Goal: Transaction & Acquisition: Purchase product/service

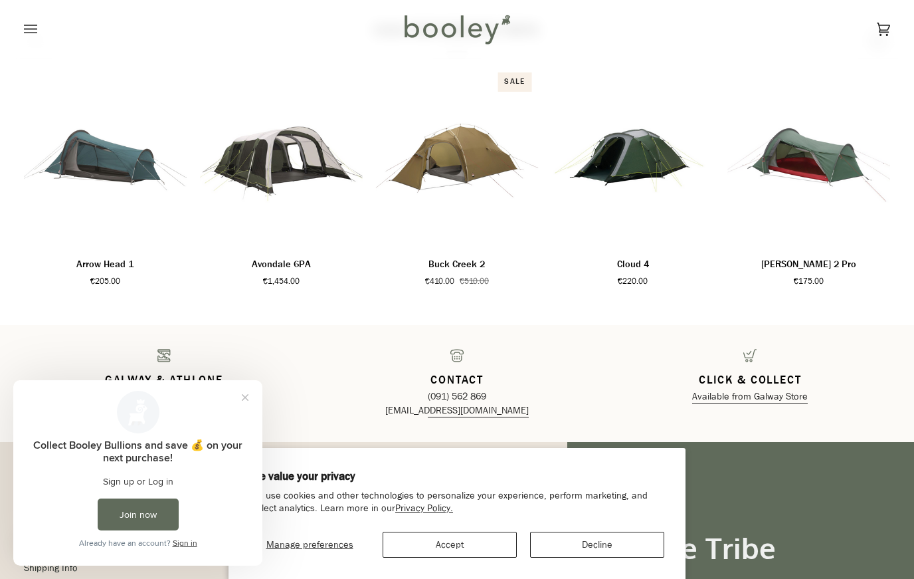
scroll to position [1907, 0]
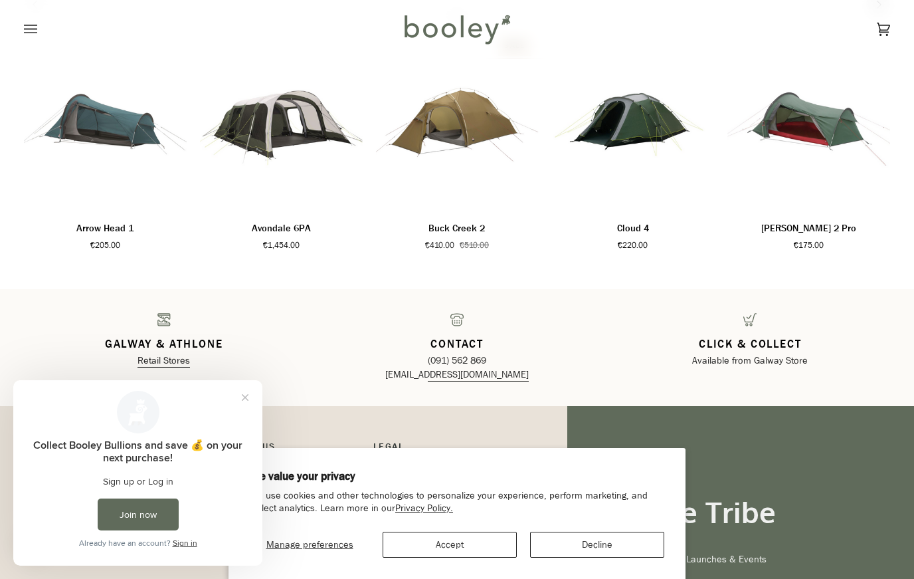
click at [731, 363] on link "Available from Galway Store" at bounding box center [750, 360] width 116 height 13
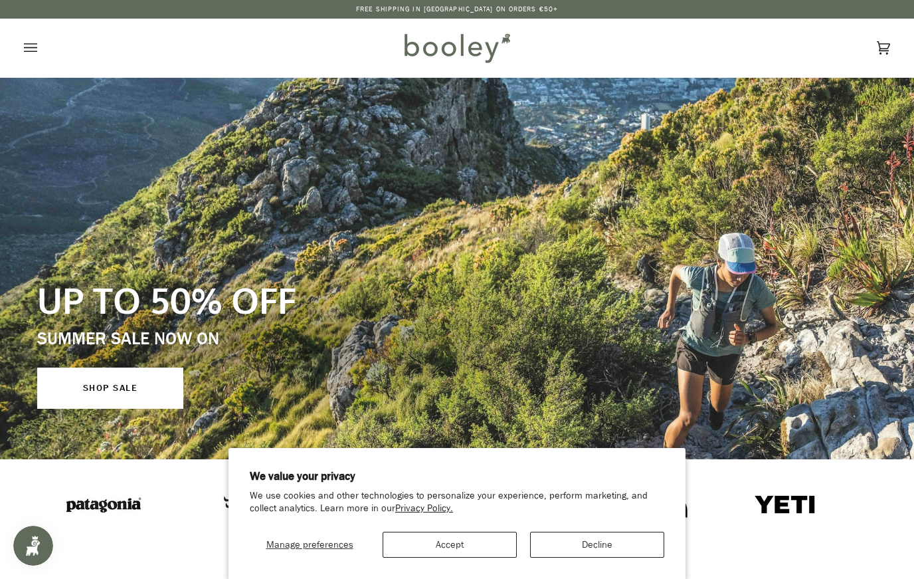
click at [31, 48] on icon "Open menu" at bounding box center [30, 47] width 13 height 9
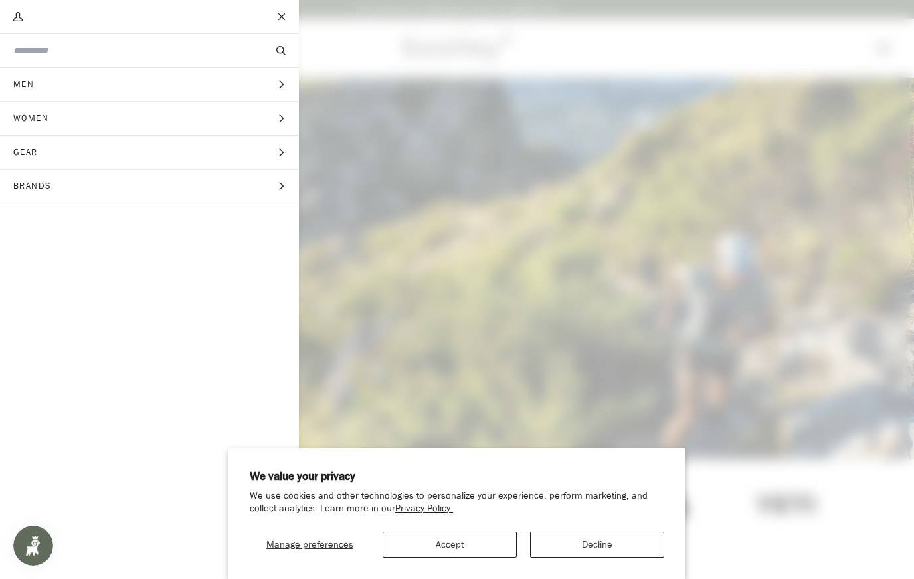
click at [117, 94] on button "Men Expand menu" at bounding box center [149, 85] width 299 height 34
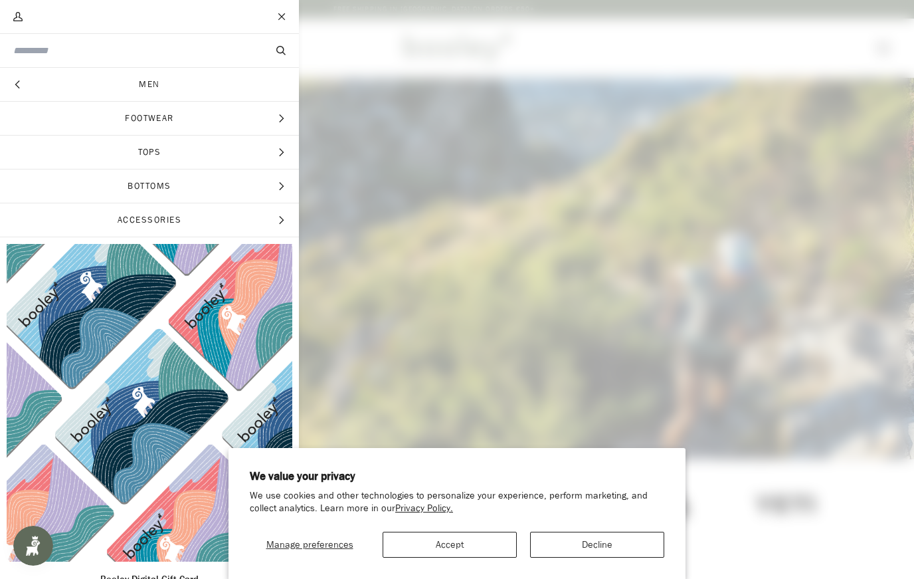
click at [173, 122] on span "Footwear" at bounding box center [149, 118] width 299 height 33
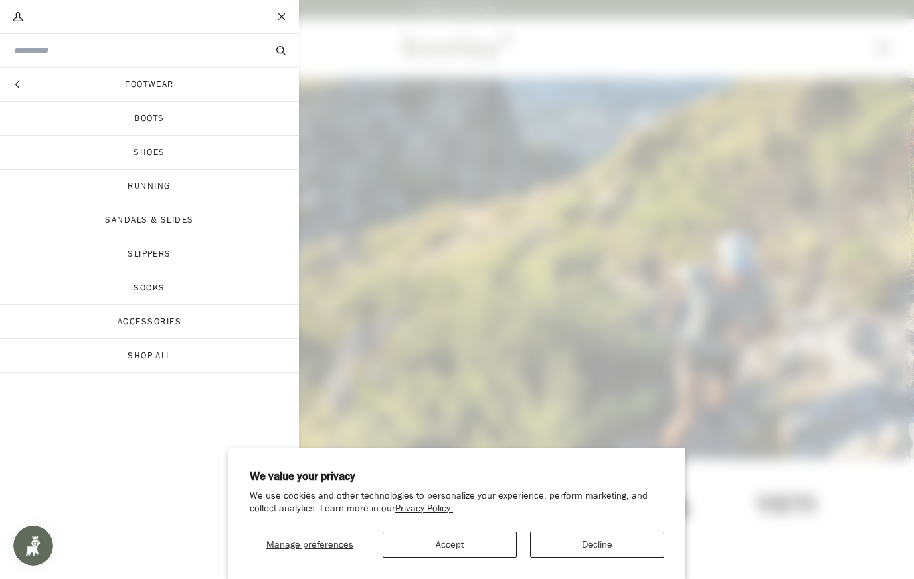
click at [167, 153] on link "Shoes" at bounding box center [149, 152] width 299 height 33
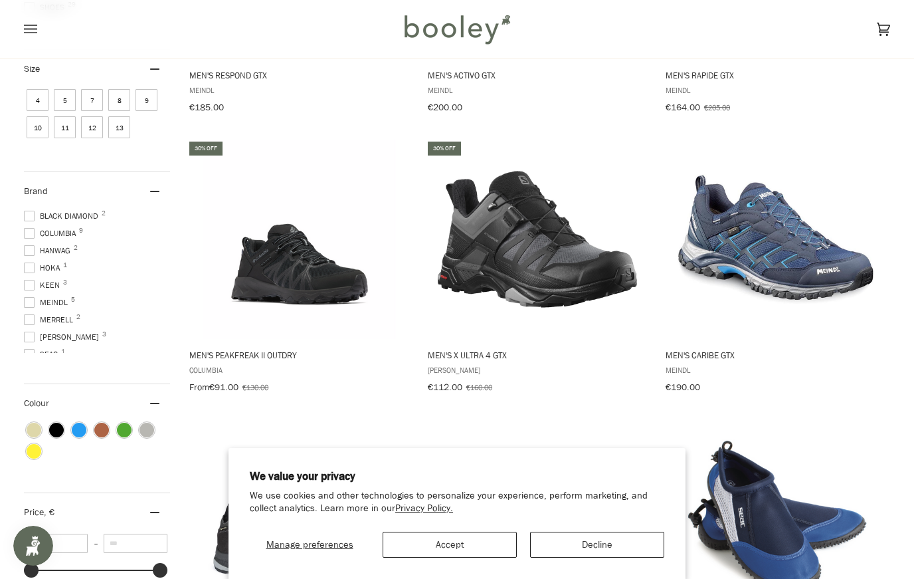
scroll to position [389, 0]
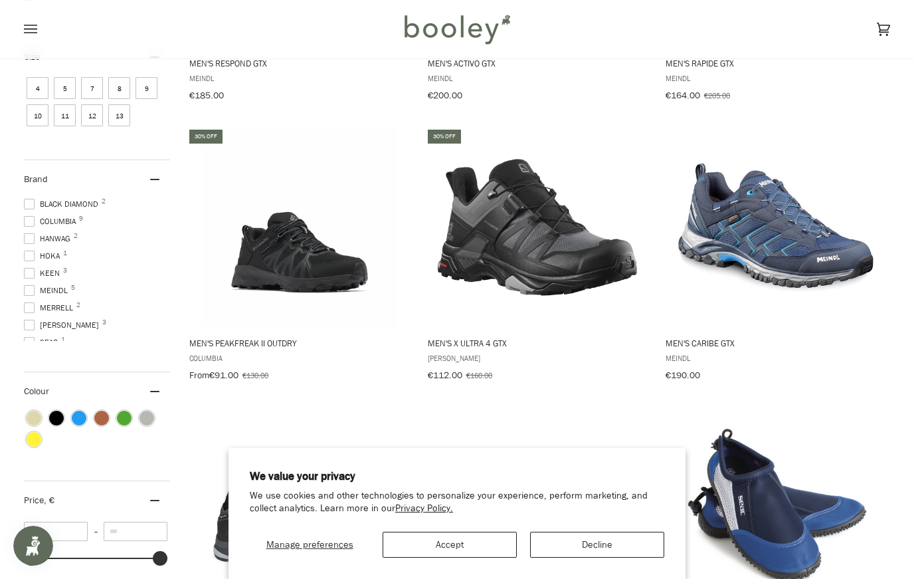
click at [29, 261] on span "Hoka 1" at bounding box center [44, 256] width 40 height 12
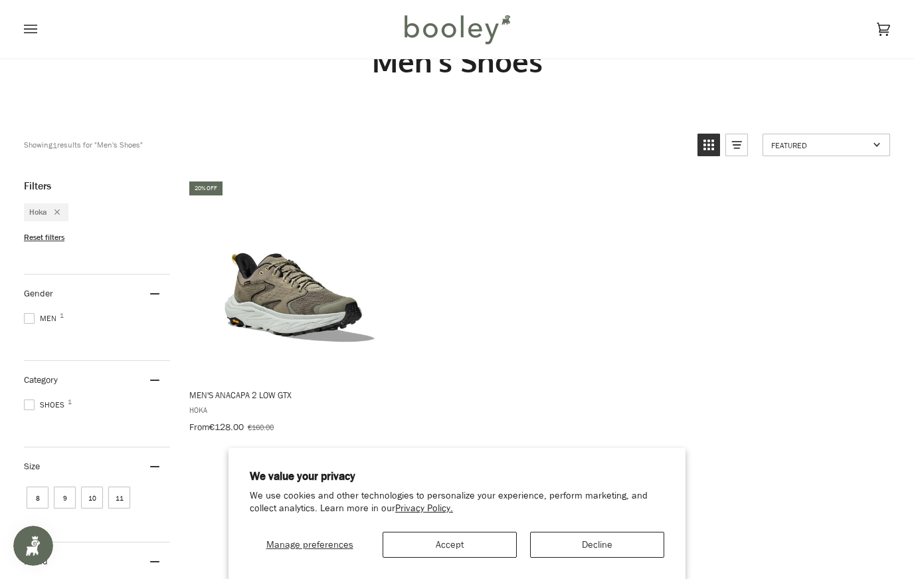
scroll to position [10, 0]
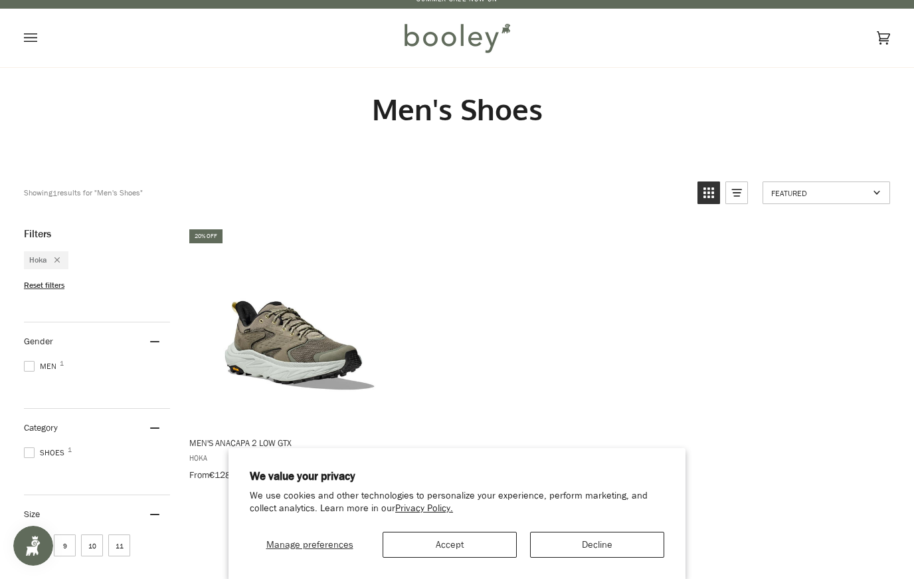
click at [33, 35] on icon "Open menu" at bounding box center [30, 38] width 13 height 20
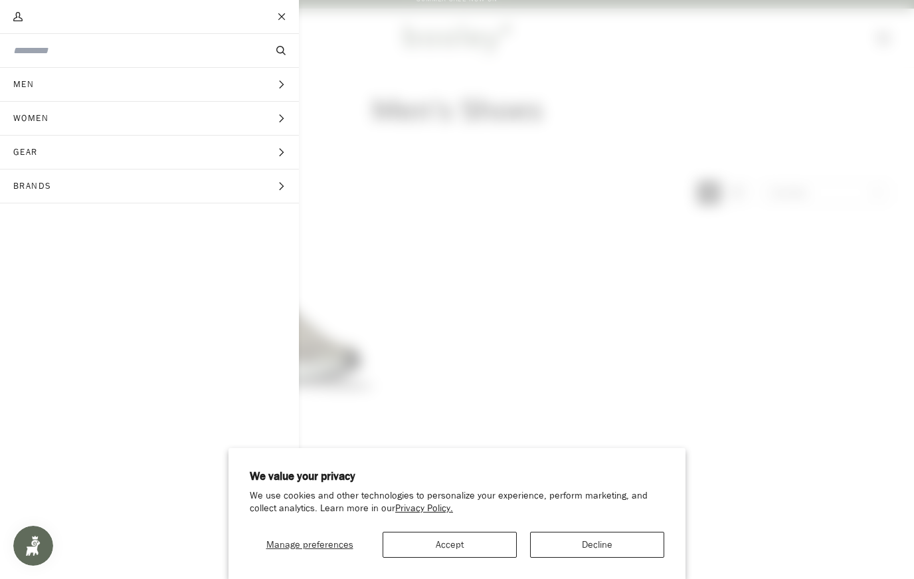
scroll to position [9, 0]
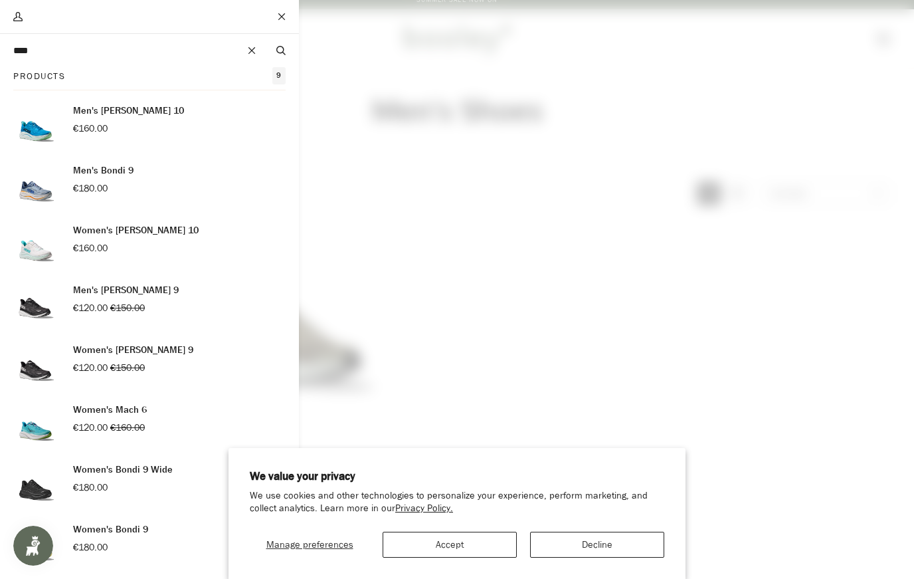
type input "****"
drag, startPoint x: 225, startPoint y: 50, endPoint x: 121, endPoint y: 172, distance: 160.2
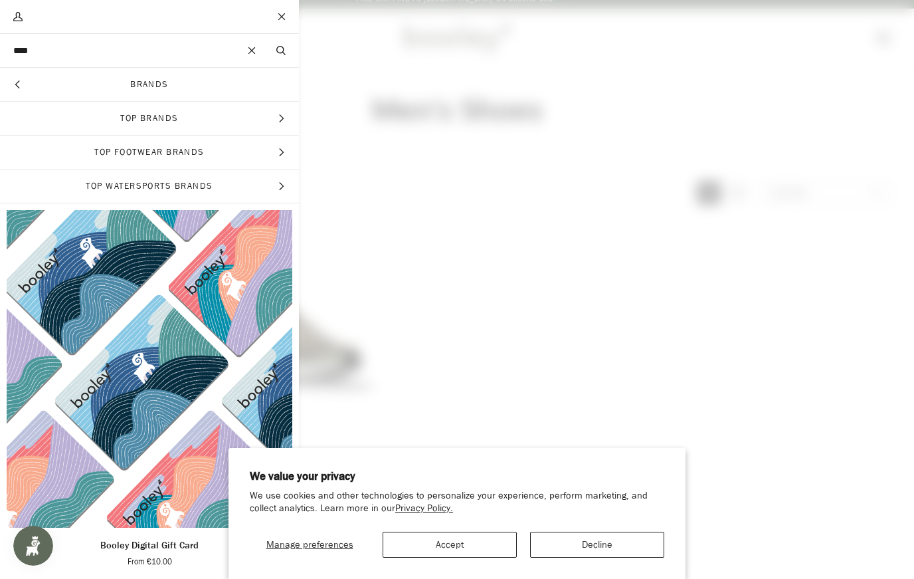
scroll to position [0, 0]
drag, startPoint x: 121, startPoint y: 172, endPoint x: 114, endPoint y: 53, distance: 119.1
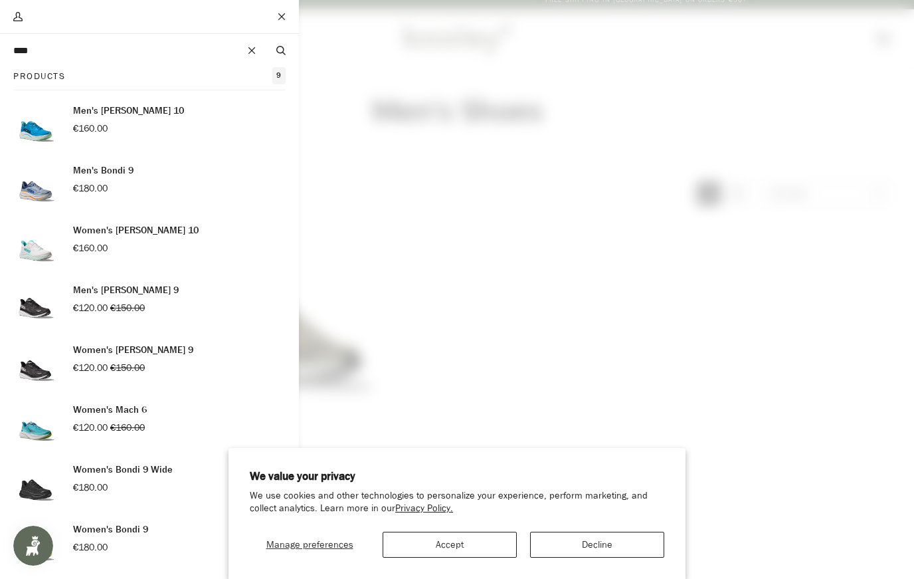
click at [35, 190] on img "Products" at bounding box center [36, 186] width 47 height 47
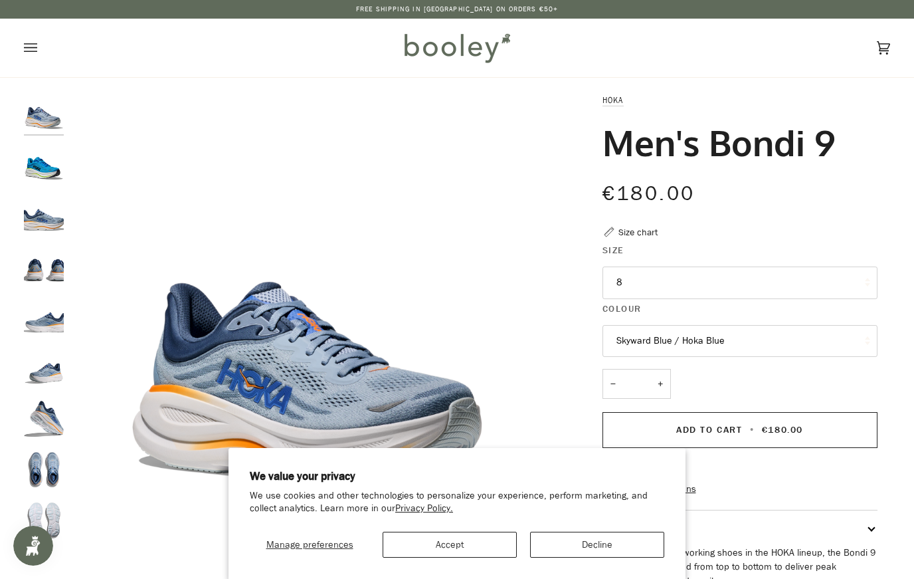
click at [664, 279] on button "8" at bounding box center [740, 282] width 275 height 33
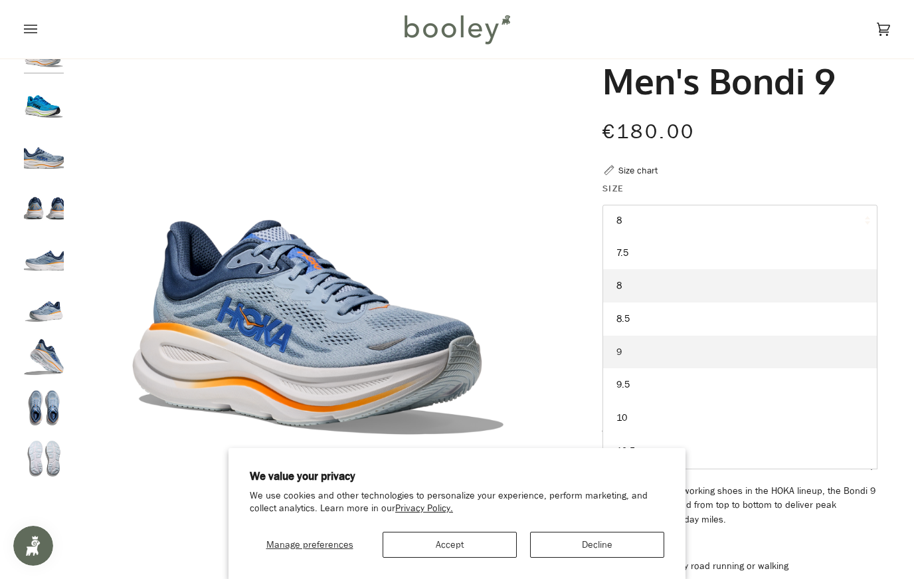
scroll to position [67, 0]
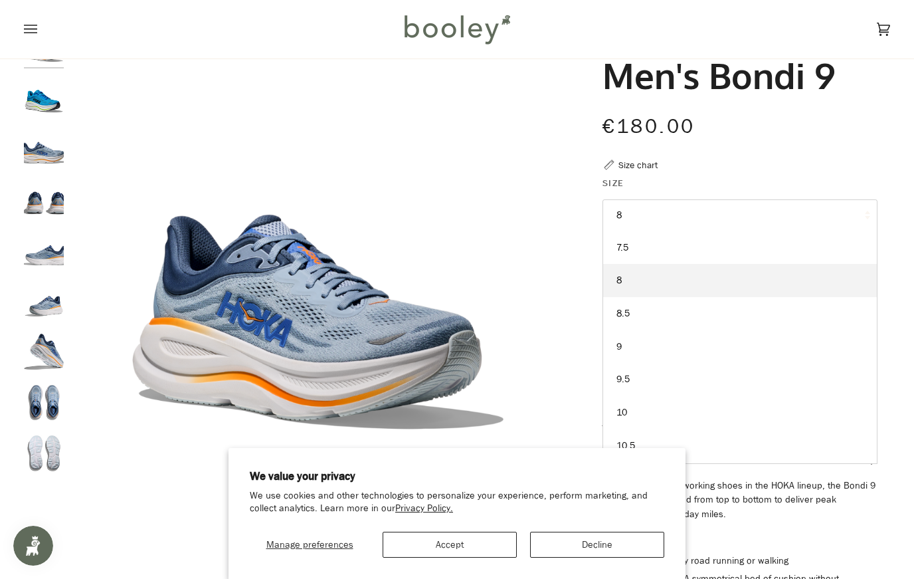
click at [633, 375] on link "9.5" at bounding box center [740, 379] width 274 height 33
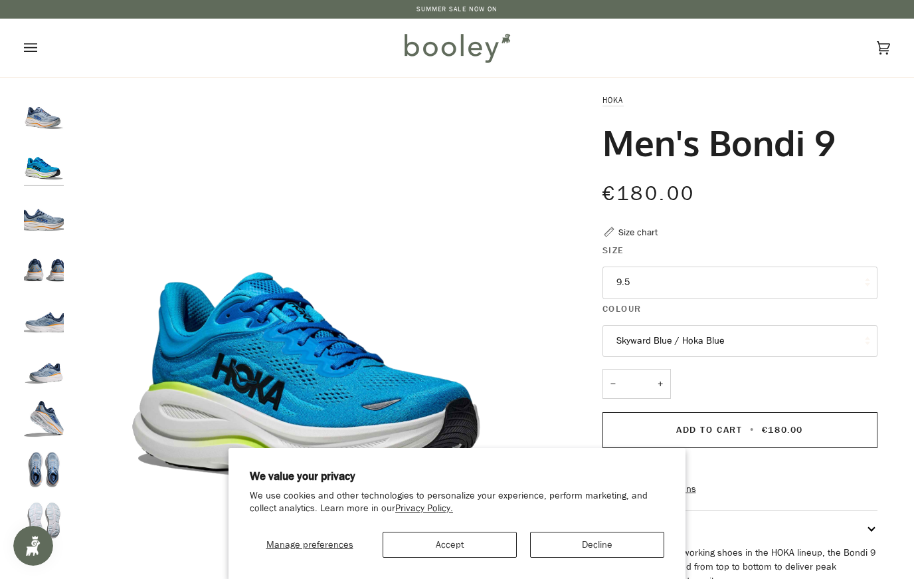
click at [44, 212] on img "Hoka Men's Bondi 9 Drizzle / Downpour - Booley Galway" at bounding box center [44, 215] width 40 height 40
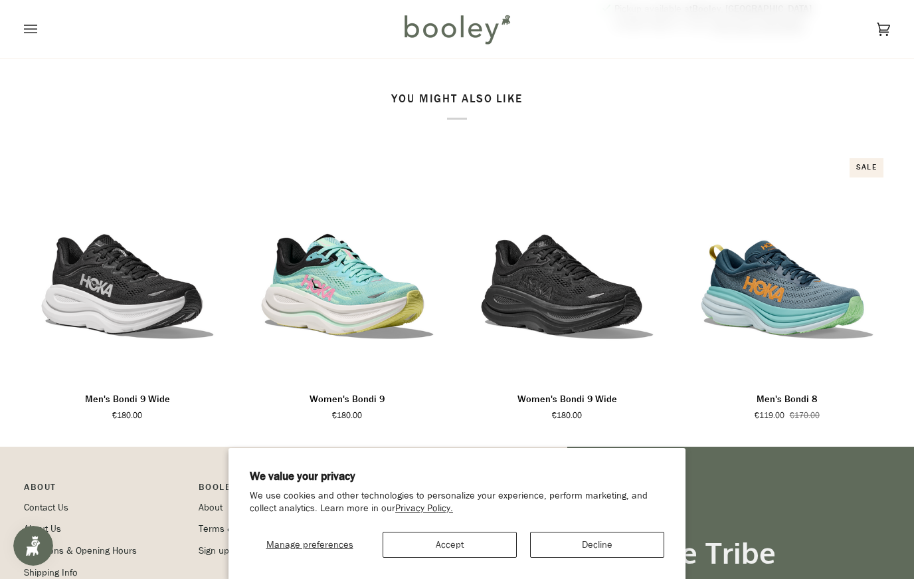
scroll to position [830, 0]
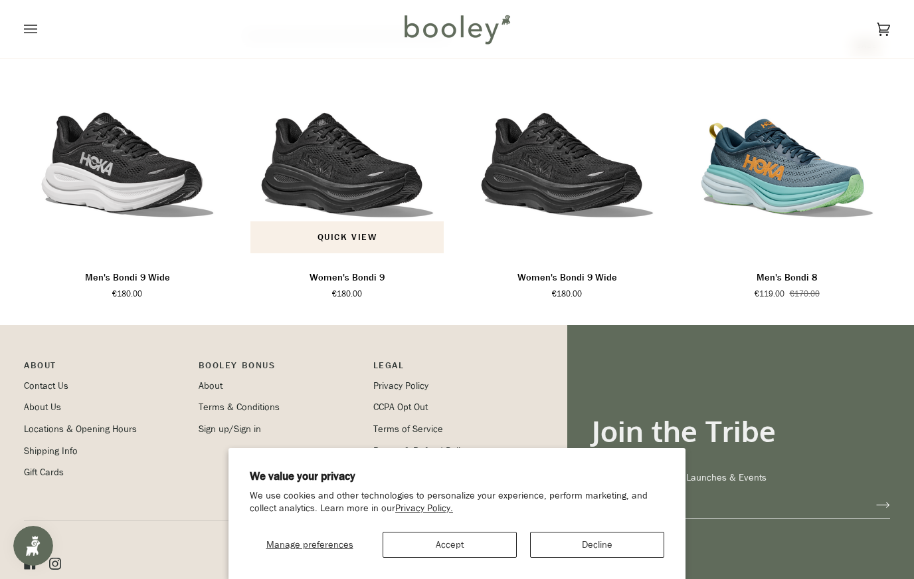
click at [357, 198] on img "Women's Bondi 9" at bounding box center [347, 145] width 207 height 230
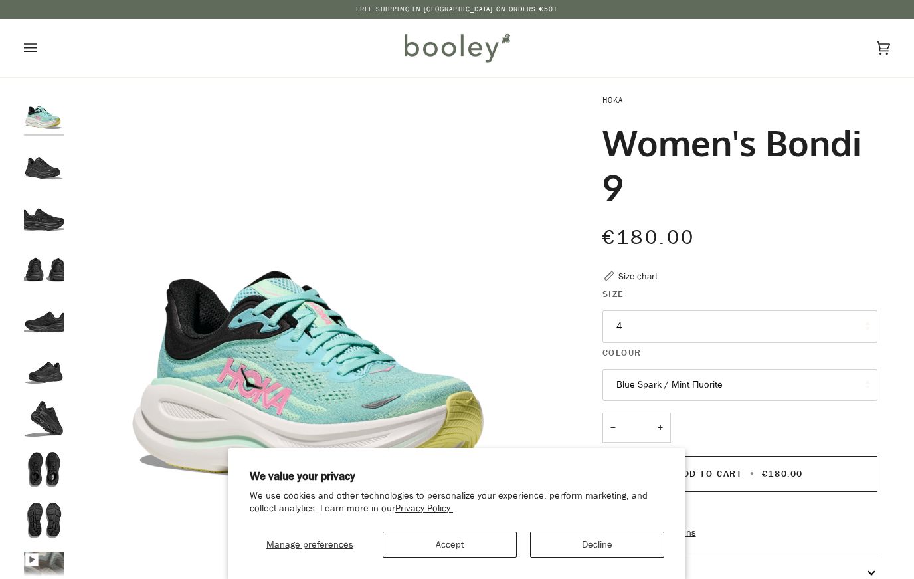
click at [698, 333] on button "4" at bounding box center [740, 326] width 275 height 33
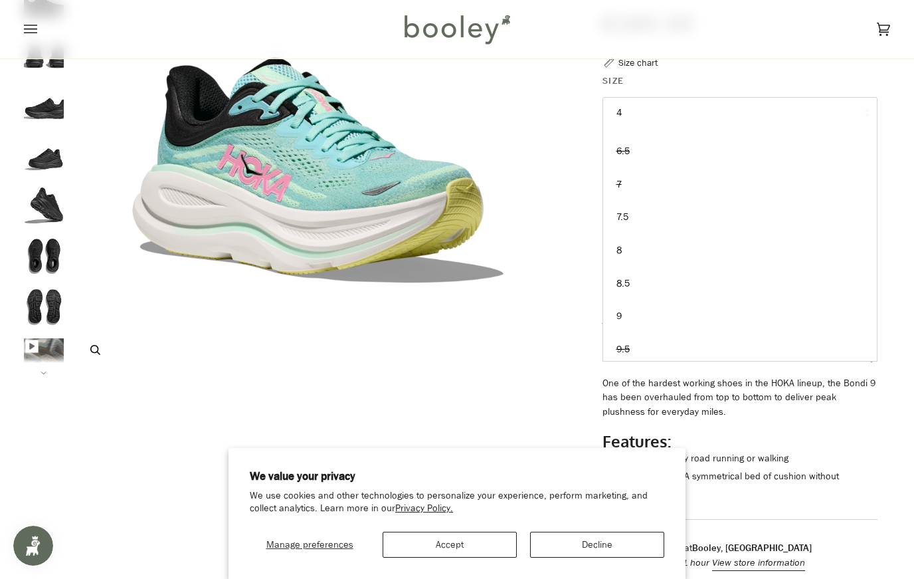
scroll to position [142, 0]
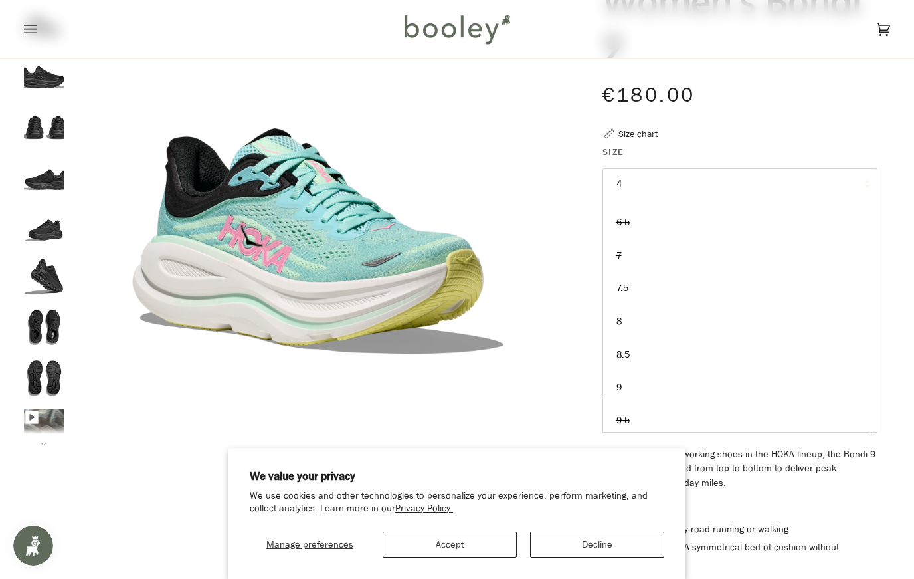
click at [640, 136] on div "Size chart" at bounding box center [637, 134] width 39 height 14
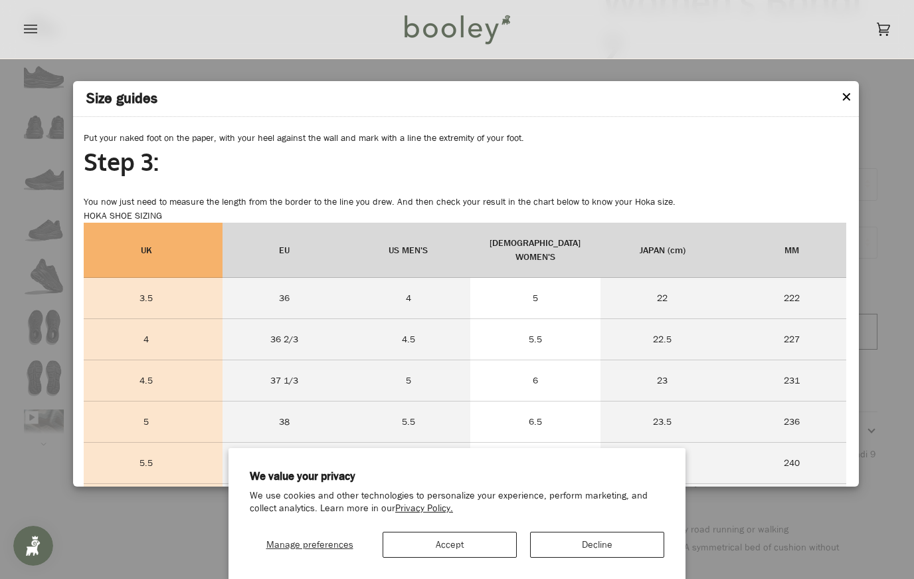
scroll to position [287, 0]
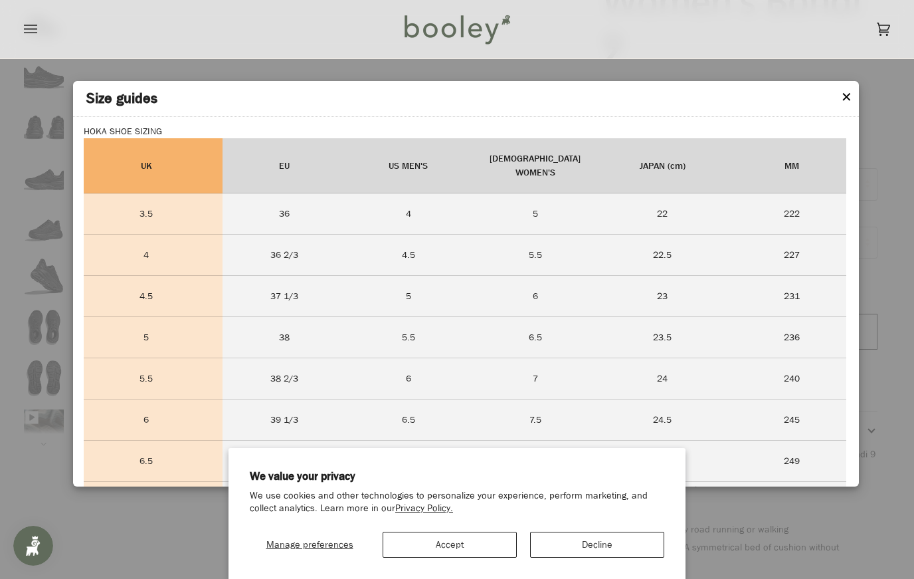
click at [848, 98] on button "✕" at bounding box center [846, 98] width 11 height 20
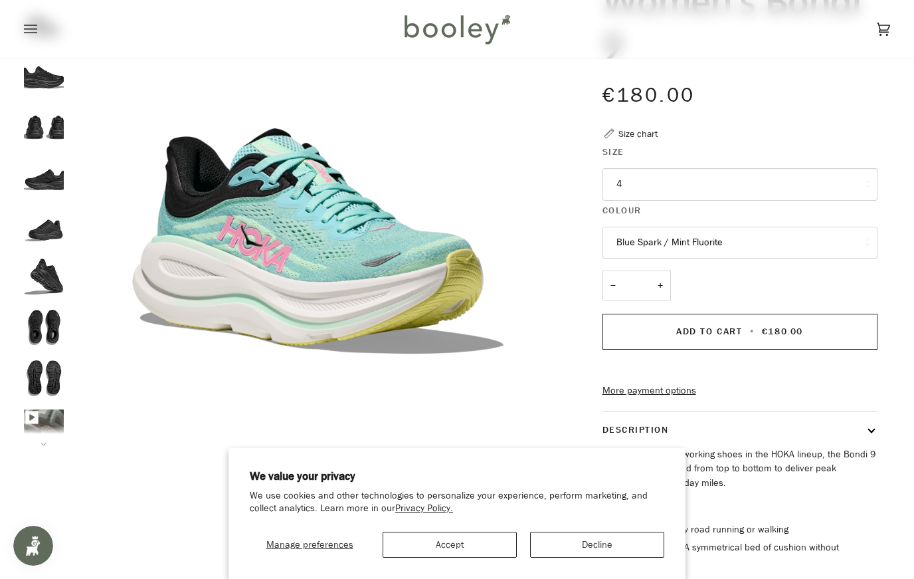
click at [729, 192] on button "4" at bounding box center [740, 184] width 275 height 33
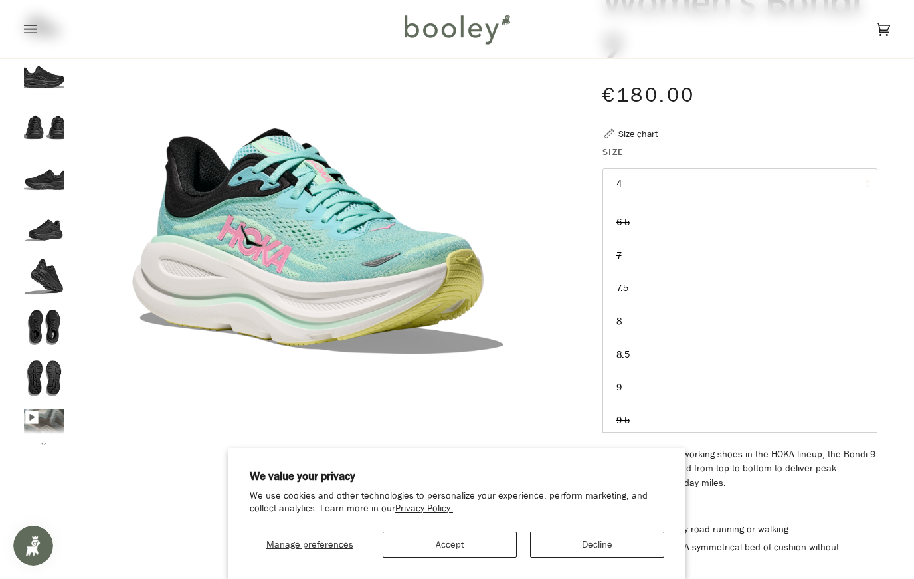
click at [686, 386] on link "9" at bounding box center [740, 387] width 274 height 33
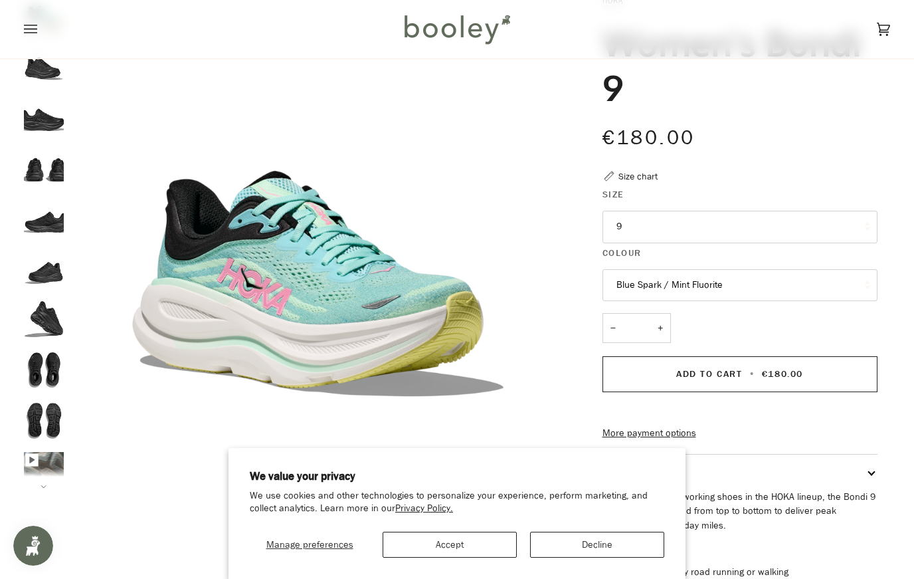
scroll to position [96, 0]
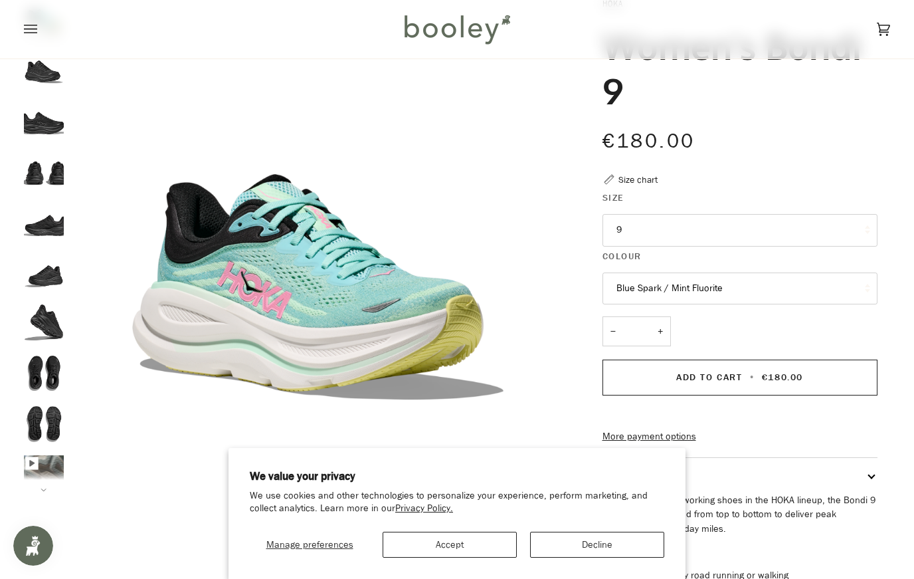
click at [687, 282] on button "Blue Spark / Mint Fluorite" at bounding box center [740, 288] width 275 height 33
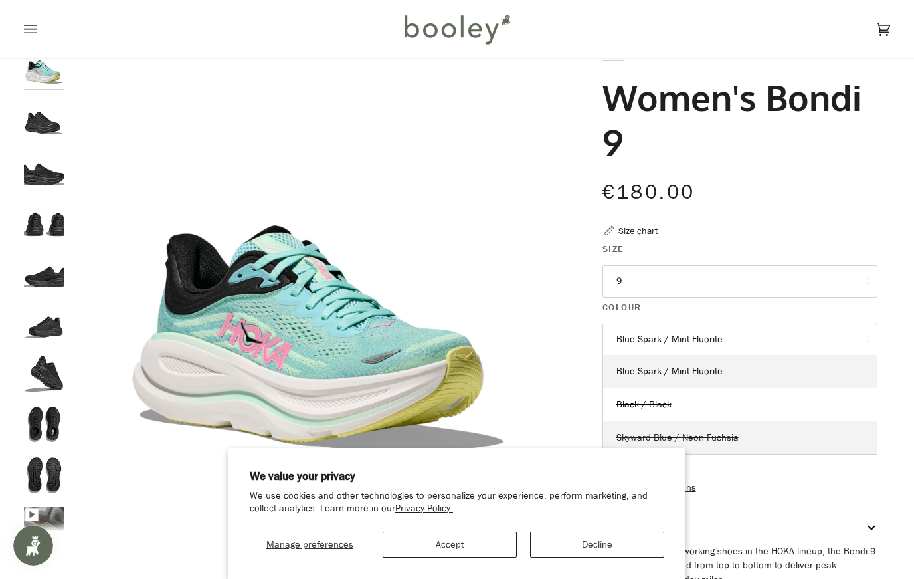
scroll to position [39, 0]
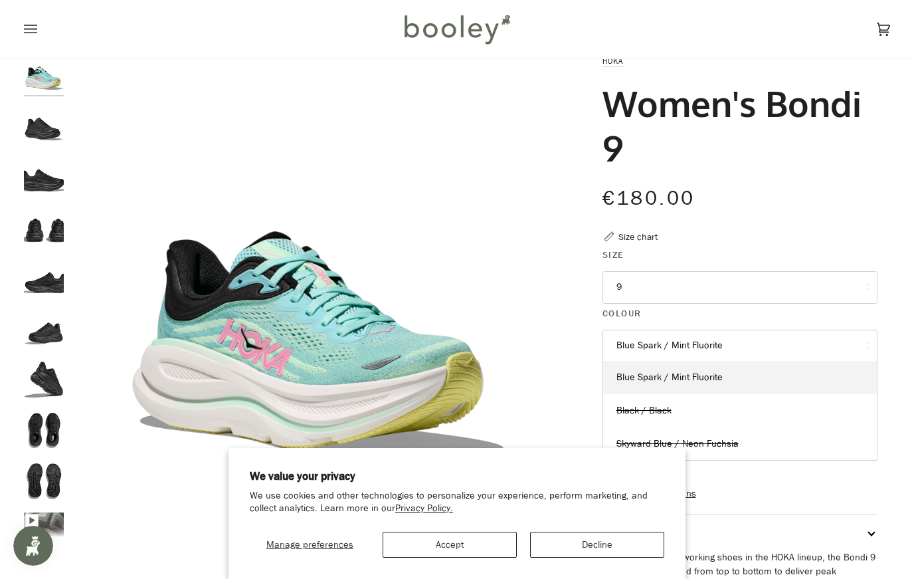
click at [735, 446] on link "Skyward Blue / Neon Fuchsia" at bounding box center [740, 443] width 274 height 33
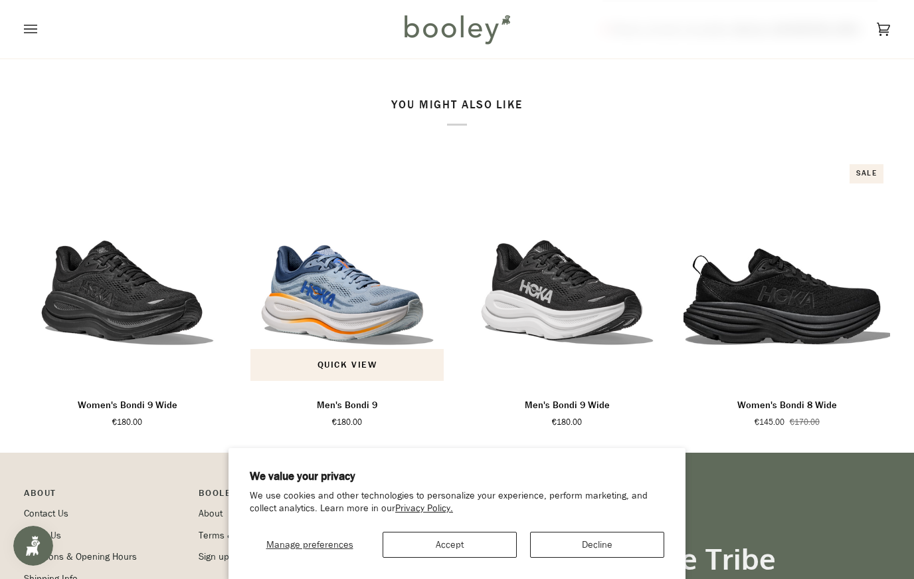
scroll to position [753, 0]
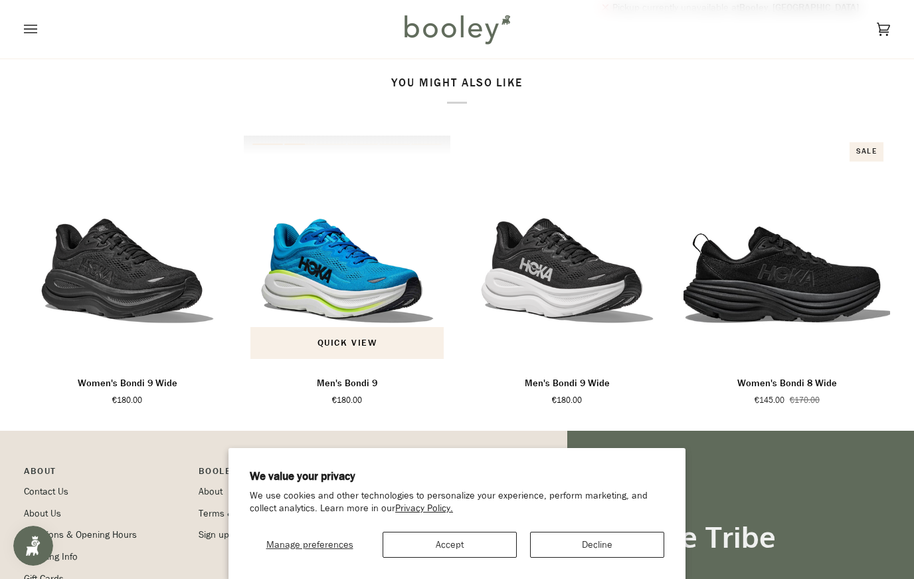
click at [361, 308] on img "Men's Bondi 9" at bounding box center [347, 251] width 207 height 230
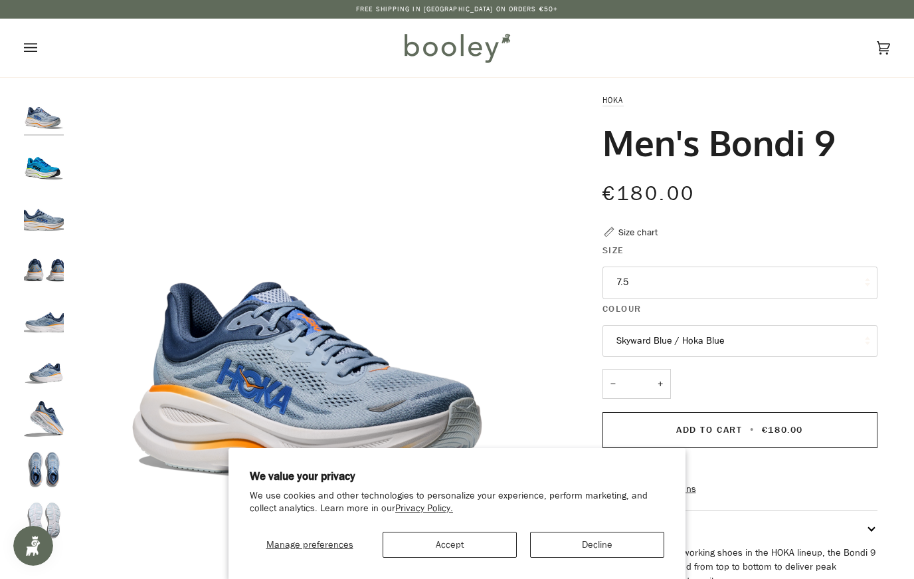
click at [698, 347] on button "Skyward Blue / Hoka Blue" at bounding box center [740, 341] width 275 height 33
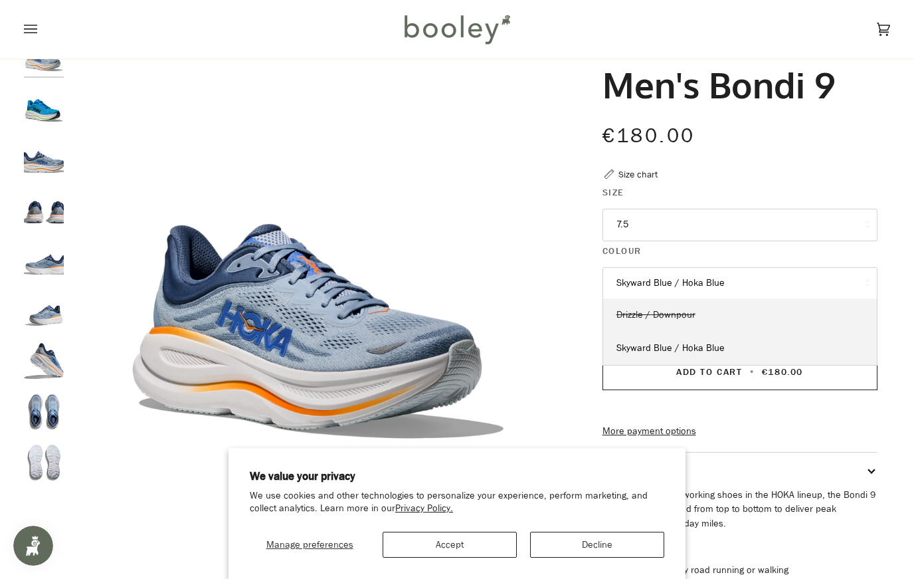
scroll to position [60, 0]
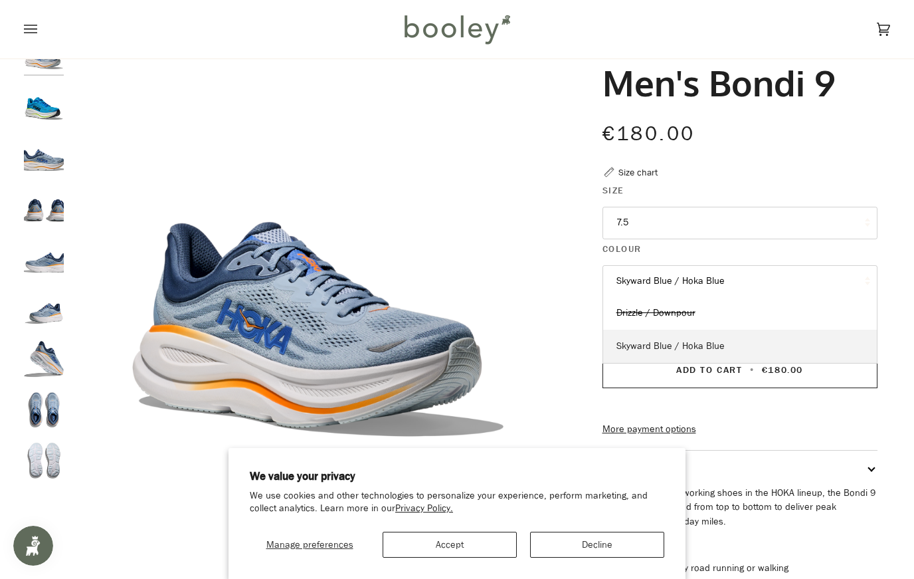
click at [754, 347] on link "Skyward Blue / Hoka Blue" at bounding box center [740, 345] width 274 height 33
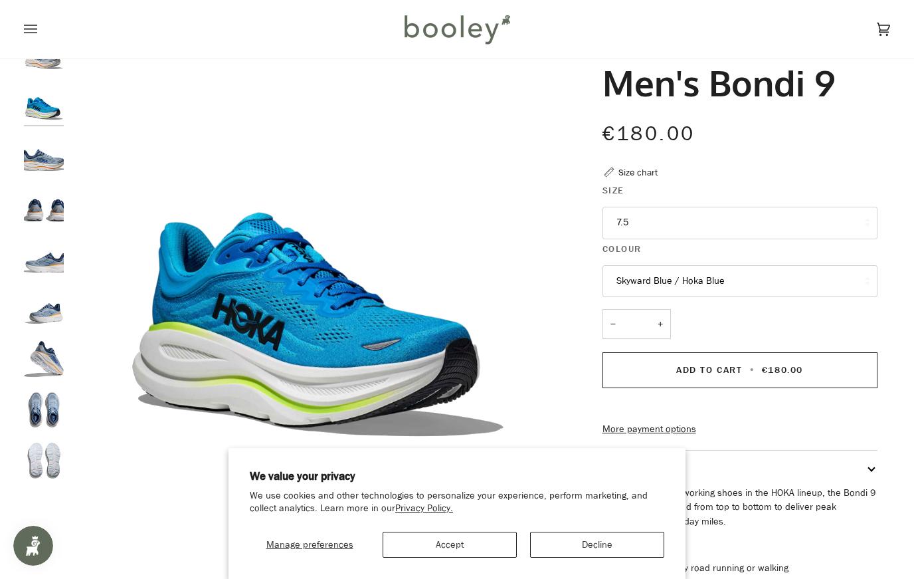
click at [624, 228] on button "7.5" at bounding box center [740, 223] width 275 height 33
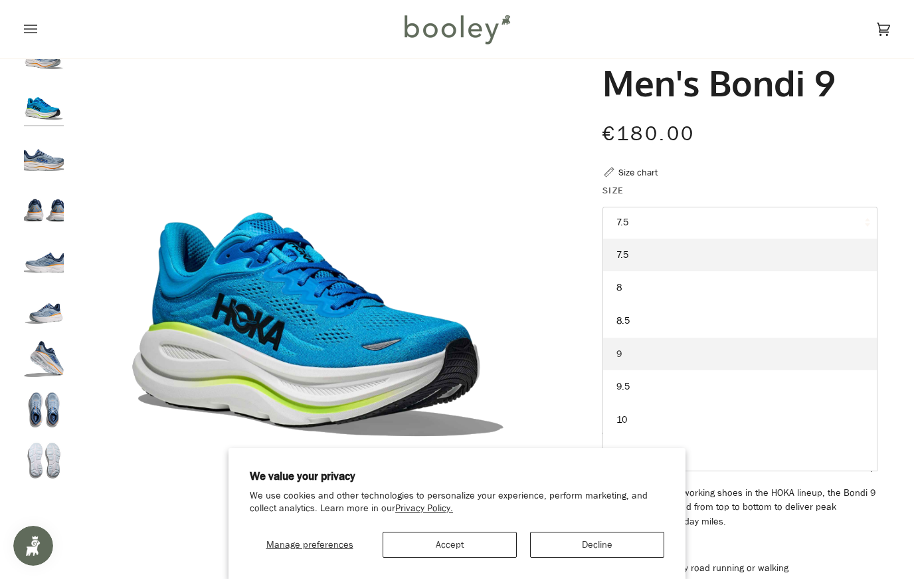
click at [648, 354] on link "9" at bounding box center [740, 353] width 274 height 33
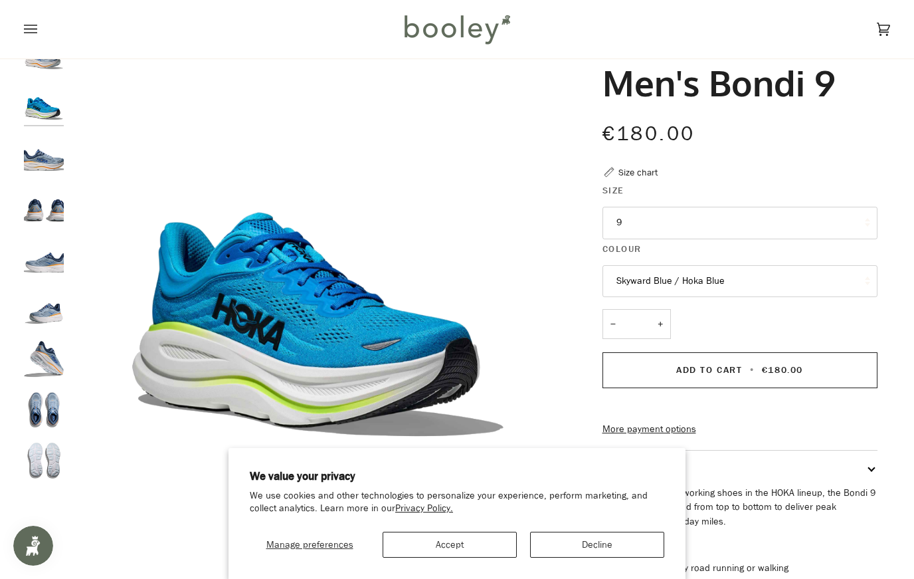
click at [662, 287] on button "Skyward Blue / Hoka Blue" at bounding box center [740, 281] width 275 height 33
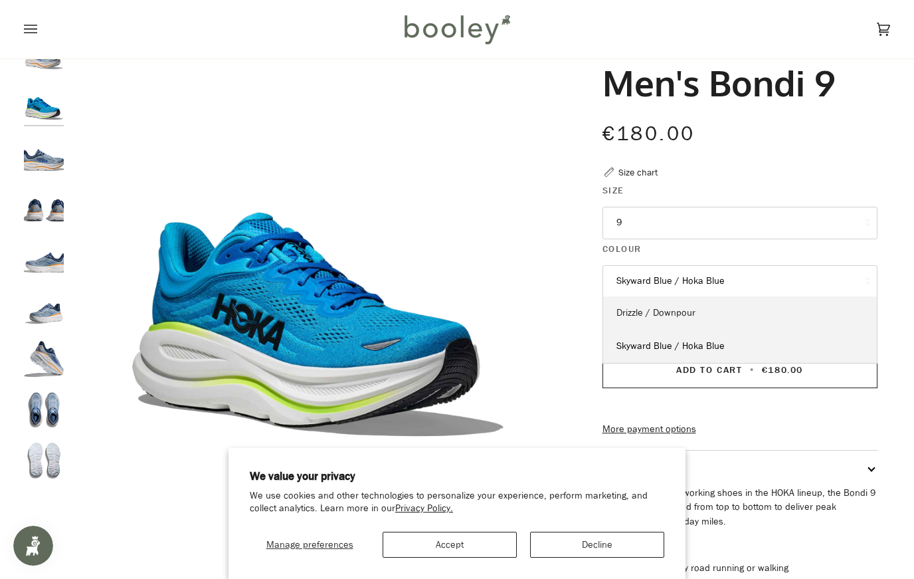
click at [658, 311] on span "Drizzle / Downpour" at bounding box center [655, 312] width 79 height 13
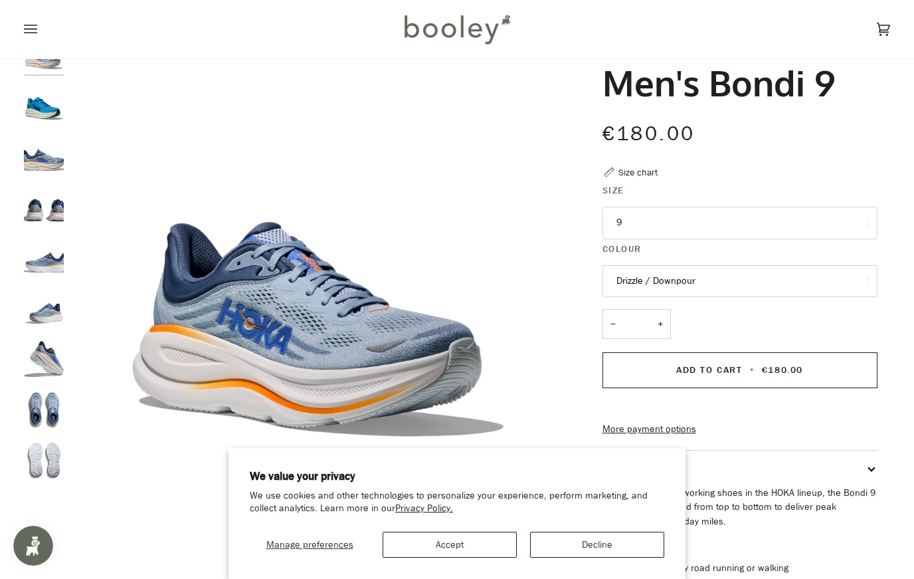
click at [52, 216] on img "Hoka Men's Bondi 9 Drizzle / Downpour - Booley Galway" at bounding box center [44, 206] width 40 height 40
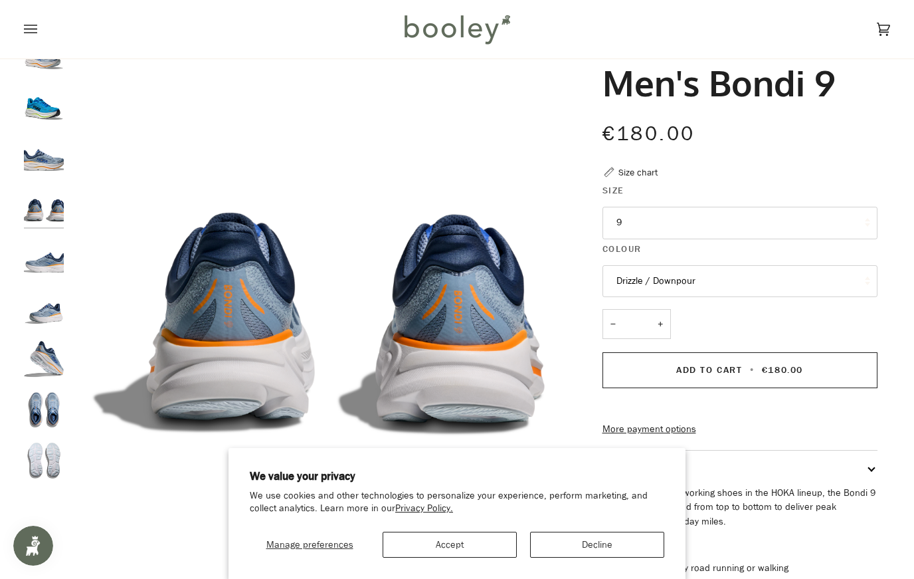
click at [51, 408] on img "Hoka Men's Bondi 9 Drizzle / Downpour - Booley Galway" at bounding box center [44, 409] width 40 height 40
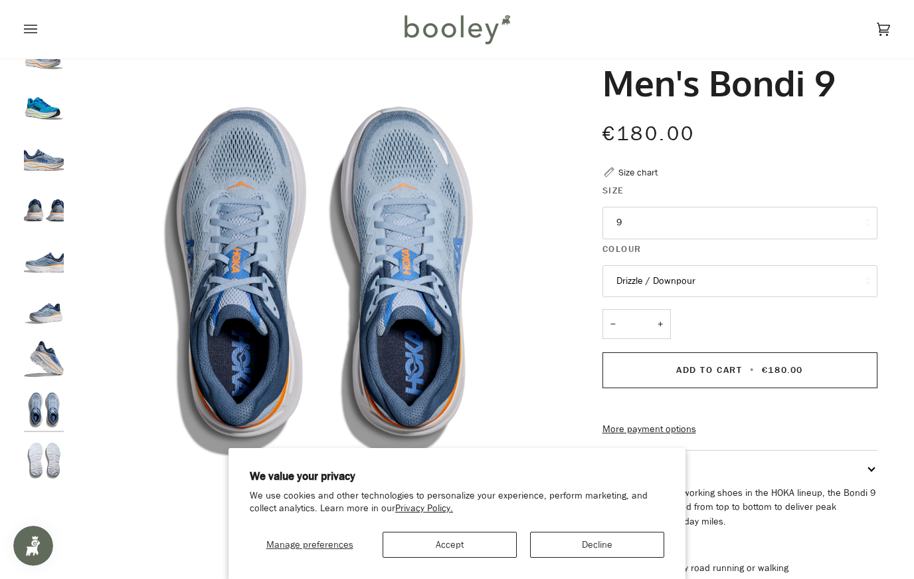
click at [52, 460] on img "Hoka Men's Bondi 9 Drizzle / Downpour - Booley Galway" at bounding box center [44, 460] width 40 height 40
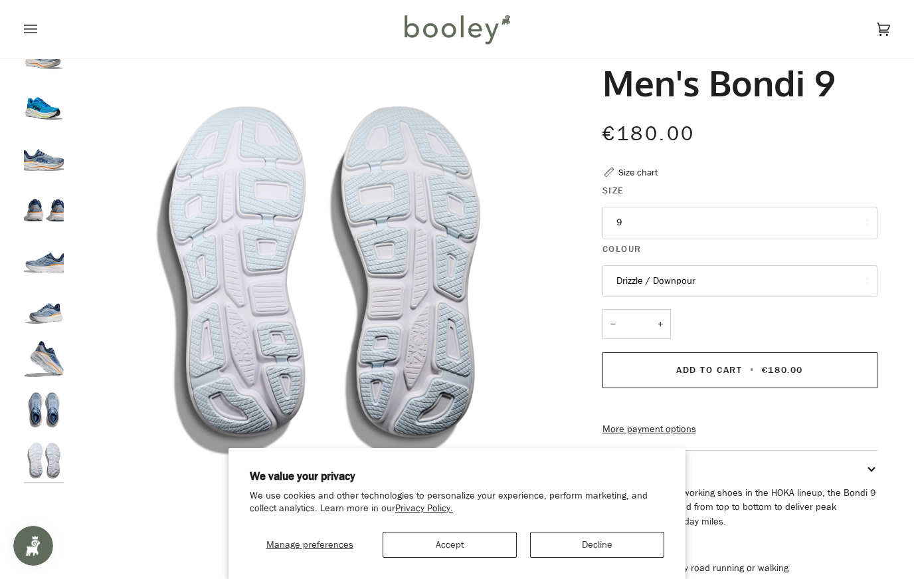
click at [44, 119] on img "Men's Bondi 9" at bounding box center [44, 104] width 40 height 40
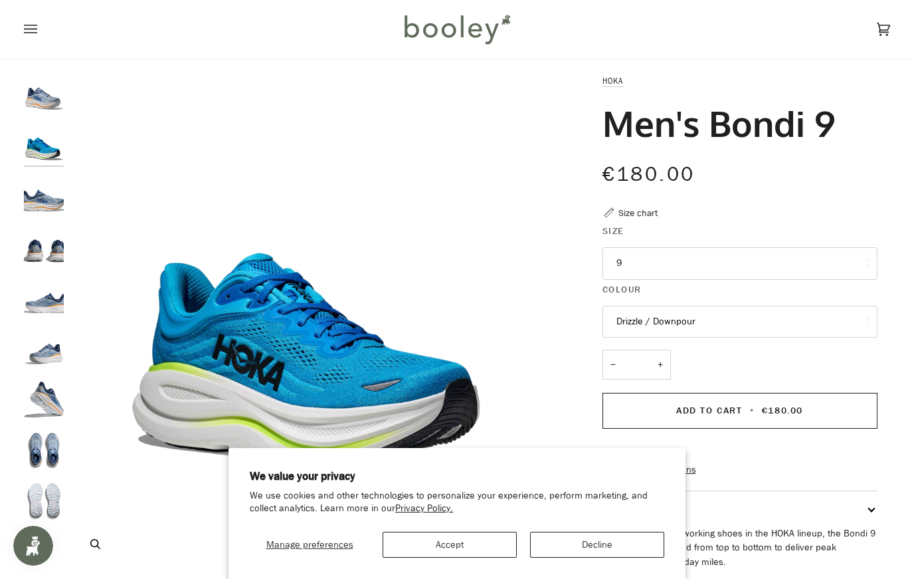
scroll to position [17, 0]
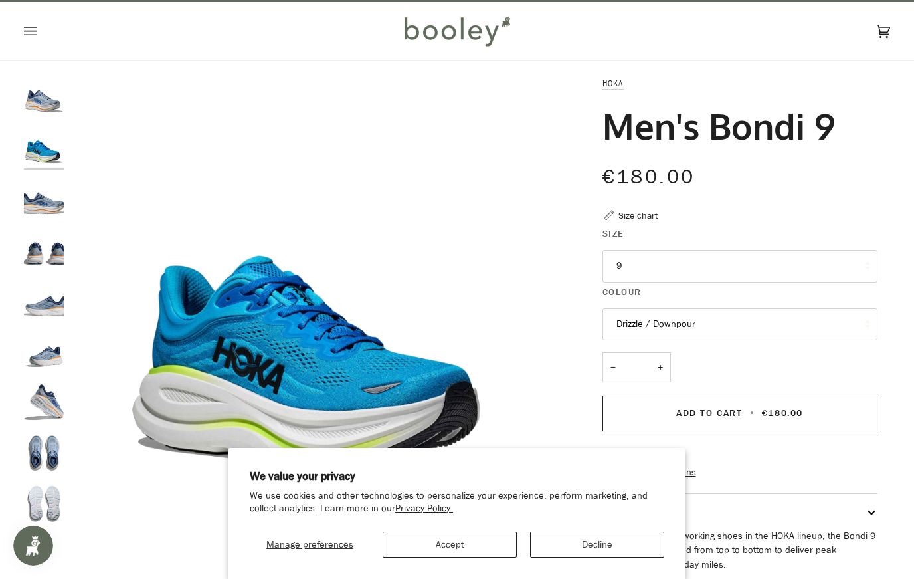
click at [37, 195] on img "Hoka Men's Bondi 9 Drizzle / Downpour - Booley Galway" at bounding box center [44, 198] width 40 height 40
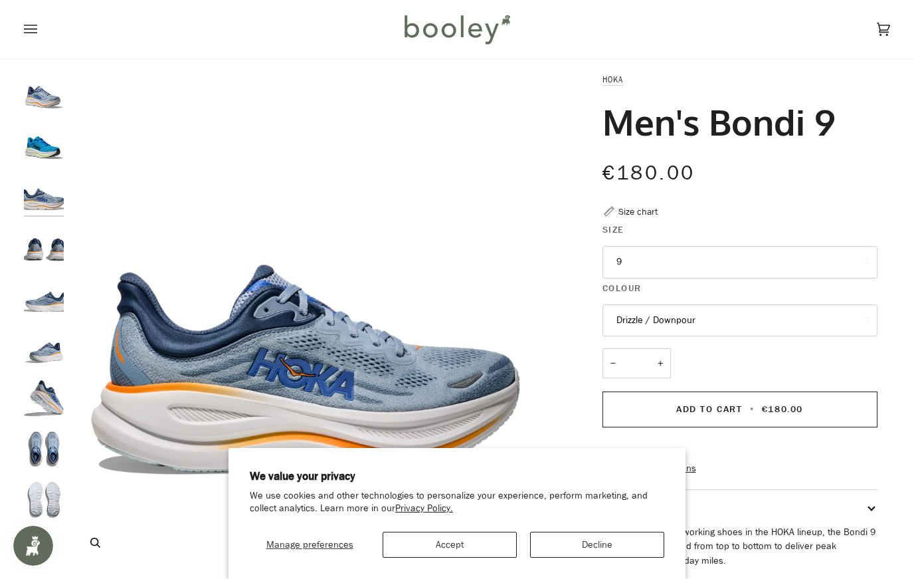
scroll to position [19, 0]
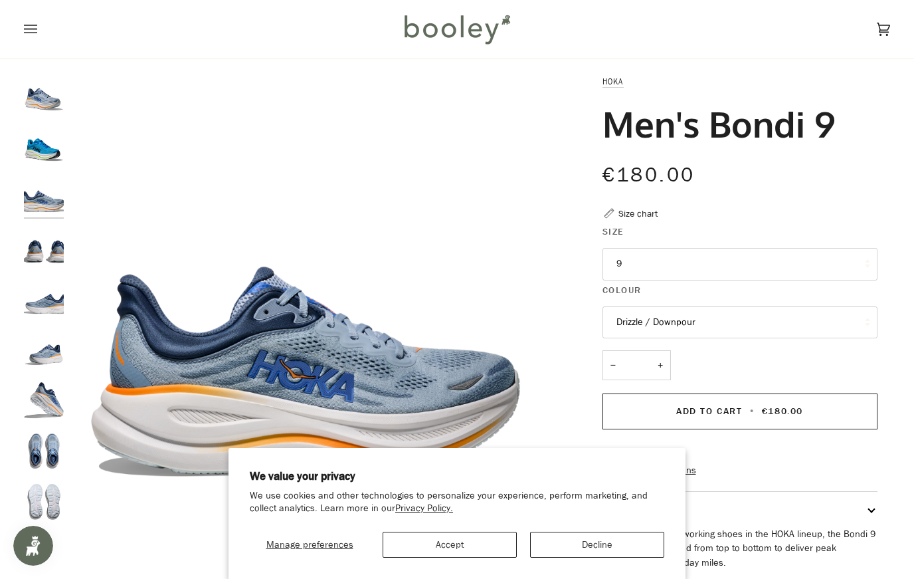
click at [655, 329] on button "Drizzle / Downpour" at bounding box center [740, 322] width 275 height 33
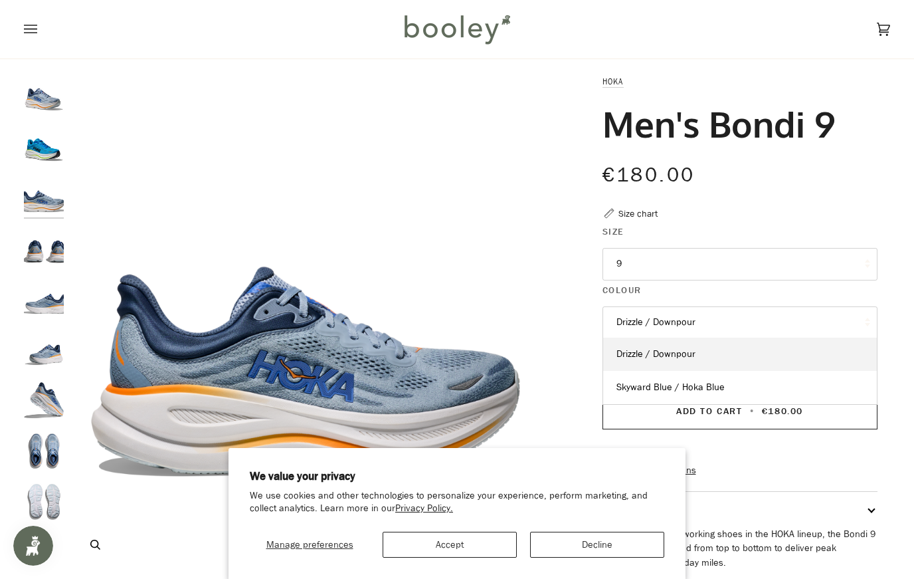
click at [432, 225] on img "Hoka Men's Bondi 9 Drizzle / Downpour - Booley Galway" at bounding box center [317, 321] width 495 height 495
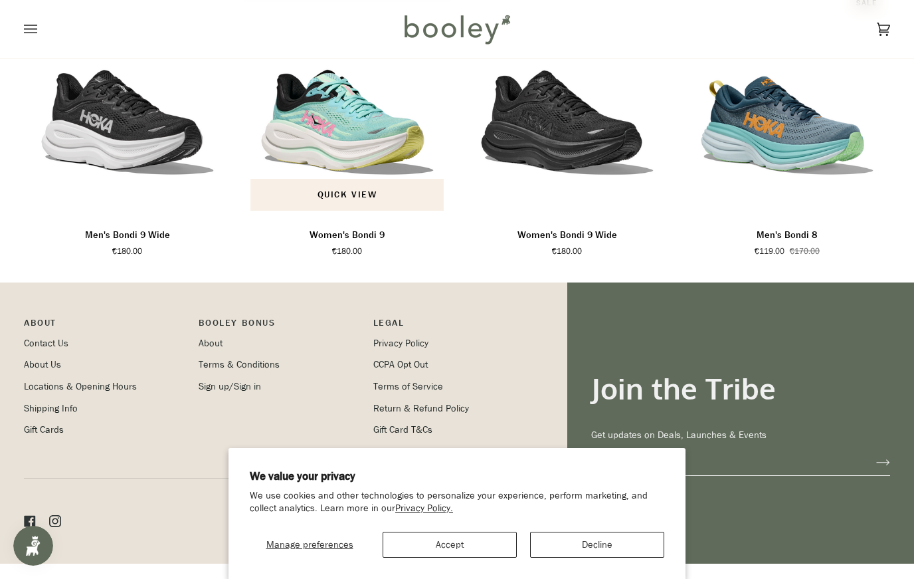
scroll to position [870, 0]
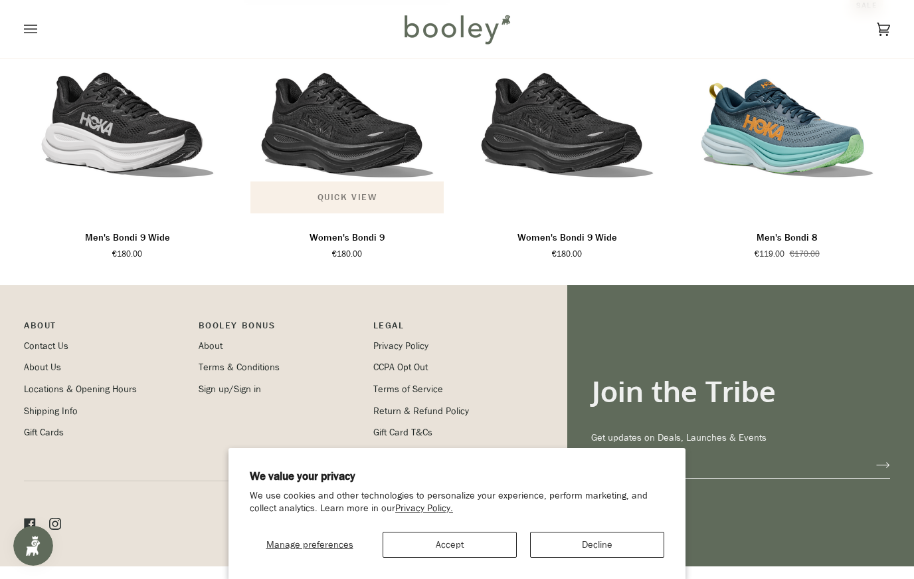
click at [341, 204] on span "Quick view" at bounding box center [347, 197] width 59 height 14
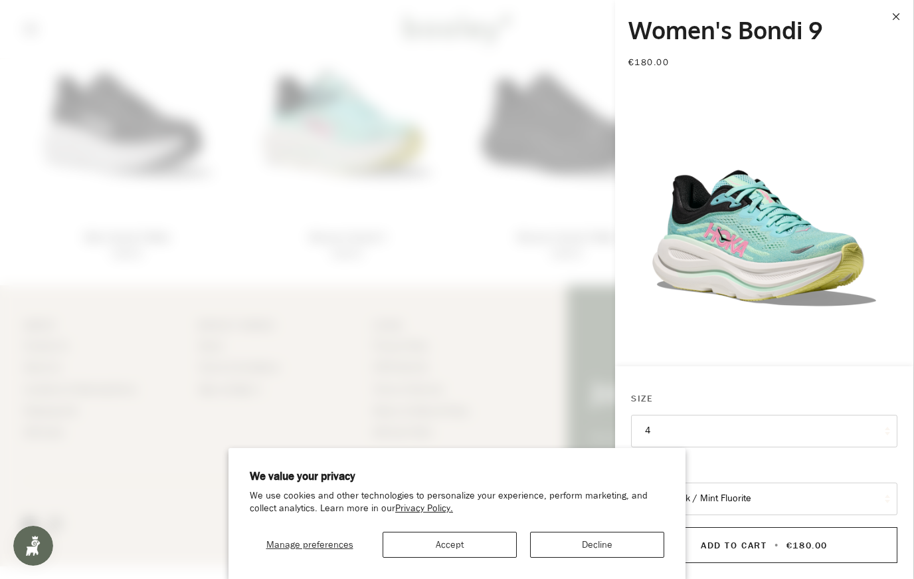
scroll to position [21, 0]
click at [622, 557] on button "Decline" at bounding box center [597, 544] width 134 height 26
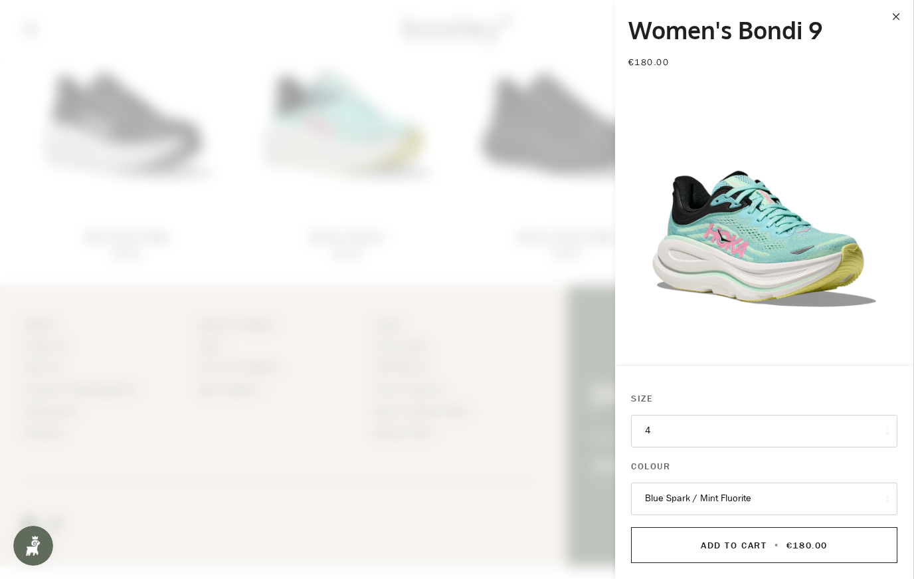
click at [731, 447] on button "4" at bounding box center [764, 431] width 266 height 33
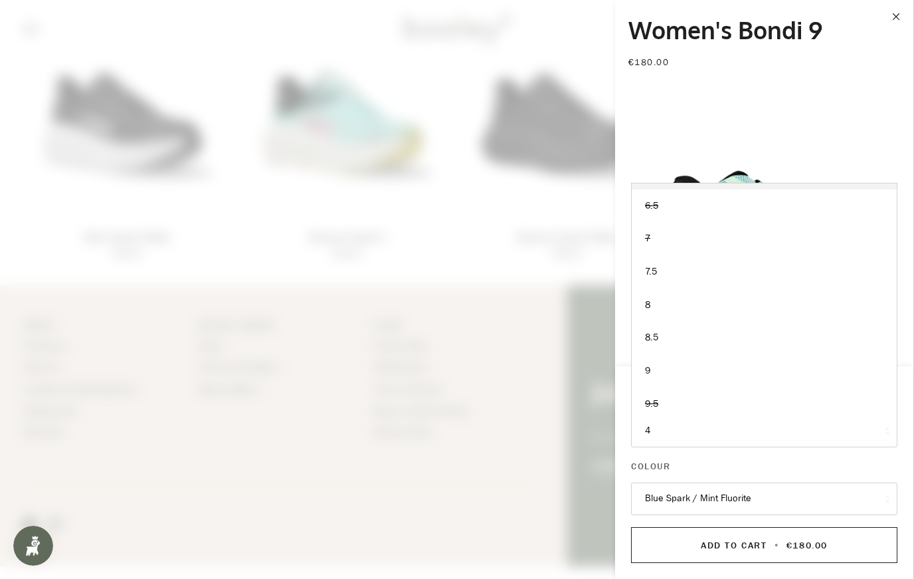
scroll to position [159, 0]
click at [681, 388] on link "9" at bounding box center [764, 371] width 265 height 33
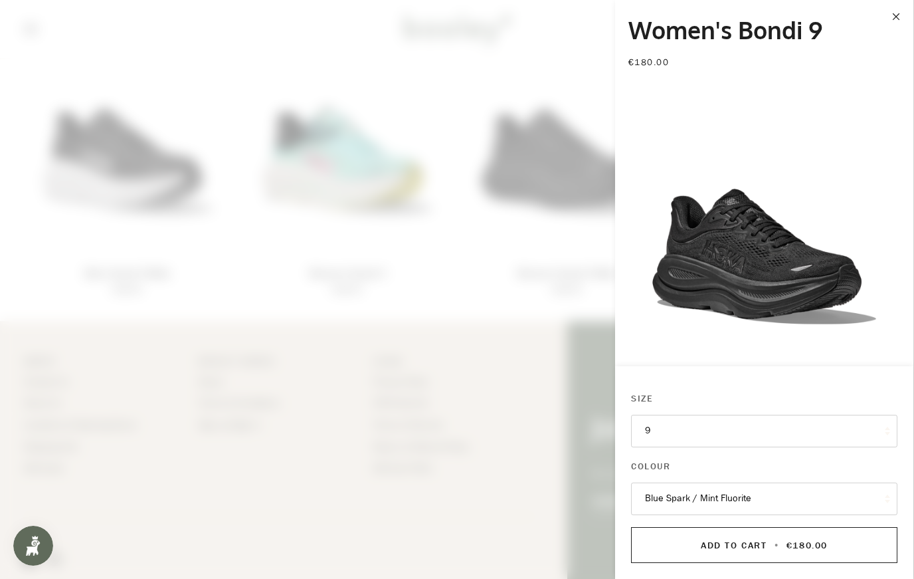
scroll to position [176, 0]
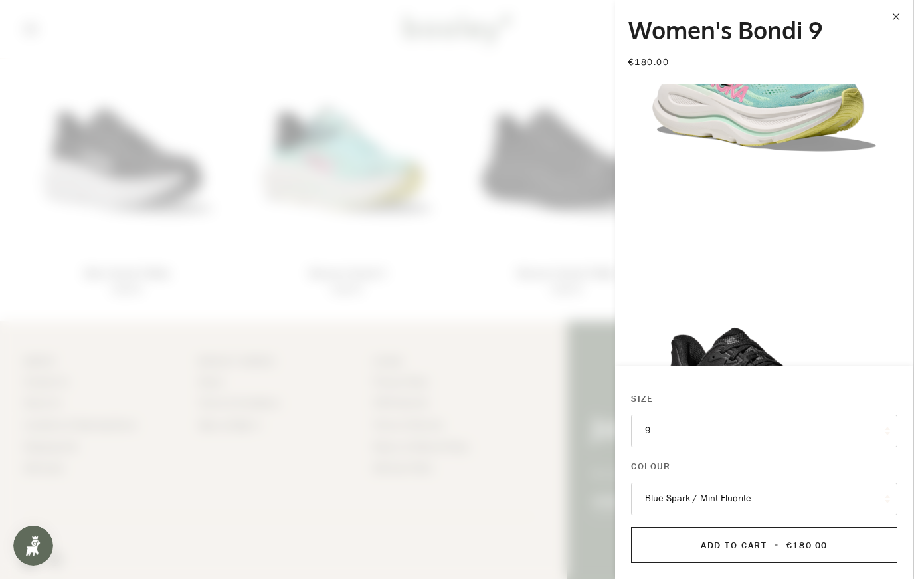
click at [733, 502] on button "Blue Spark / Mint Fluorite" at bounding box center [764, 498] width 266 height 33
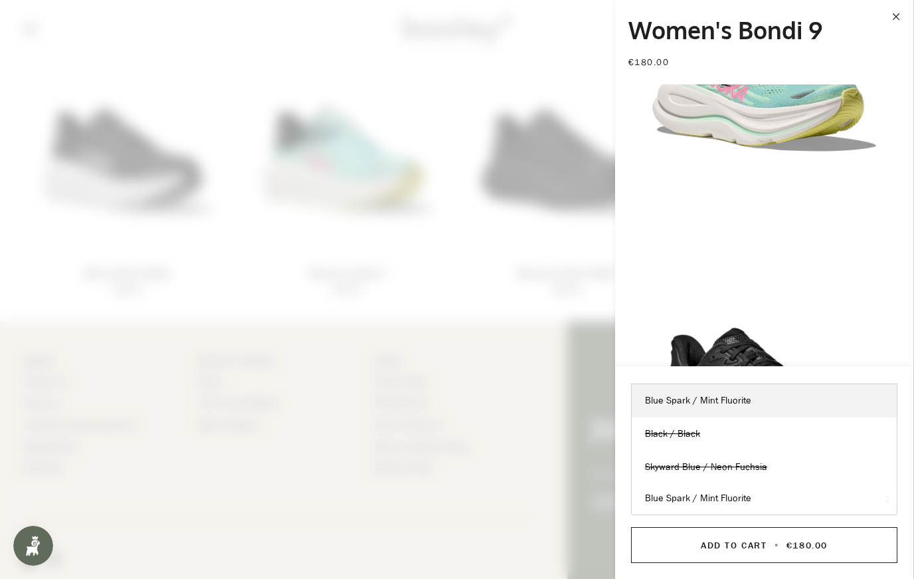
click at [703, 197] on img "Hoka Women's Bondi 9 Blue Spark / Mint Fluorite - Booley Galway" at bounding box center [764, 57] width 298 height 298
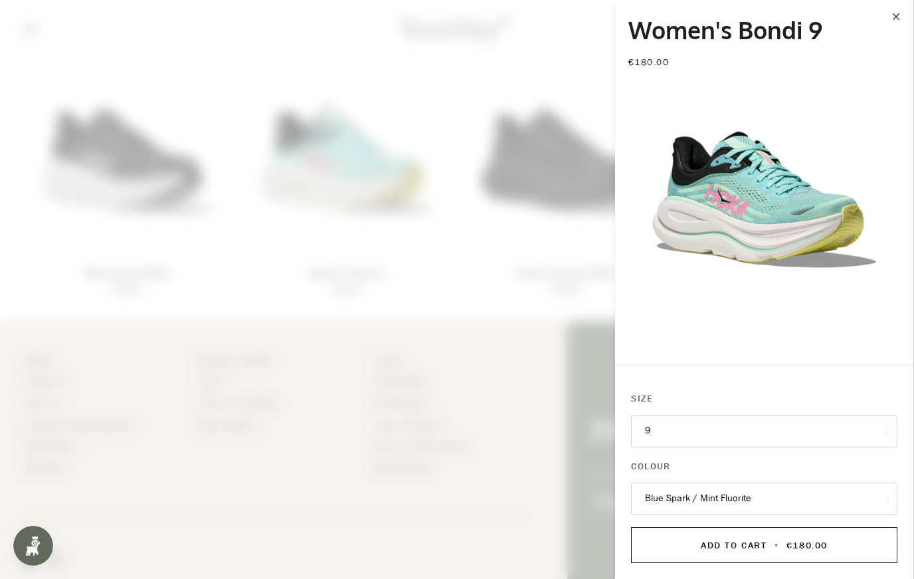
scroll to position [28, 0]
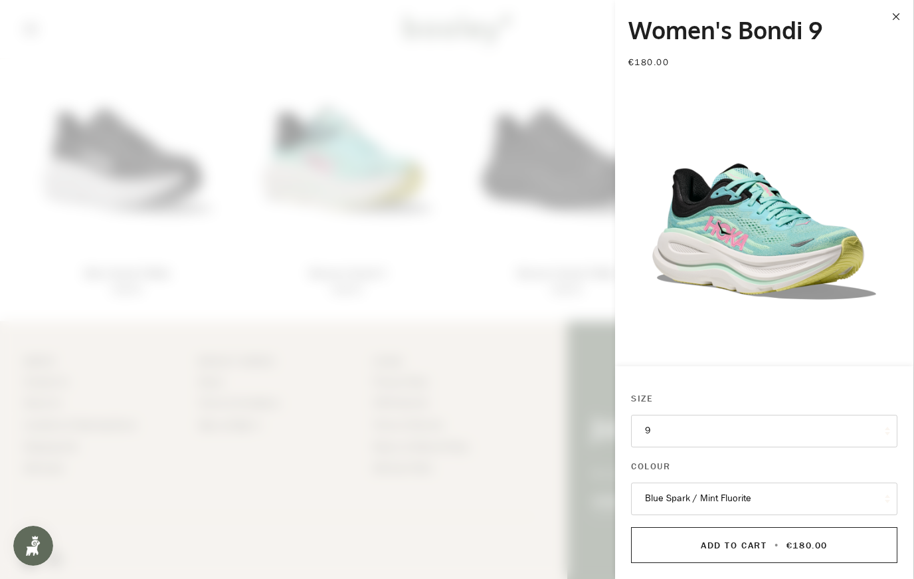
click at [764, 248] on img "Hoka Women's Bondi 9 Blue Spark / Mint Fluorite - Booley Galway" at bounding box center [764, 205] width 298 height 298
click at [483, 248] on span at bounding box center [457, 289] width 914 height 579
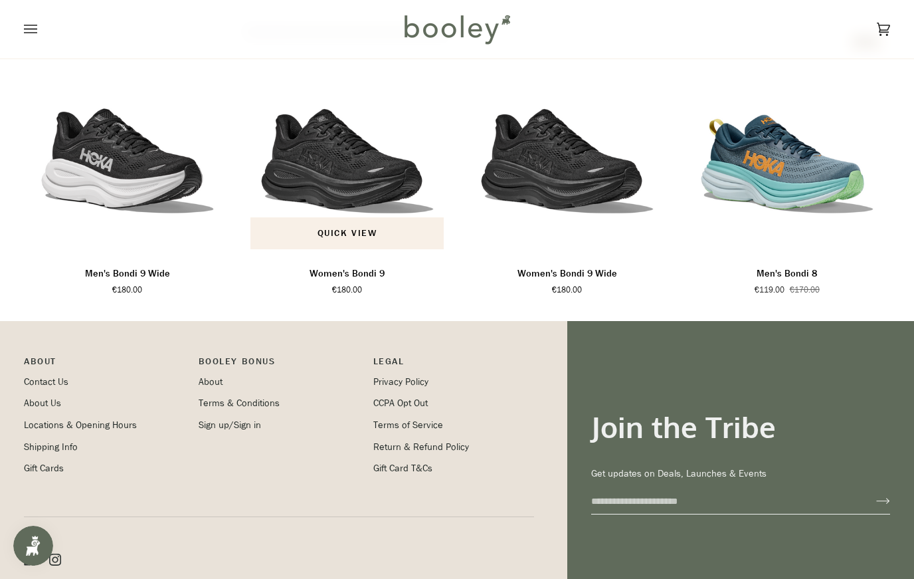
click at [335, 201] on img "Women's Bondi 9" at bounding box center [347, 141] width 207 height 230
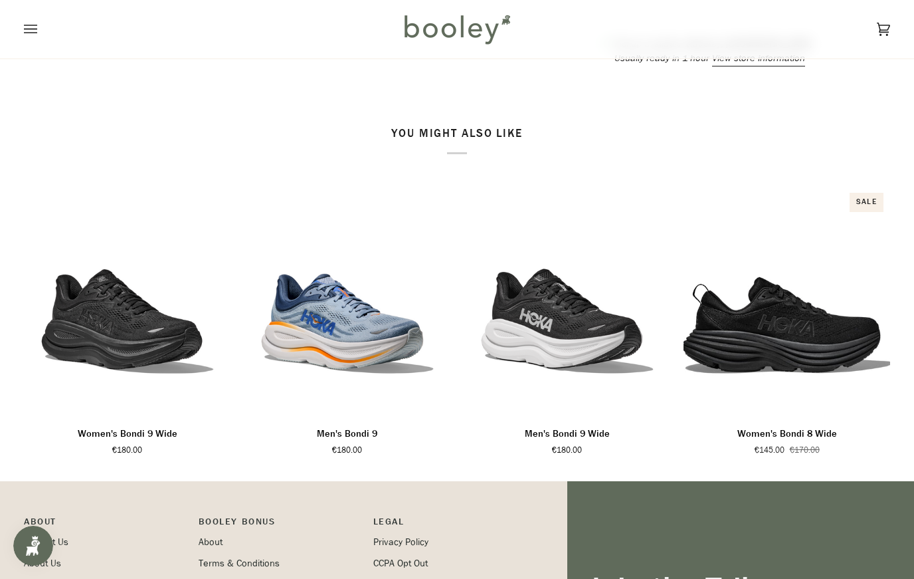
scroll to position [741, 0]
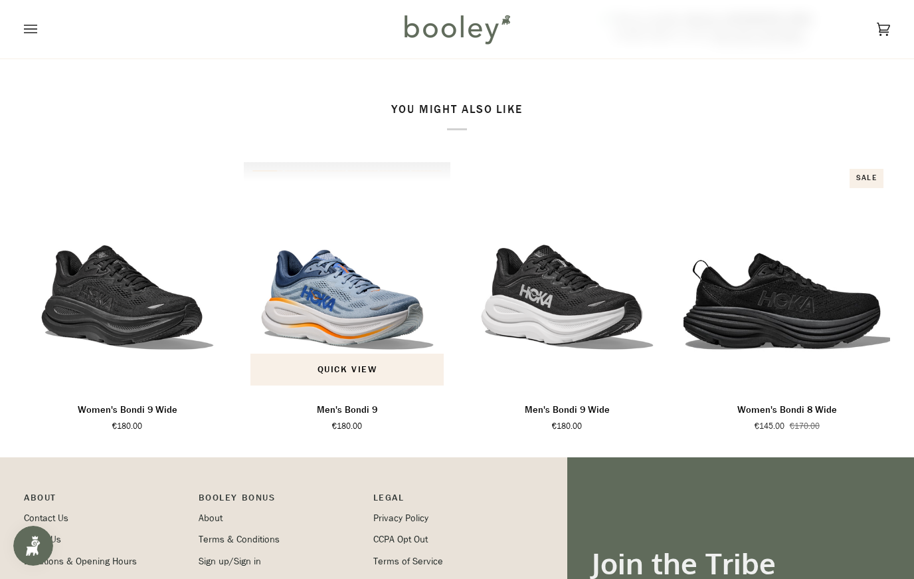
click at [352, 316] on img "Men's Bondi 9" at bounding box center [347, 277] width 207 height 230
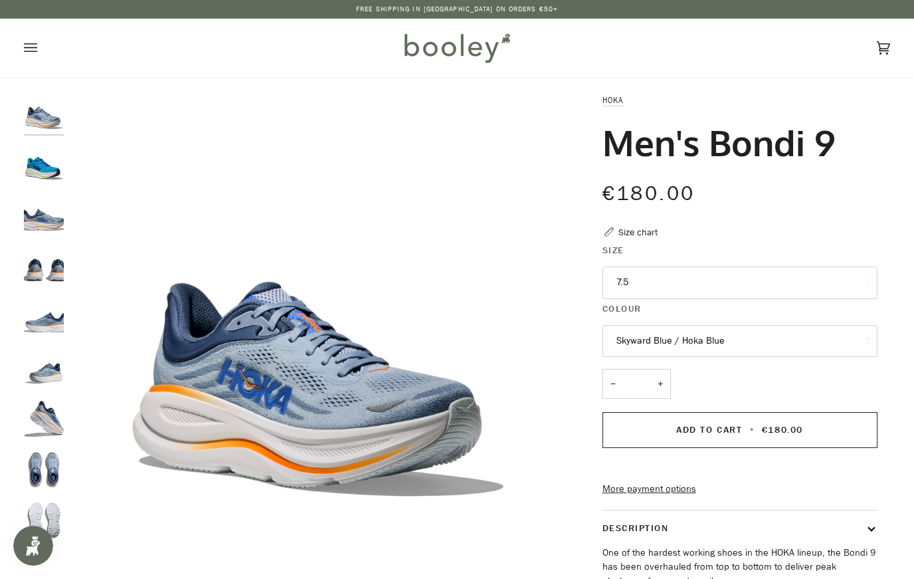
click at [731, 344] on button "Skyward Blue / Hoka Blue" at bounding box center [740, 341] width 275 height 33
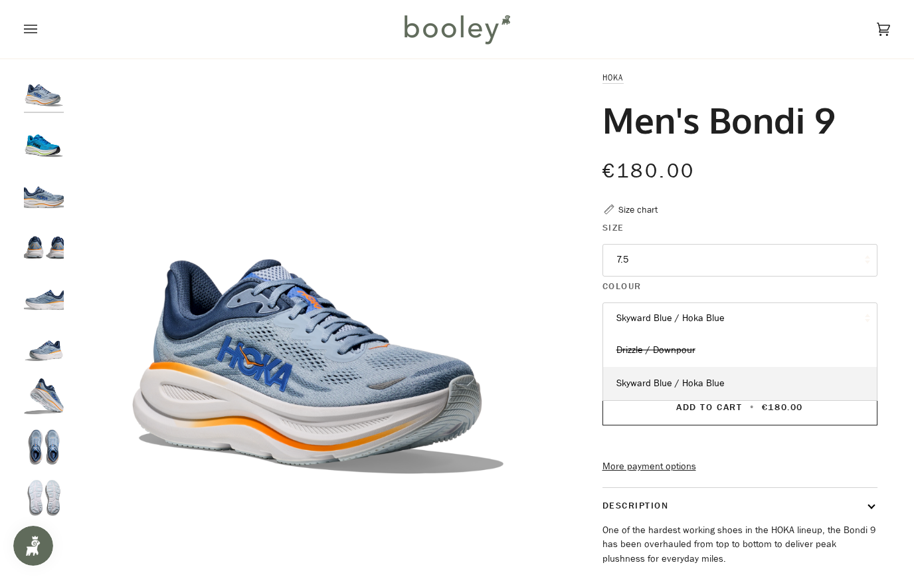
scroll to position [25, 0]
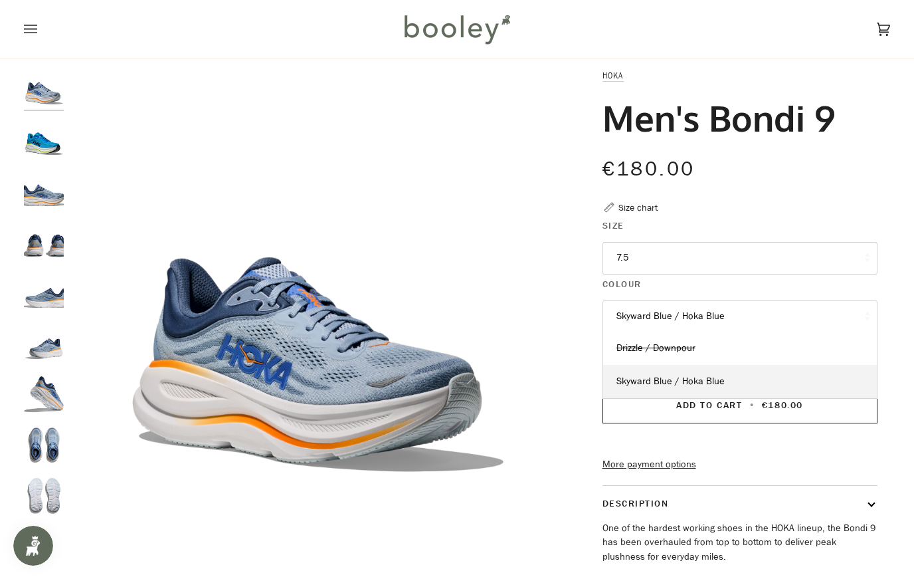
click at [692, 348] on span "Drizzle / Downpour" at bounding box center [655, 347] width 79 height 13
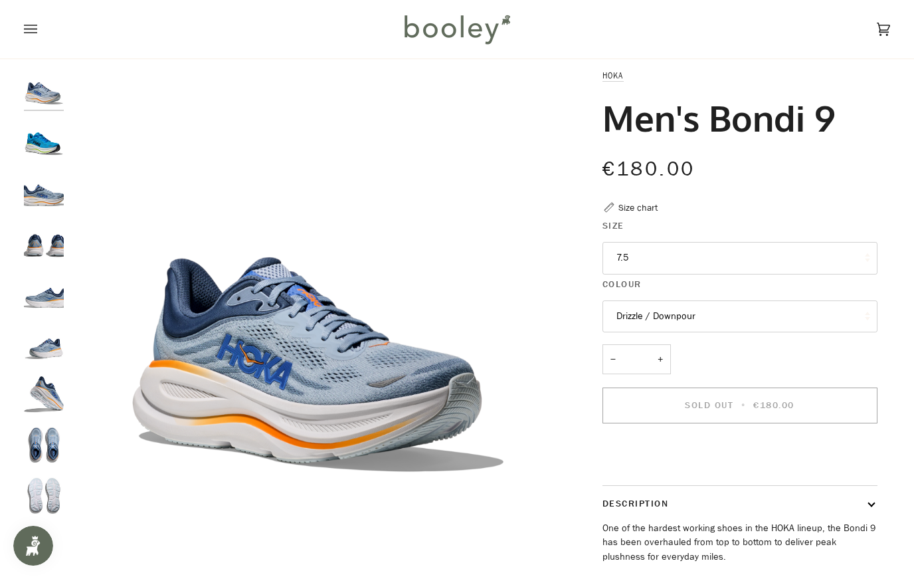
click at [710, 317] on button "Drizzle / Downpour" at bounding box center [740, 316] width 275 height 33
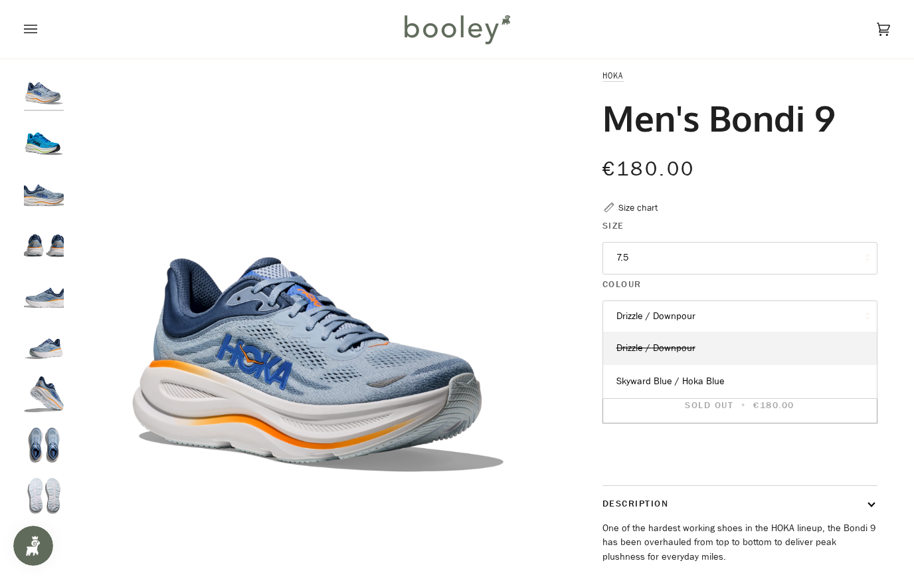
click at [690, 382] on span "Skyward Blue / Hoka Blue" at bounding box center [670, 381] width 108 height 13
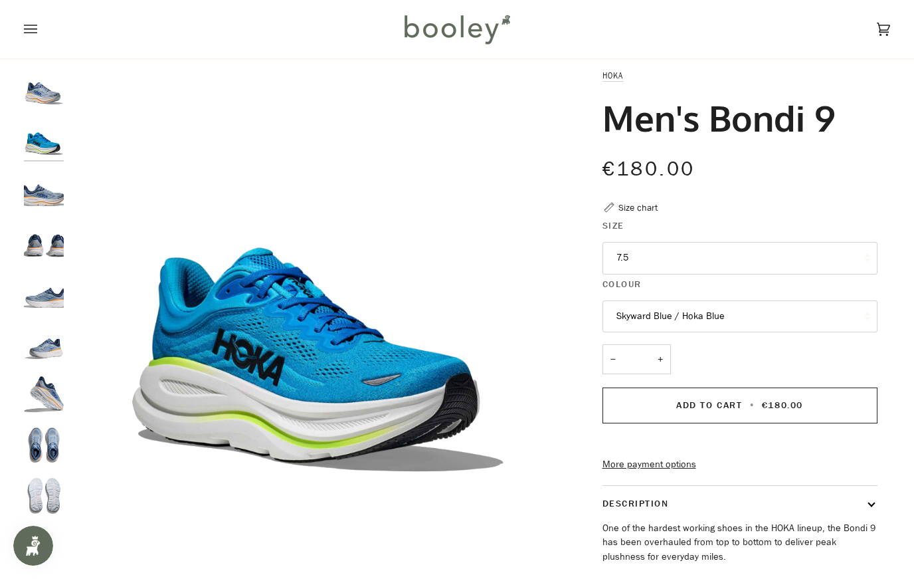
click at [671, 267] on button "7.5" at bounding box center [740, 258] width 275 height 33
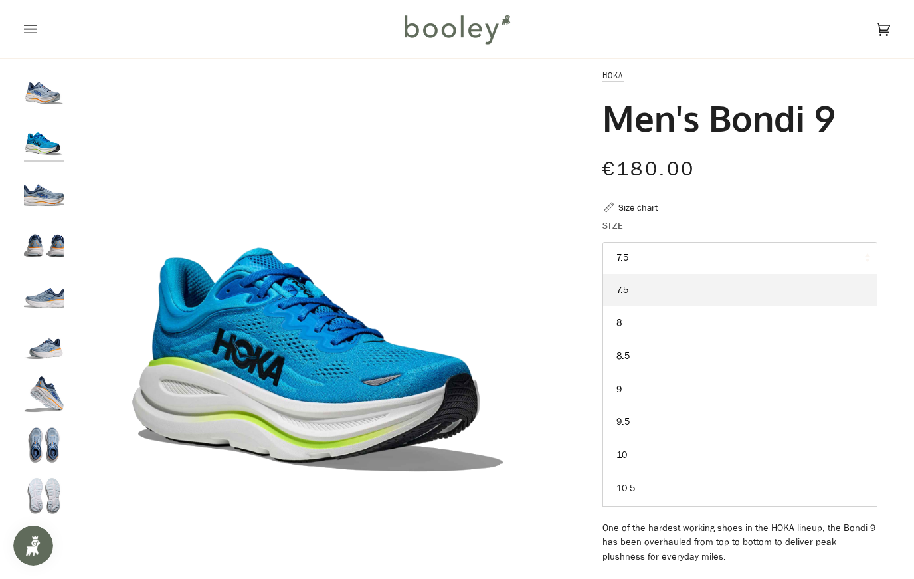
click at [629, 389] on link "9" at bounding box center [740, 389] width 274 height 33
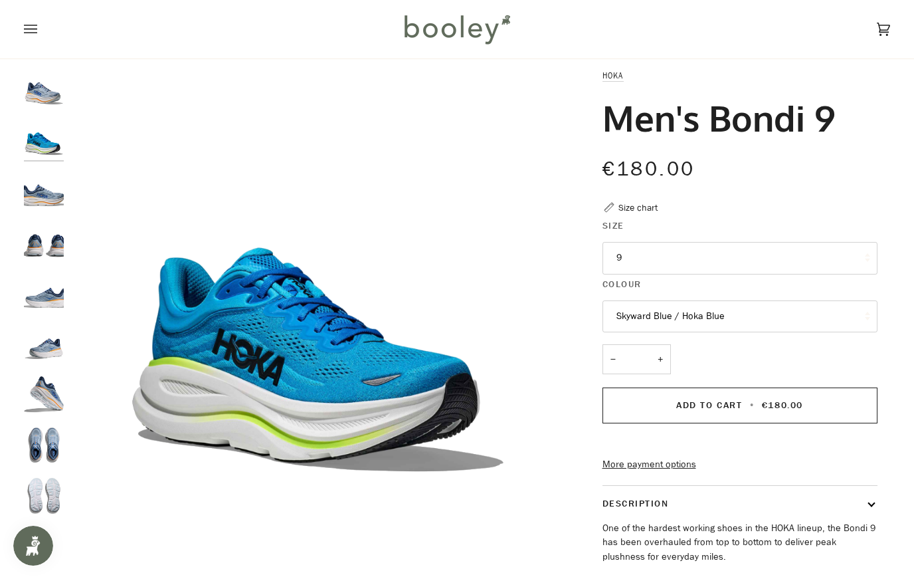
click at [674, 310] on button "Skyward Blue / Hoka Blue" at bounding box center [740, 316] width 275 height 33
click at [664, 349] on span "Drizzle / Downpour" at bounding box center [655, 347] width 79 height 13
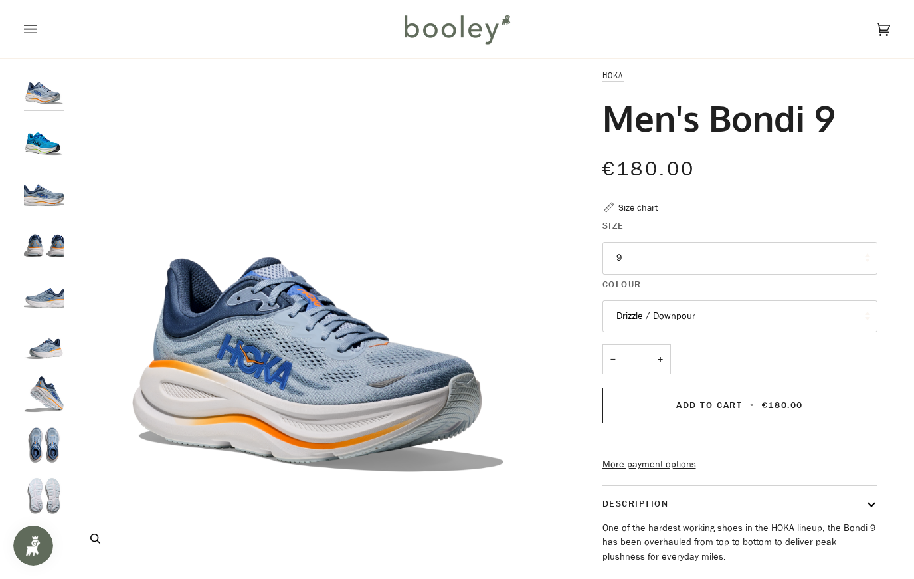
click at [330, 363] on img "Hoka Men's Bondi 9 Drizzle / Downpour - Booley Galway" at bounding box center [317, 315] width 495 height 495
click at [94, 537] on icon "Hoka Men's Bondi 9 Drizzle / Downpour - Booley Galway" at bounding box center [95, 538] width 10 height 10
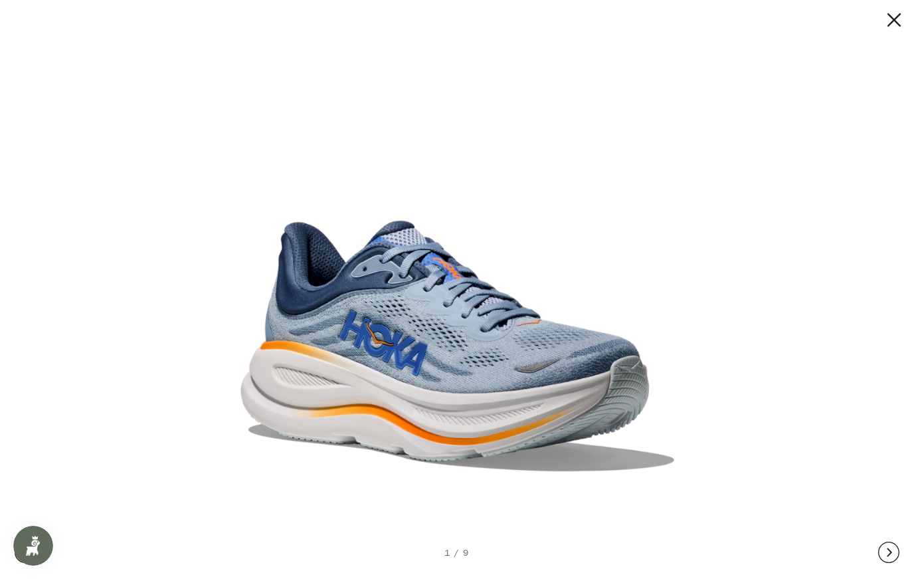
click at [892, 550] on button at bounding box center [888, 551] width 21 height 53
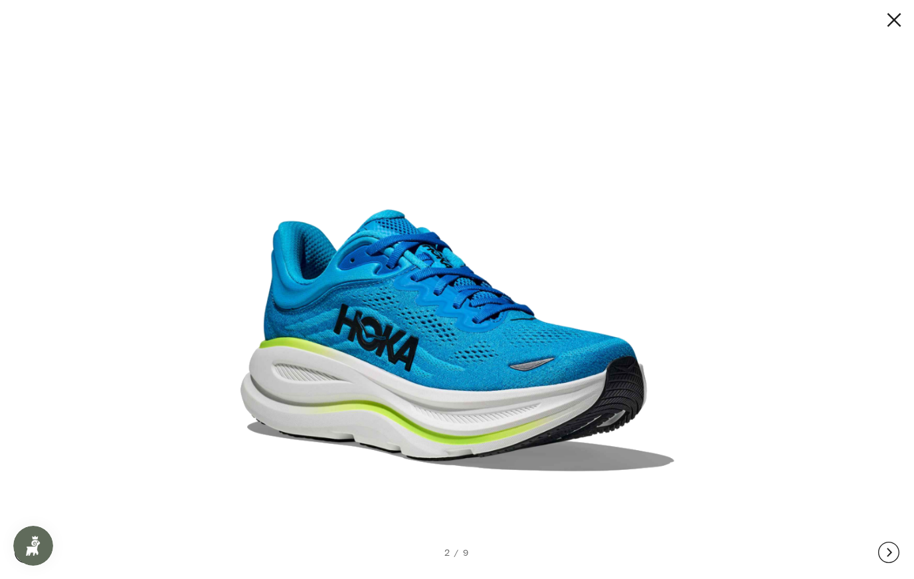
click at [181, 530] on div "2 / 9" at bounding box center [457, 551] width 914 height 53
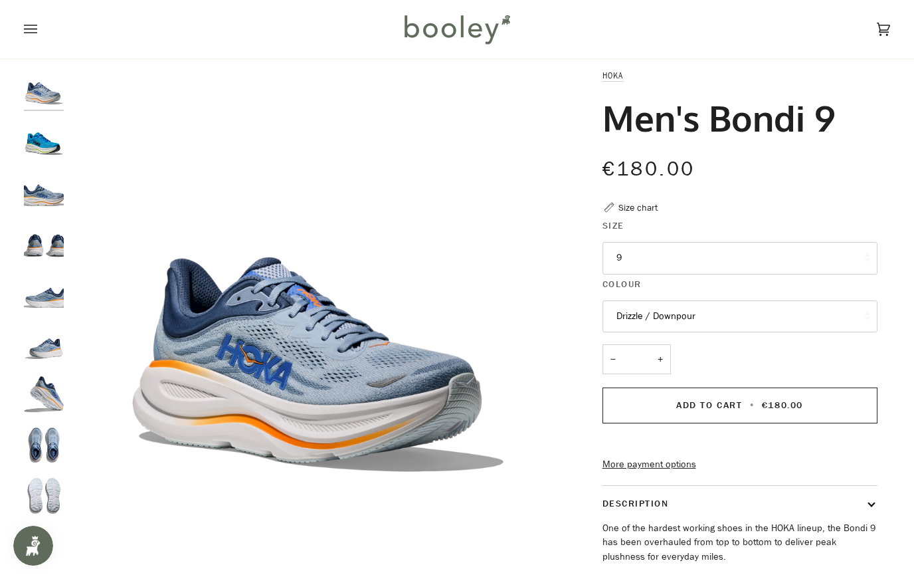
click at [50, 196] on img "Hoka Men's Bondi 9 Drizzle / Downpour - Booley Galway" at bounding box center [44, 190] width 40 height 40
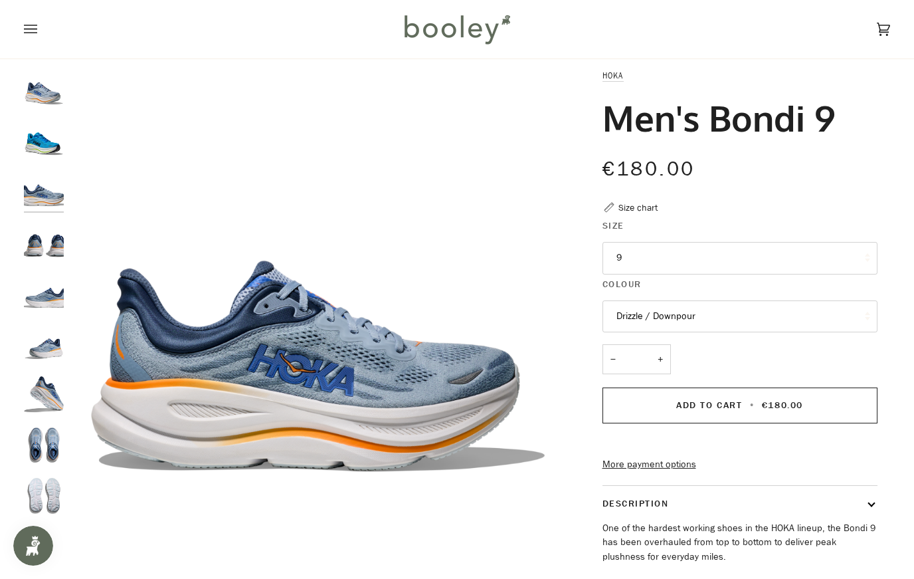
click at [42, 242] on img "Hoka Men's Bondi 9 Drizzle / Downpour - Booley Galway" at bounding box center [44, 241] width 40 height 40
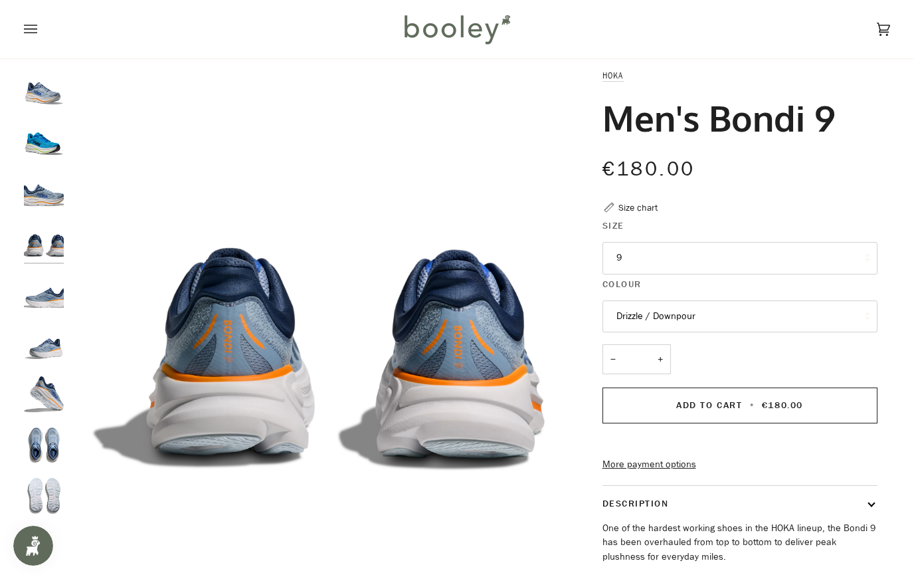
click at [47, 284] on img "Hoka Men's Bondi 9 Drizzle / Downpour - Booley Galway" at bounding box center [44, 292] width 40 height 40
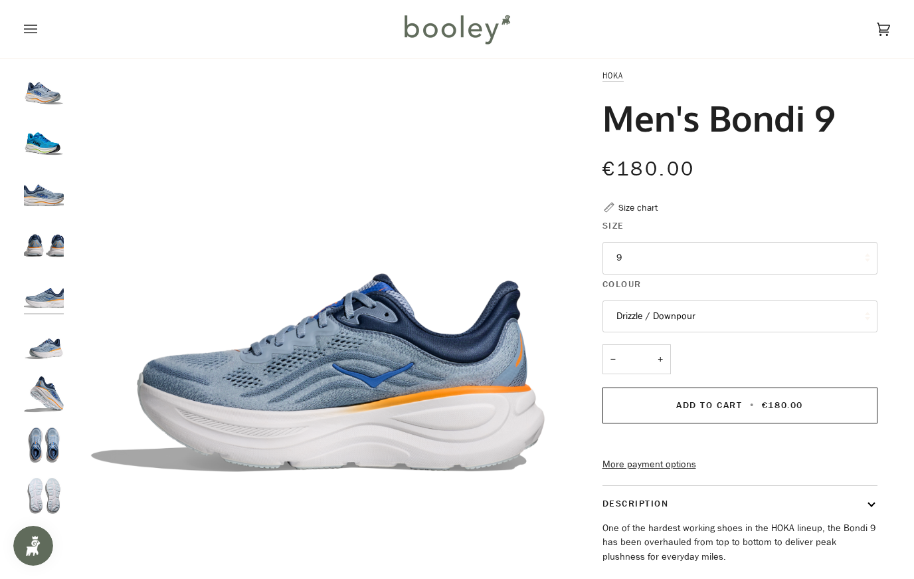
click at [52, 342] on img "Hoka Men's Bondi 9 Drizzle / Downpour - Booley Galway" at bounding box center [44, 343] width 40 height 40
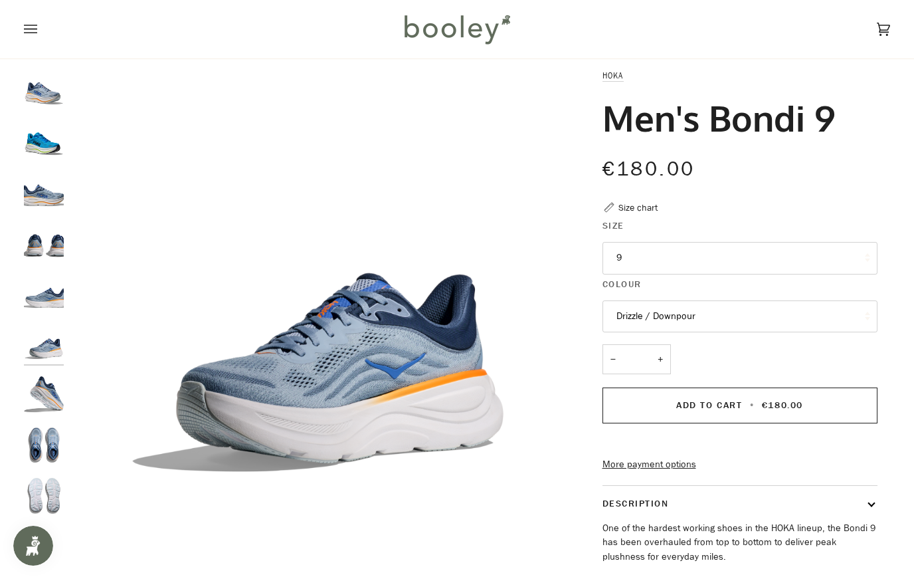
click at [47, 401] on img "Hoka Men's Bondi 9 Drizzle / Downpour - Booley Galway" at bounding box center [44, 394] width 40 height 40
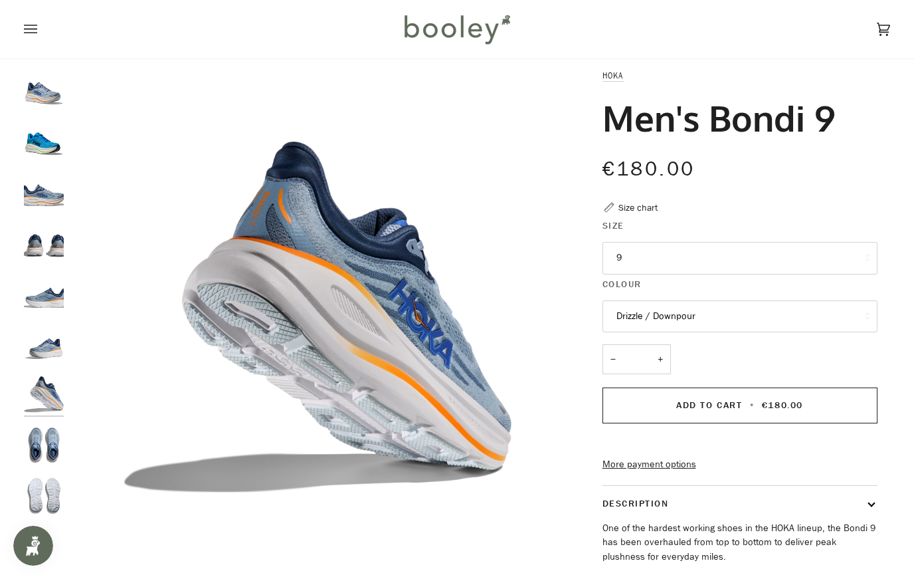
click at [45, 443] on img "Hoka Men's Bondi 9 Drizzle / Downpour - Booley Galway" at bounding box center [44, 444] width 40 height 40
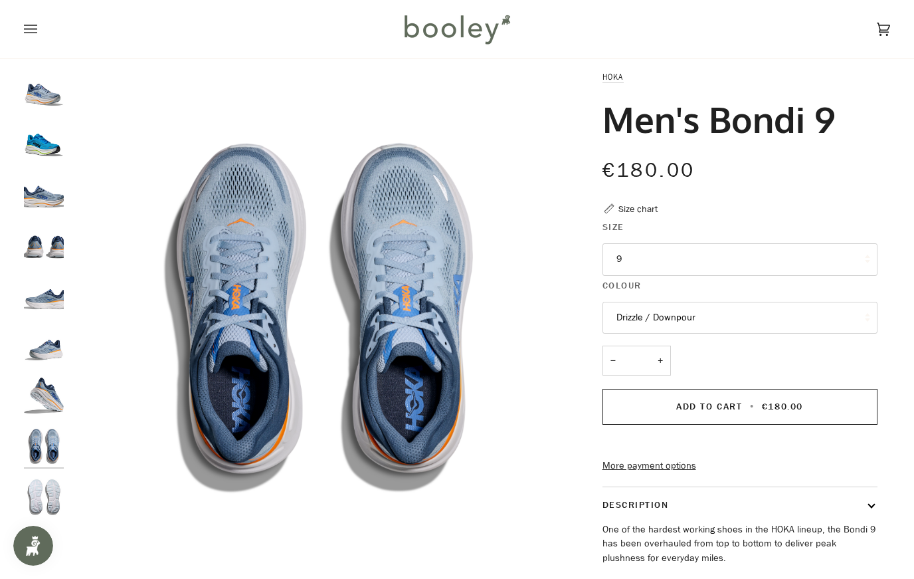
scroll to position [17, 0]
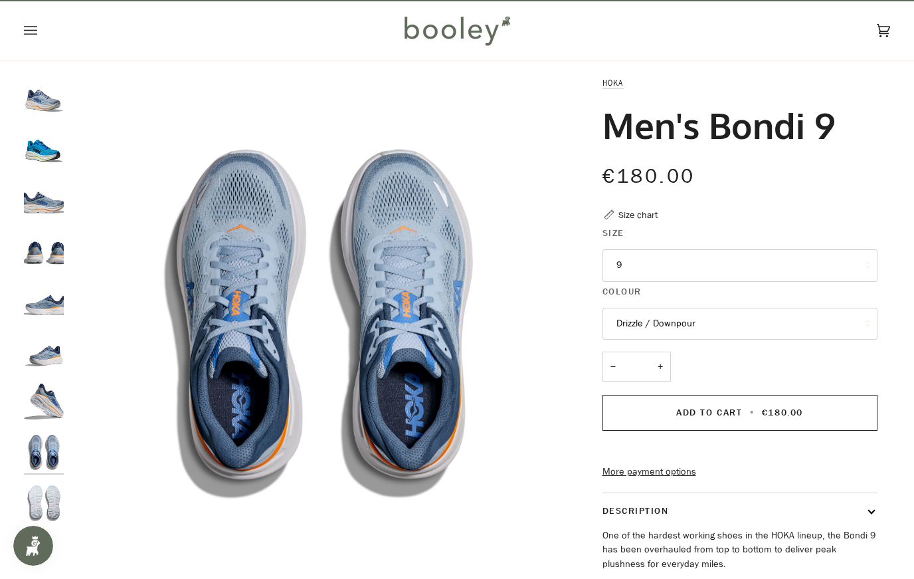
click at [45, 504] on img "Hoka Men's Bondi 9 Drizzle / Downpour - Booley Galway" at bounding box center [44, 503] width 40 height 40
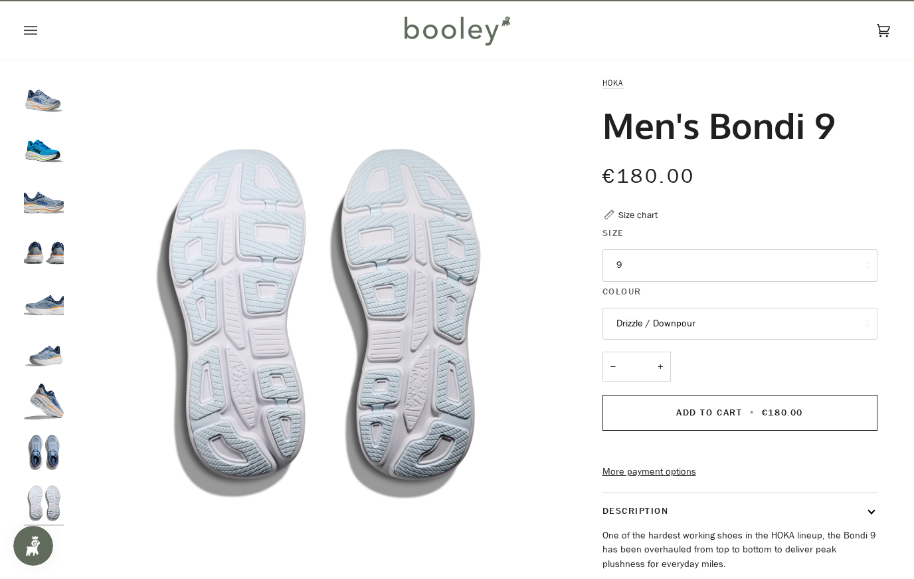
click at [42, 147] on img "Men's Bondi 9" at bounding box center [44, 146] width 40 height 40
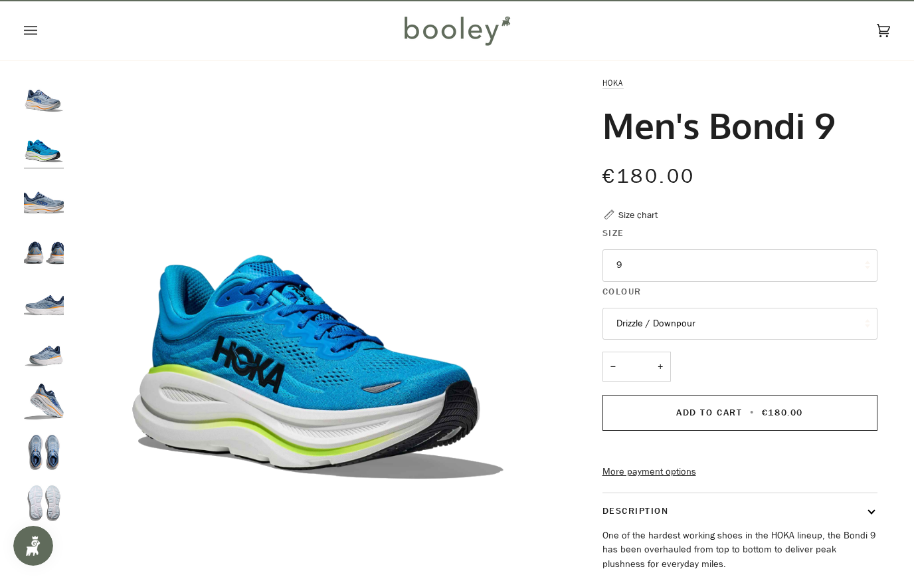
click at [754, 324] on button "Drizzle / Downpour" at bounding box center [740, 324] width 275 height 33
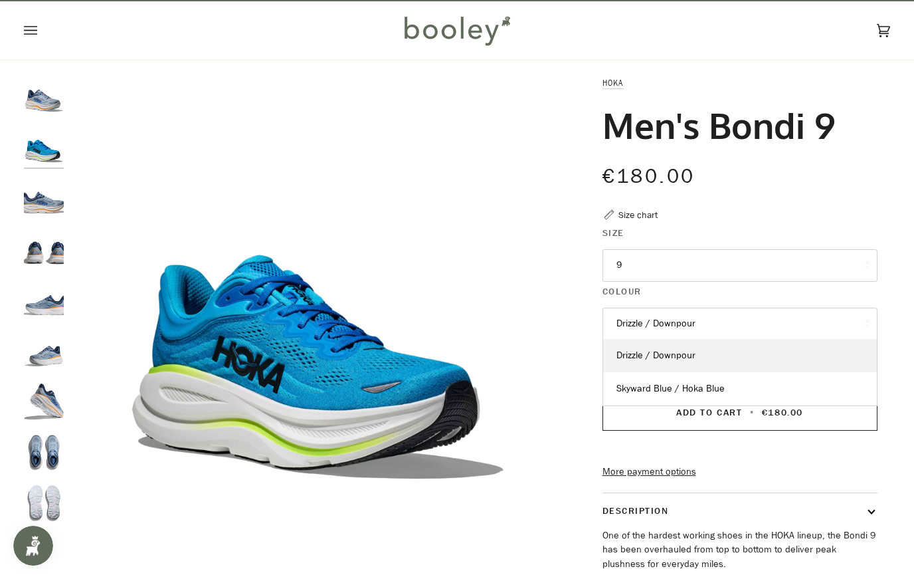
click at [724, 390] on link "Skyward Blue / Hoka Blue" at bounding box center [740, 388] width 274 height 33
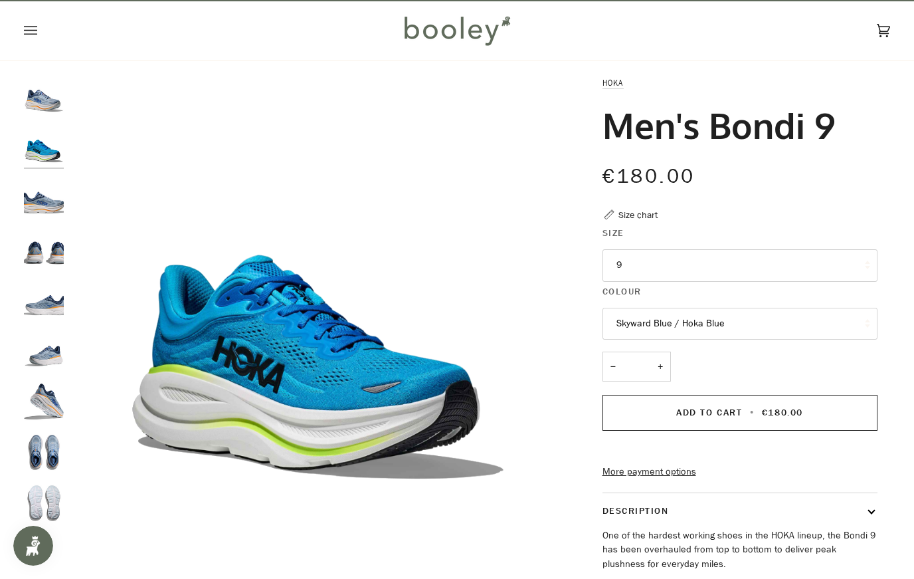
click at [683, 324] on button "Skyward Blue / Hoka Blue" at bounding box center [740, 324] width 275 height 33
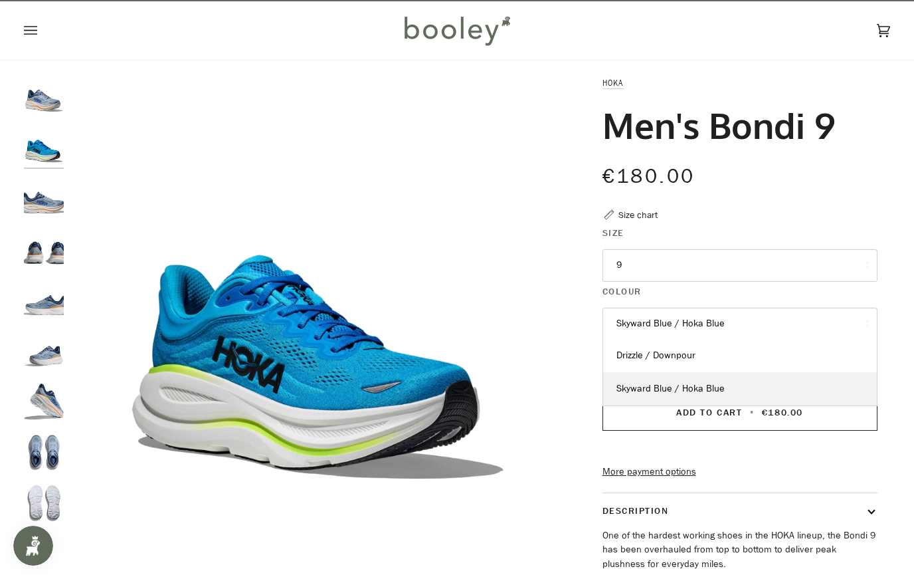
click at [683, 324] on button "Skyward Blue / Hoka Blue" at bounding box center [740, 324] width 275 height 33
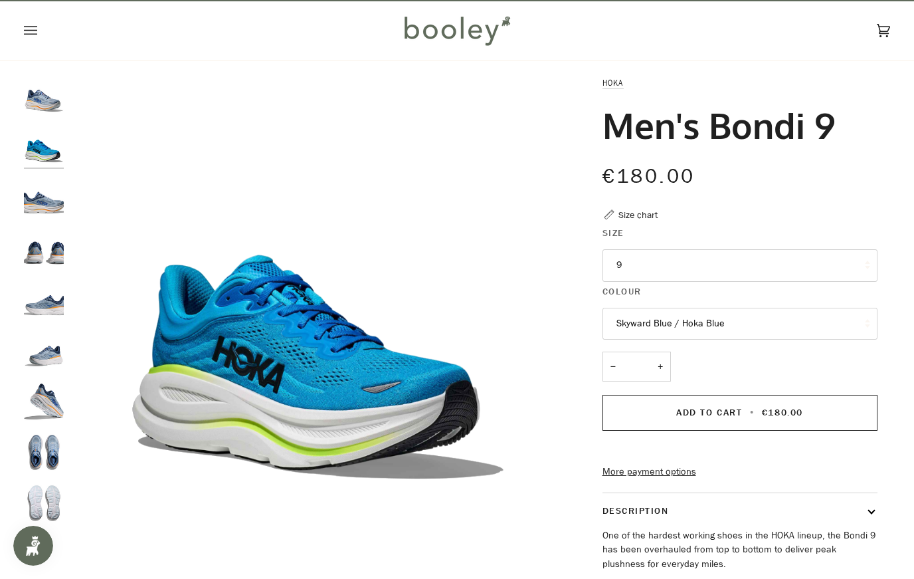
click at [683, 324] on button "Skyward Blue / Hoka Blue" at bounding box center [740, 324] width 275 height 33
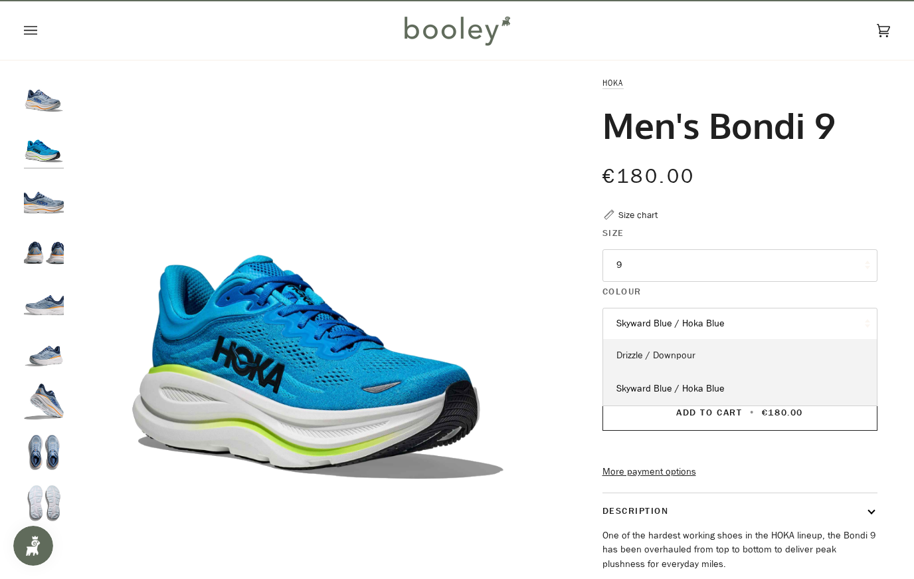
click at [673, 353] on span "Drizzle / Downpour" at bounding box center [655, 355] width 79 height 13
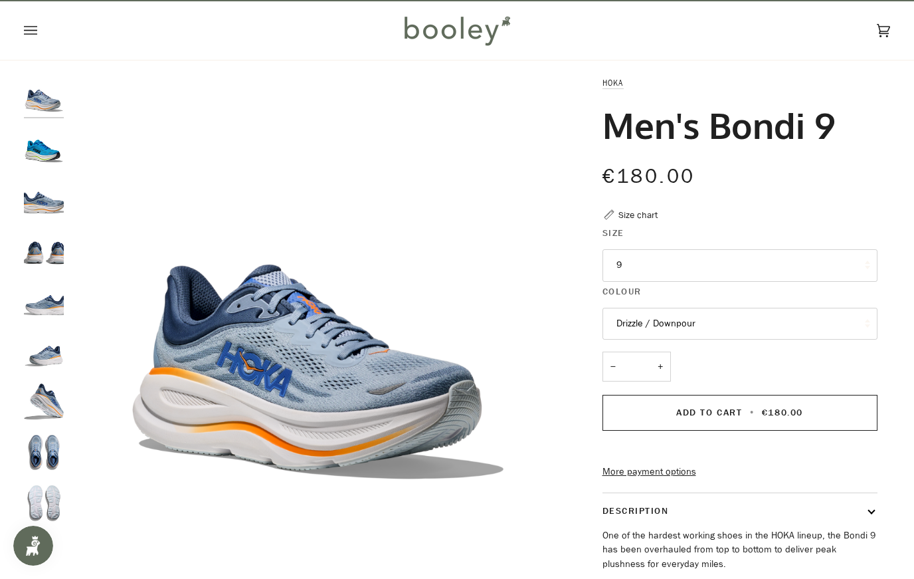
click at [679, 318] on button "Drizzle / Downpour" at bounding box center [740, 324] width 275 height 33
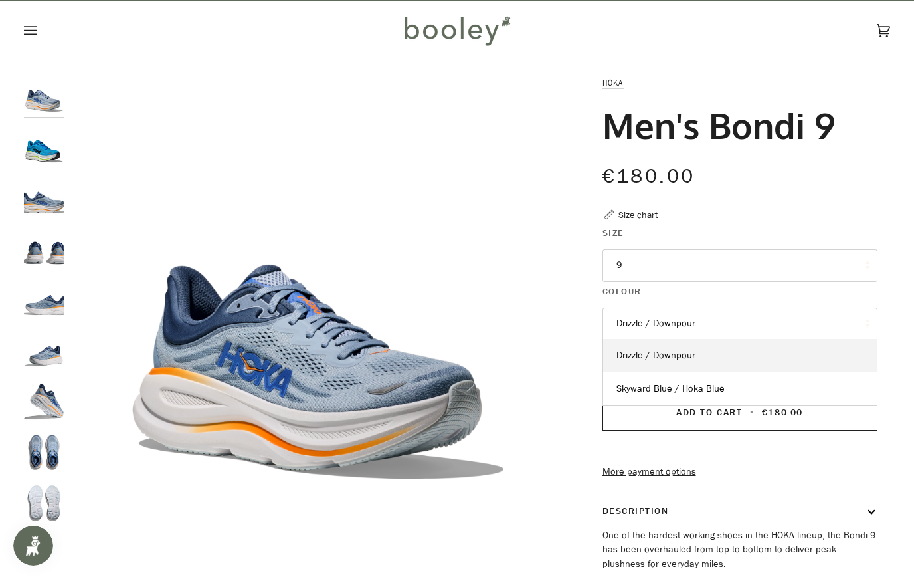
click at [668, 390] on span "Skyward Blue / Hoka Blue" at bounding box center [670, 388] width 108 height 13
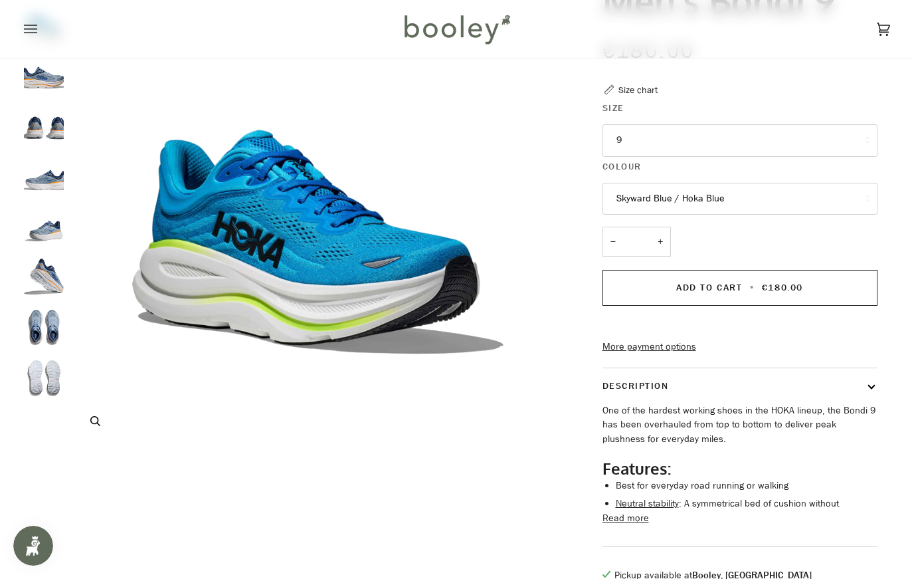
scroll to position [143, 0]
click at [682, 198] on button "Skyward Blue / Hoka Blue" at bounding box center [740, 198] width 275 height 33
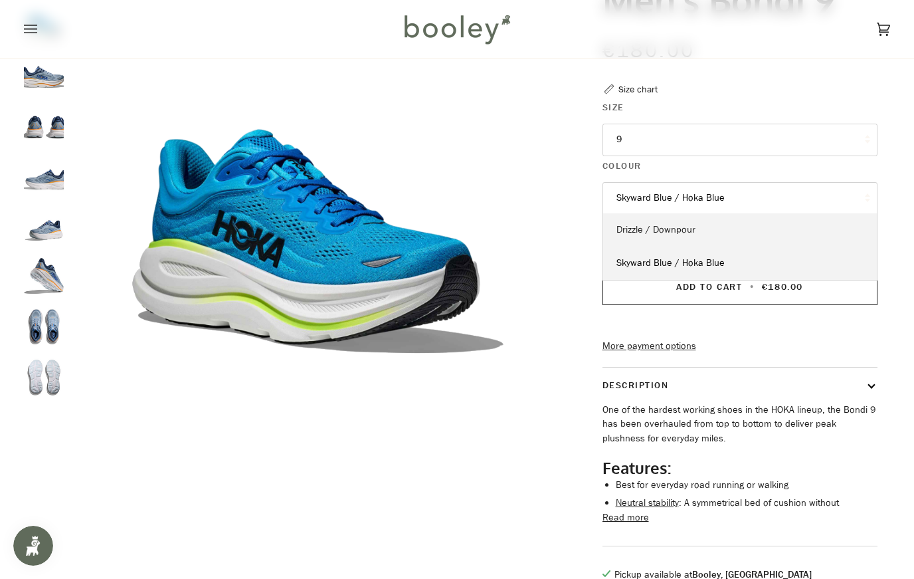
click at [671, 224] on span "Drizzle / Downpour" at bounding box center [655, 229] width 79 height 13
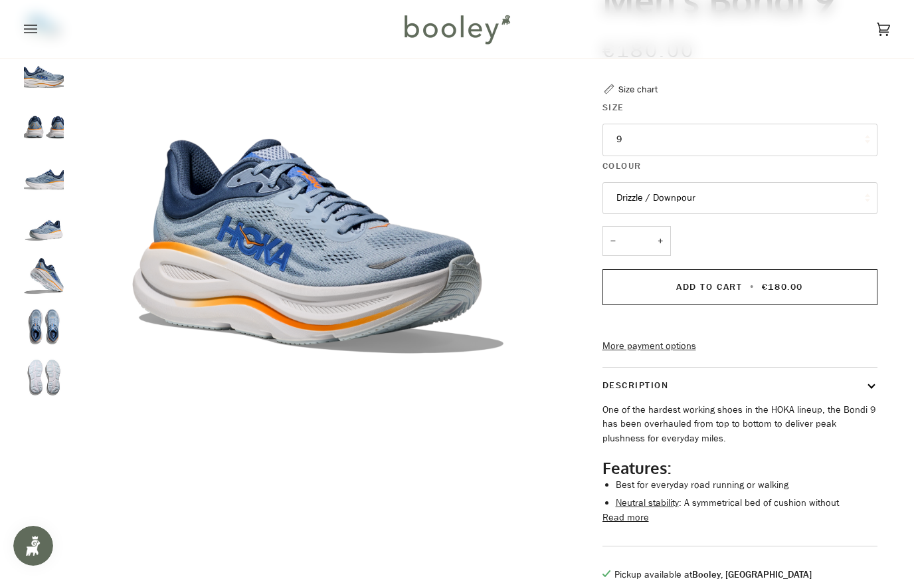
click at [711, 199] on button "Drizzle / Downpour" at bounding box center [740, 198] width 275 height 33
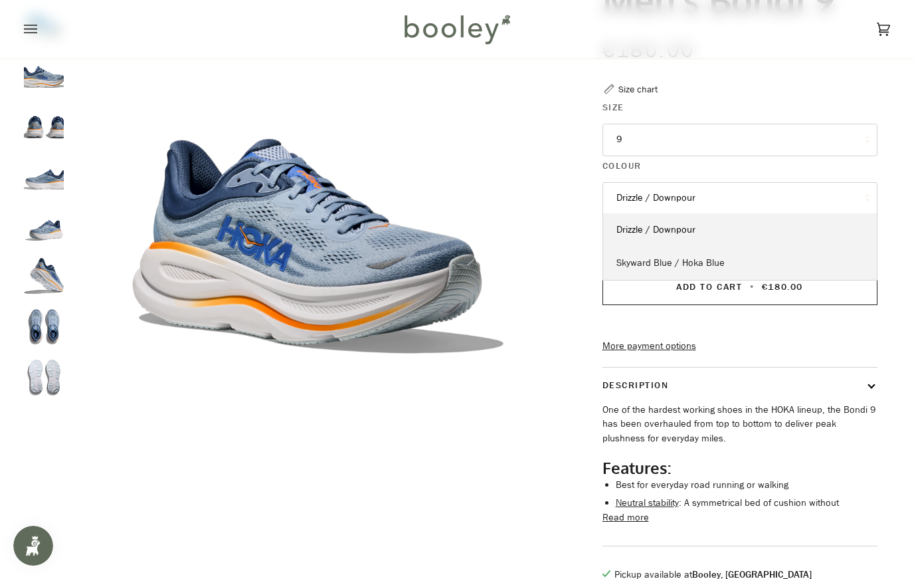
click at [685, 268] on link "Skyward Blue / Hoka Blue" at bounding box center [740, 262] width 274 height 33
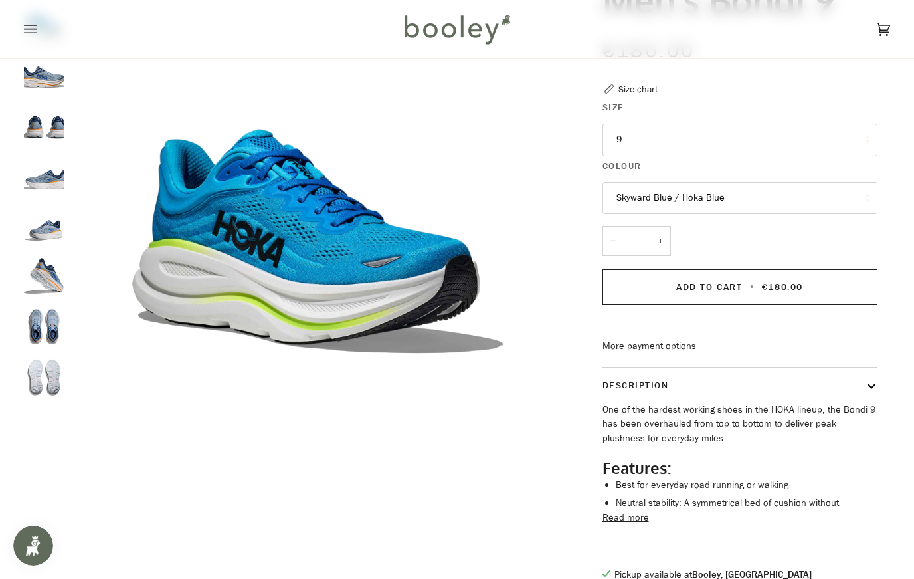
click at [684, 203] on button "Skyward Blue / Hoka Blue" at bounding box center [740, 198] width 275 height 33
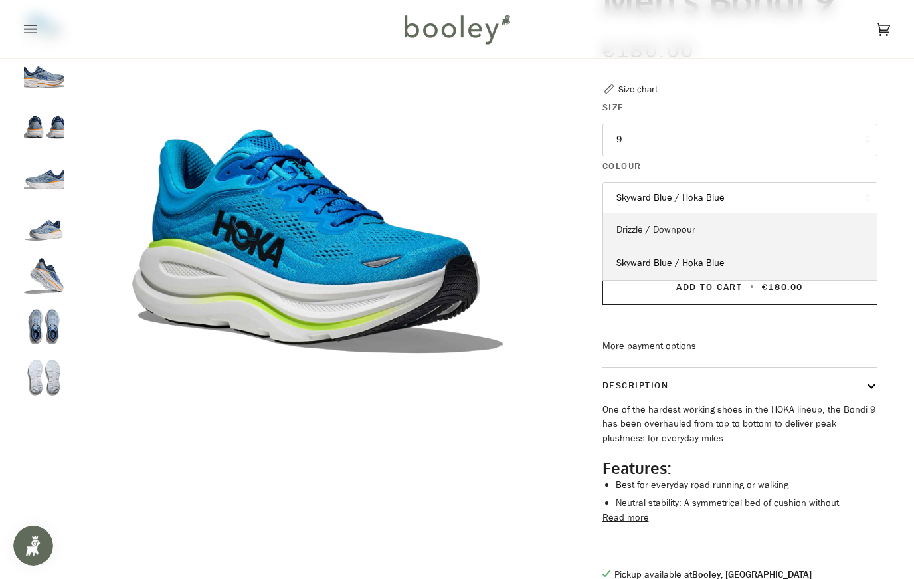
click at [676, 236] on link "Drizzle / Downpour" at bounding box center [740, 229] width 274 height 33
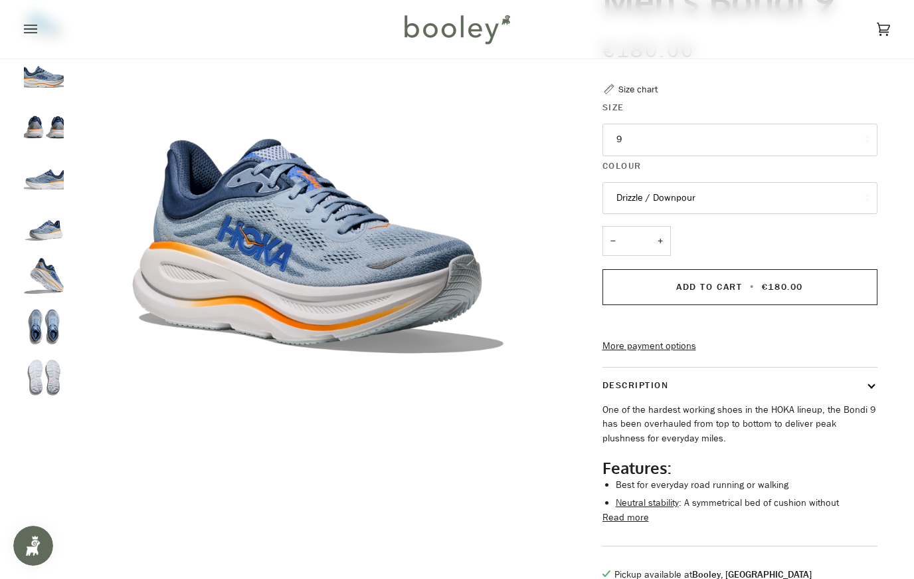
click at [680, 203] on button "Drizzle / Downpour" at bounding box center [740, 198] width 275 height 33
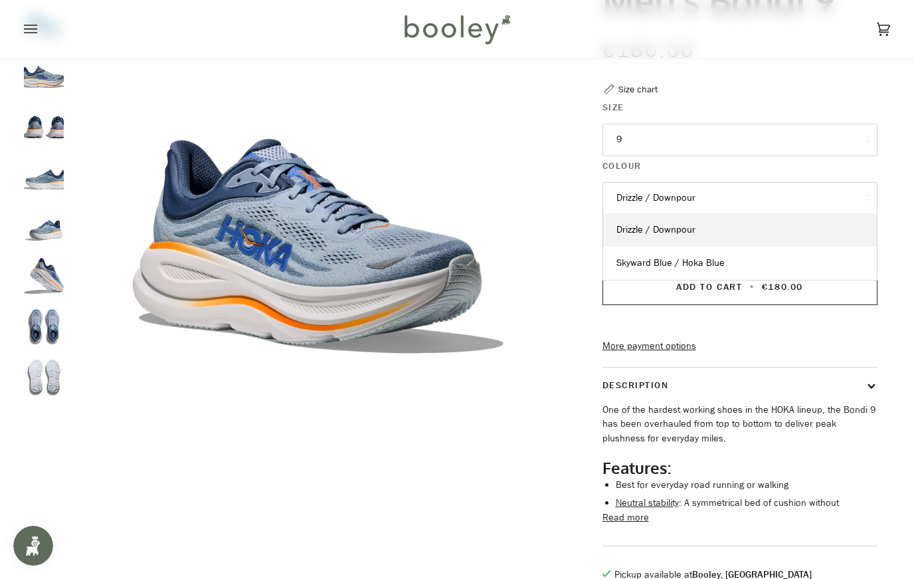
click at [672, 258] on span "Skyward Blue / Hoka Blue" at bounding box center [670, 262] width 108 height 13
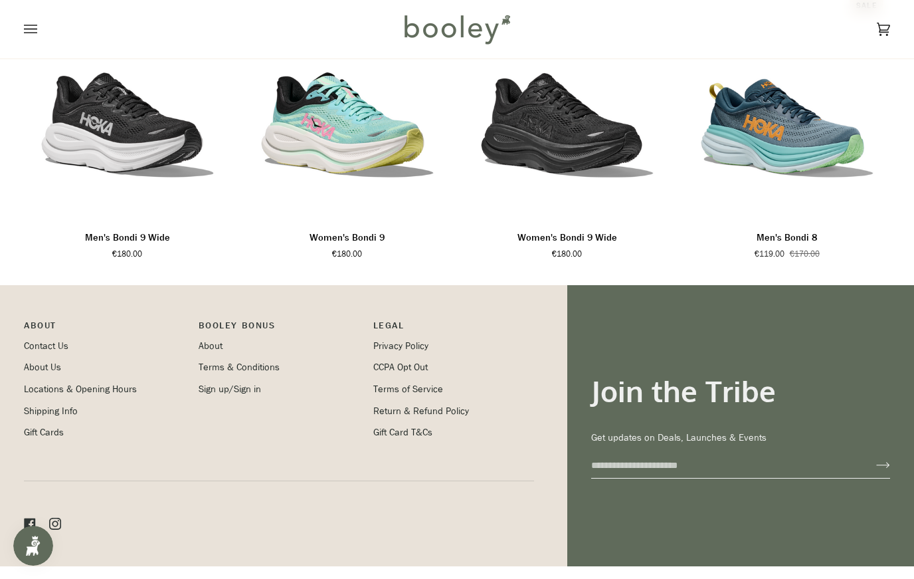
scroll to position [764, 0]
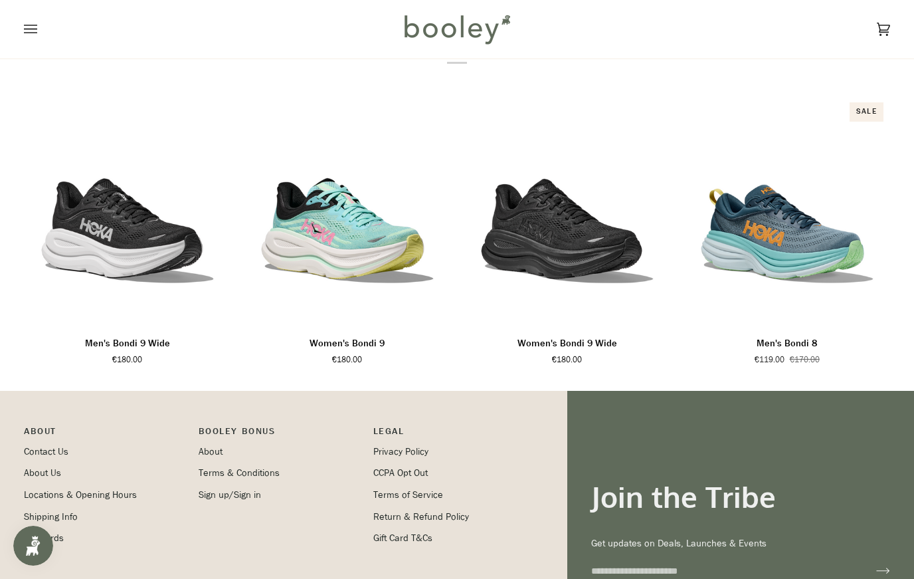
click at [33, 29] on icon "Open menu" at bounding box center [30, 29] width 13 height 9
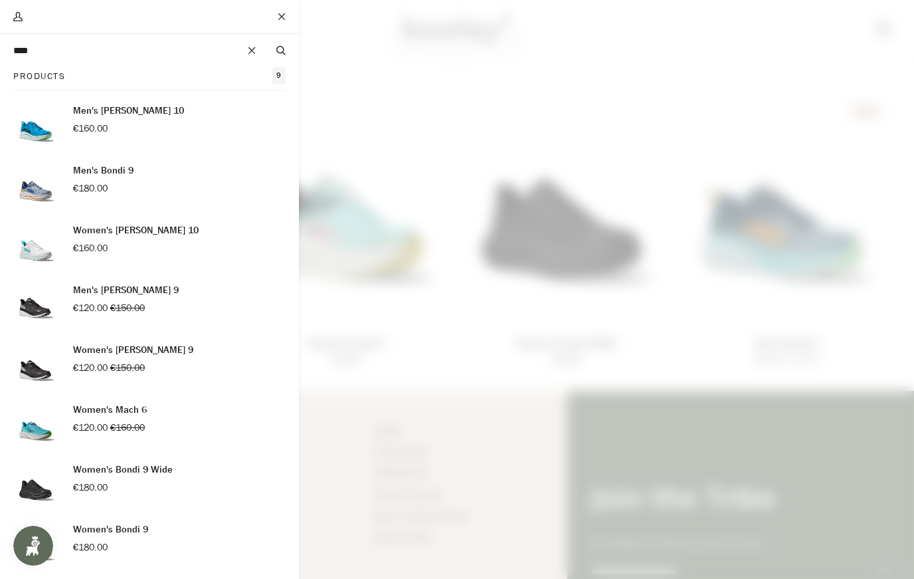
type input "****"
click at [120, 236] on p "Women's [PERSON_NAME] 10" at bounding box center [136, 230] width 126 height 15
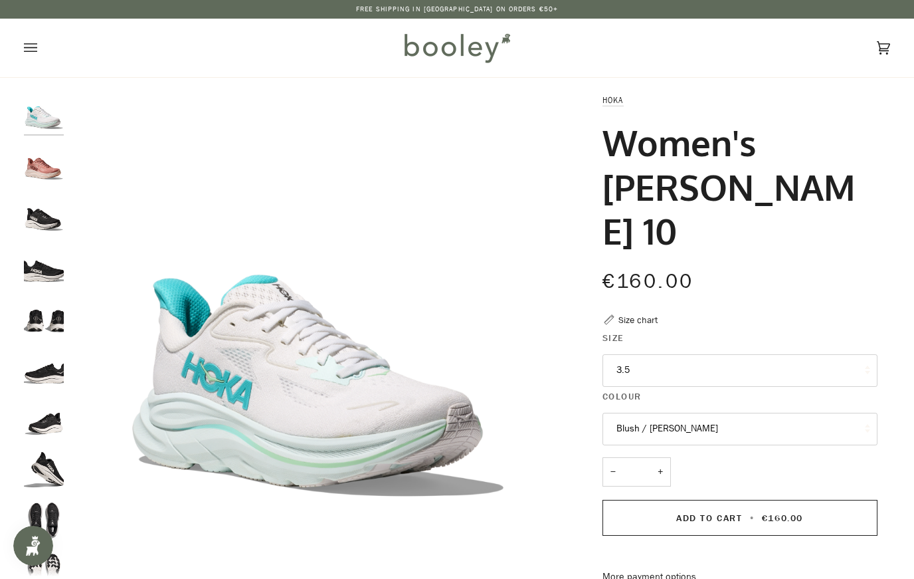
click at [695, 413] on button "Blush / [PERSON_NAME]" at bounding box center [740, 429] width 275 height 33
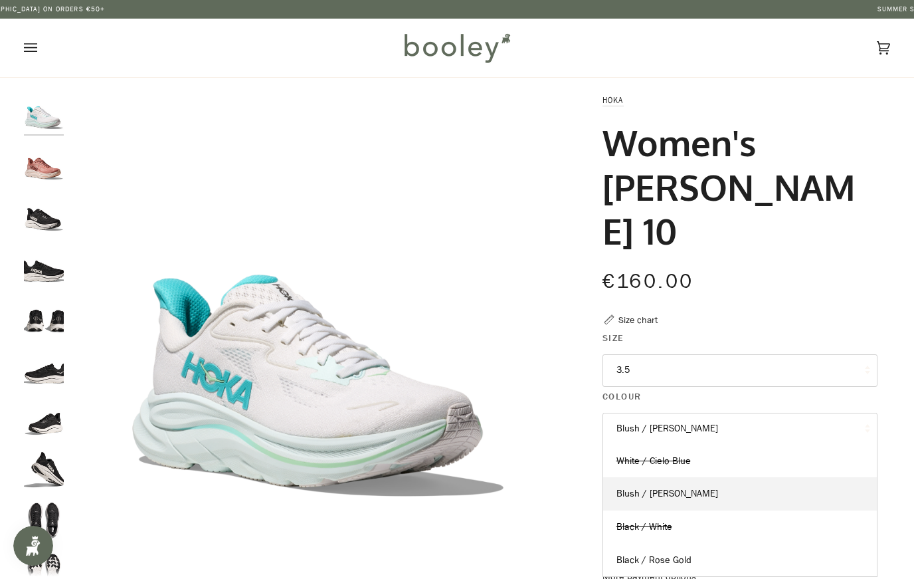
click at [665, 354] on button "3.5" at bounding box center [740, 370] width 275 height 33
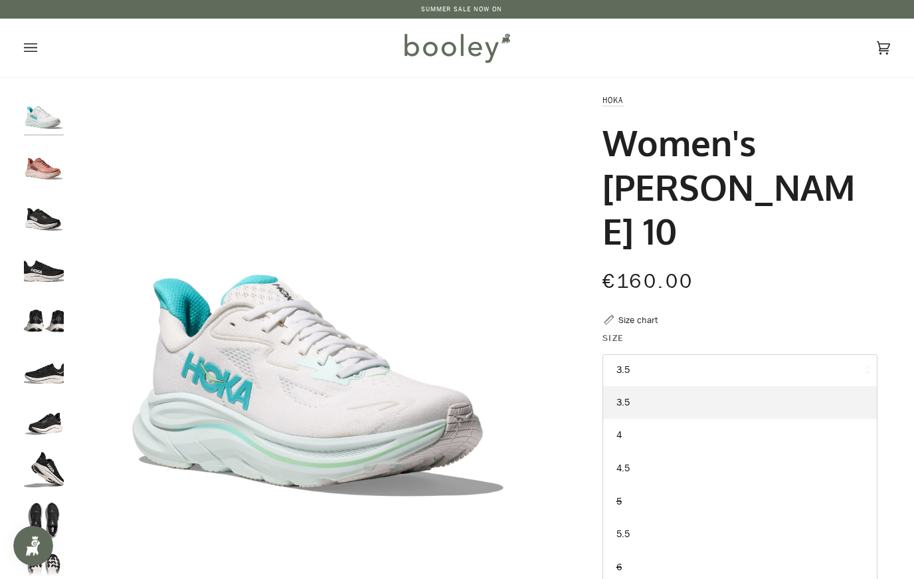
click at [665, 354] on button "3.5" at bounding box center [740, 370] width 275 height 33
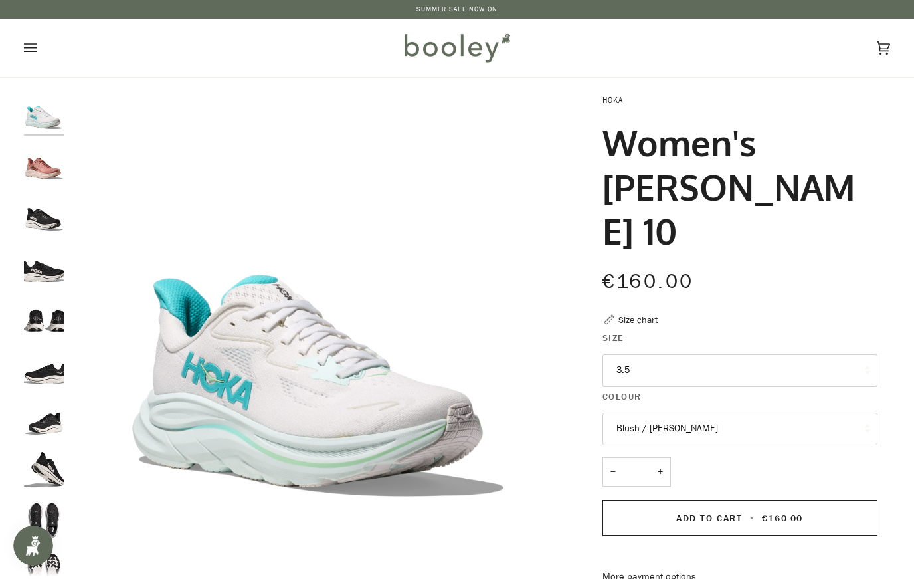
click at [665, 354] on button "3.5" at bounding box center [740, 370] width 275 height 33
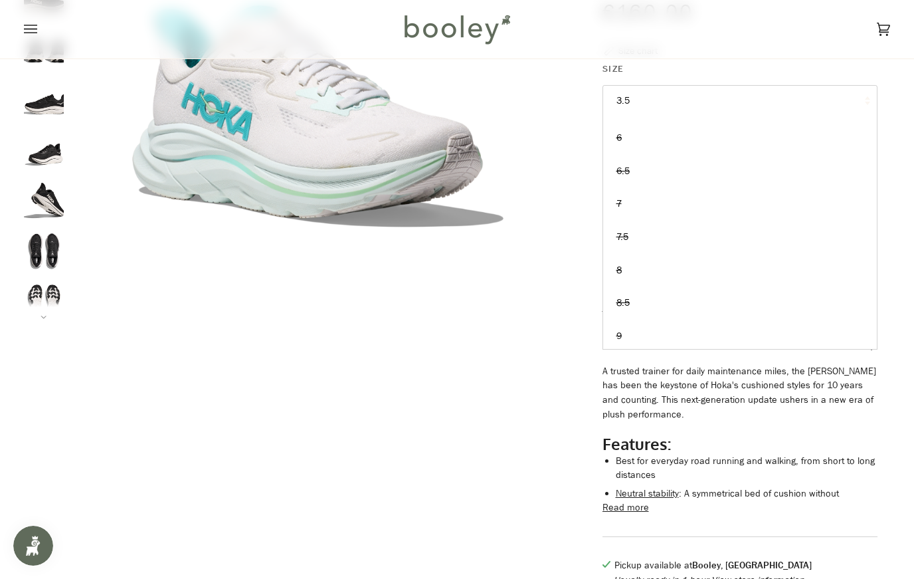
scroll to position [159, 0]
click at [640, 321] on link "9" at bounding box center [740, 337] width 274 height 33
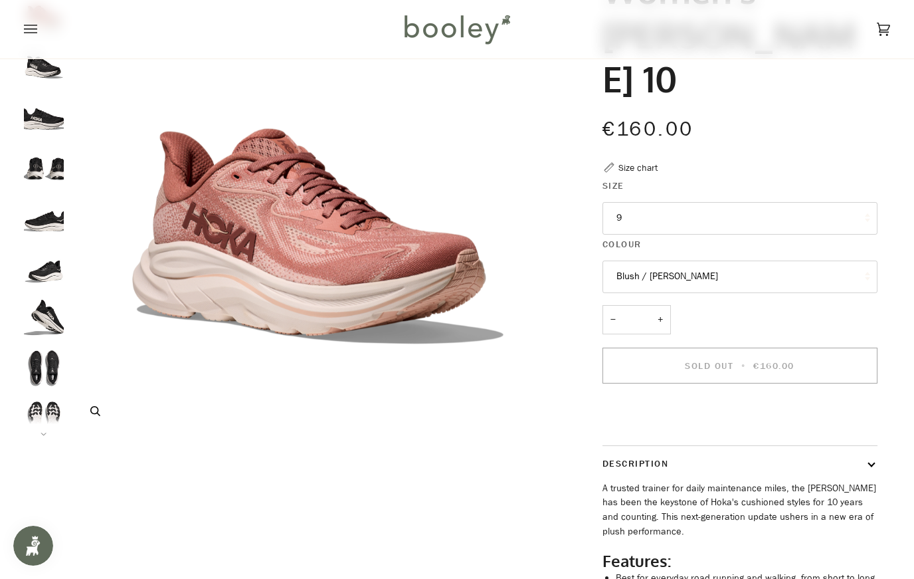
scroll to position [132, 0]
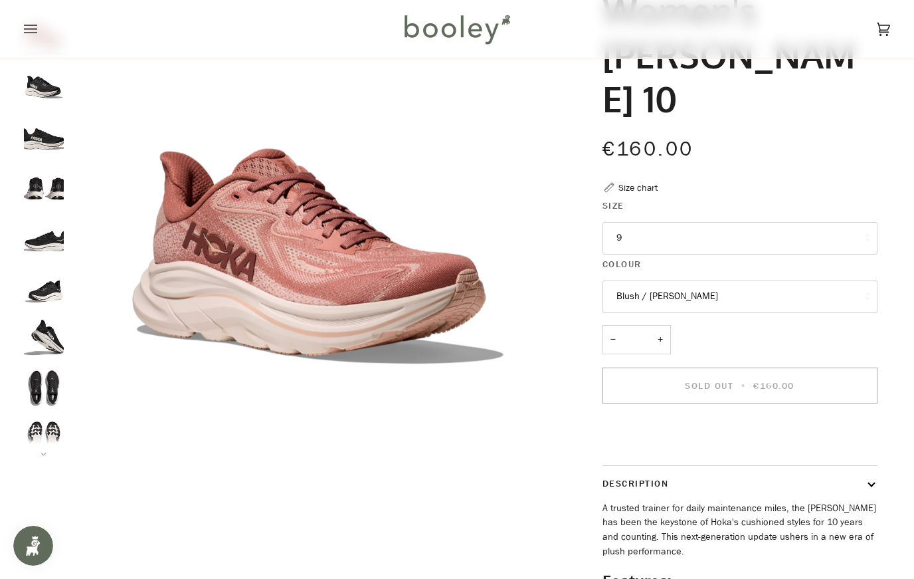
click at [688, 280] on button "Blush / [PERSON_NAME]" at bounding box center [740, 296] width 275 height 33
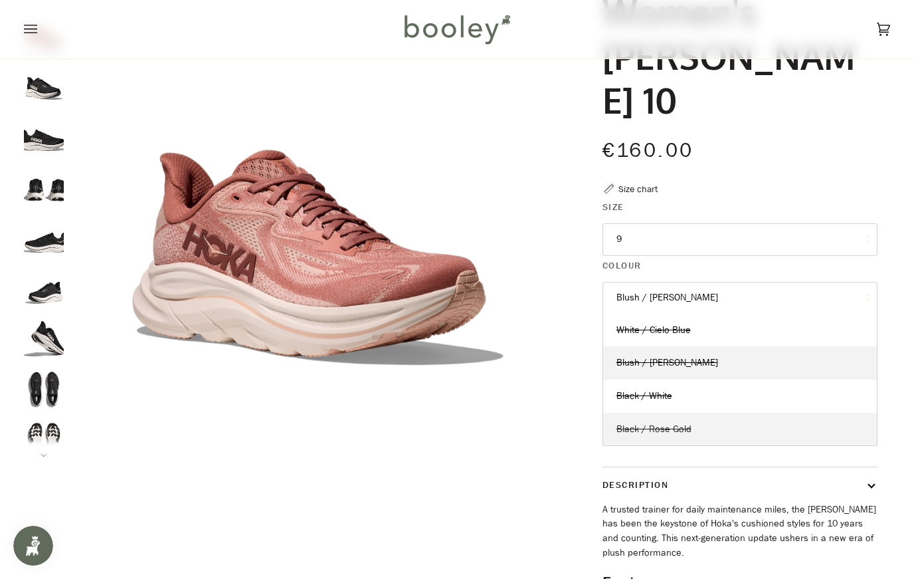
scroll to position [114, 0]
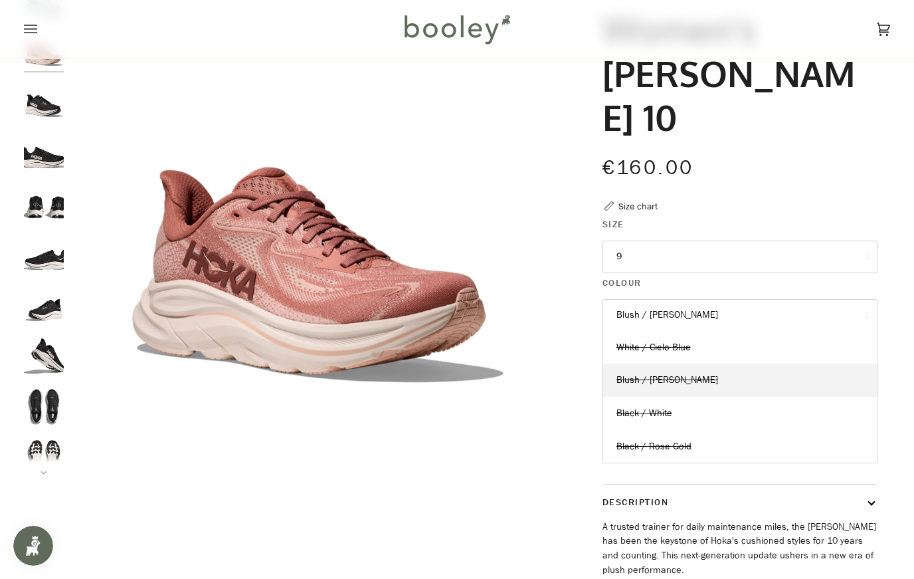
click at [679, 299] on button "Blush / [PERSON_NAME]" at bounding box center [740, 315] width 275 height 33
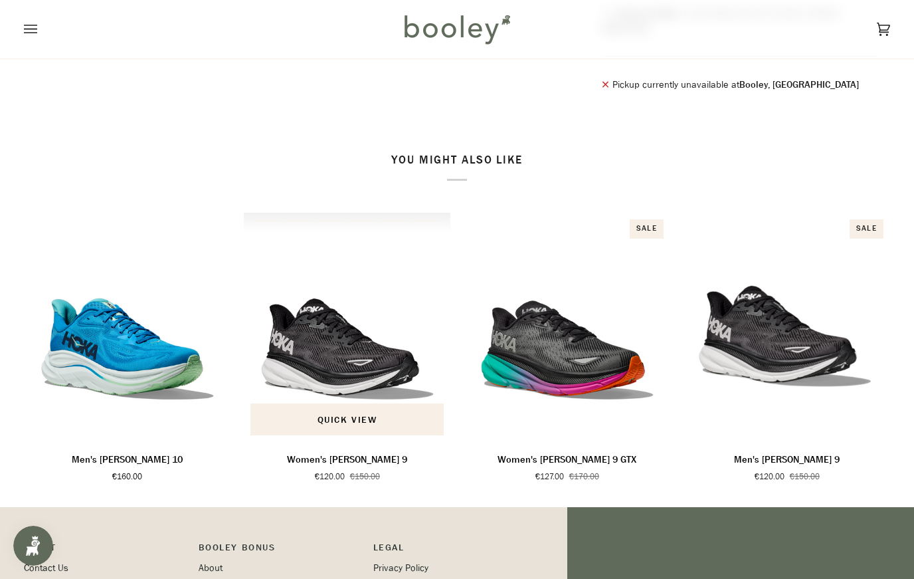
scroll to position [754, 0]
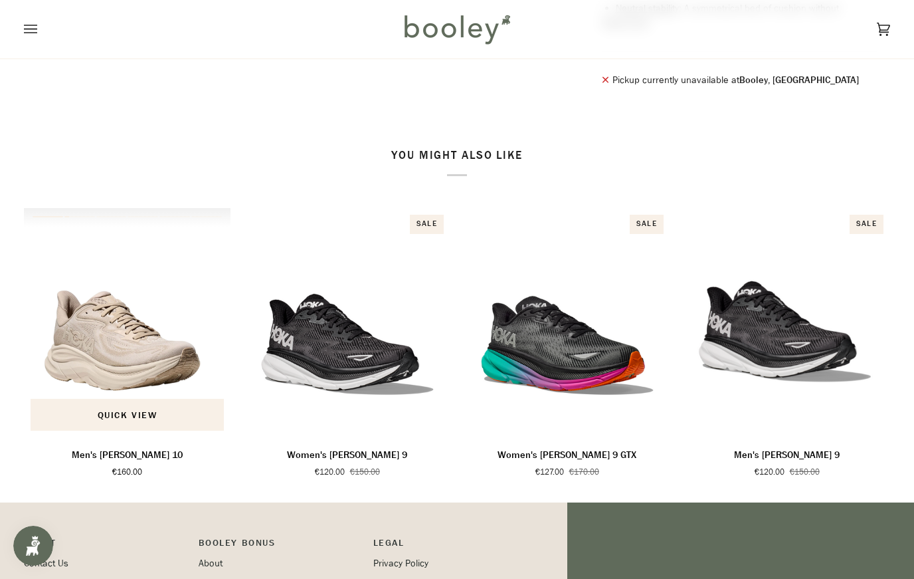
click at [134, 325] on img "Men's Clifton 10" at bounding box center [127, 323] width 207 height 230
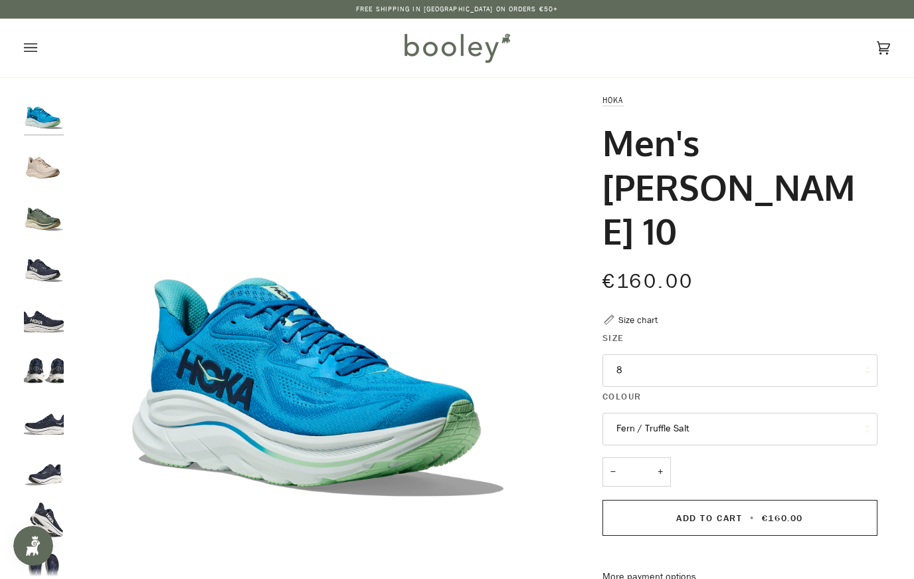
click at [683, 354] on button "8" at bounding box center [740, 370] width 275 height 33
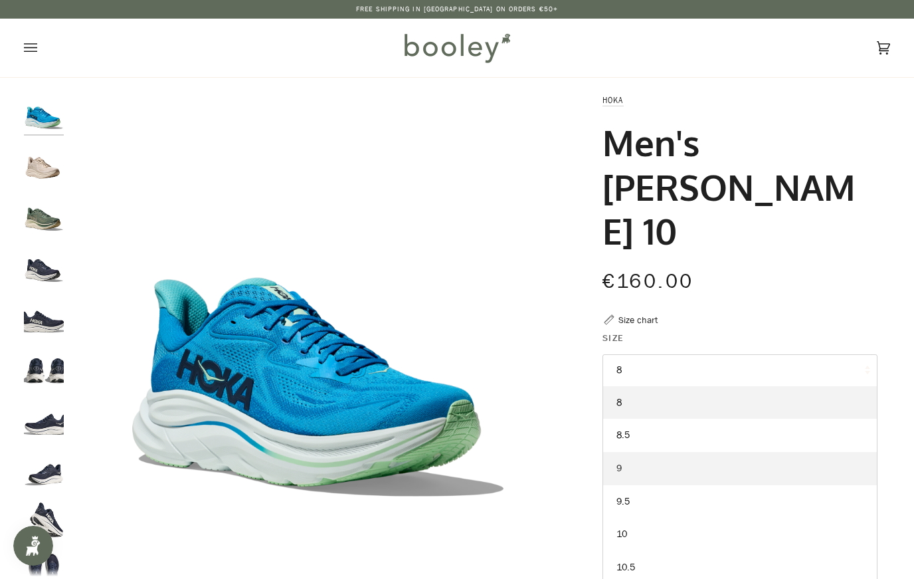
click at [654, 452] on link "9" at bounding box center [740, 468] width 274 height 33
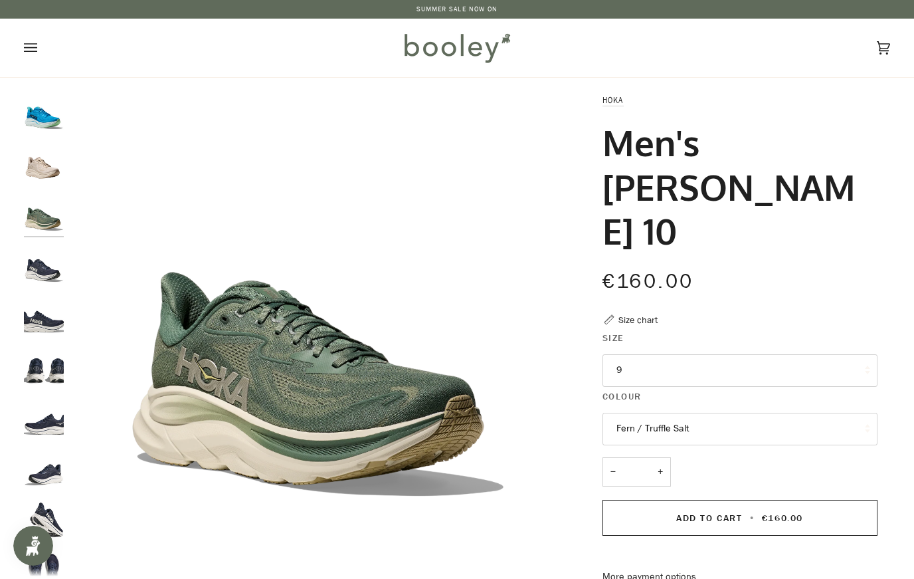
click at [686, 413] on button "Fern / Truffle Salt" at bounding box center [740, 429] width 275 height 33
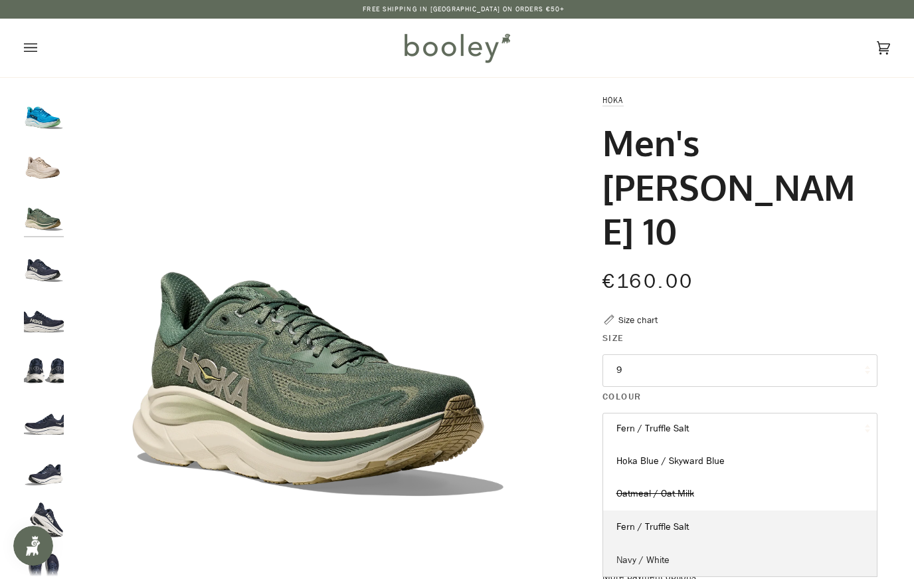
click at [657, 553] on span "Navy / White" at bounding box center [642, 559] width 53 height 13
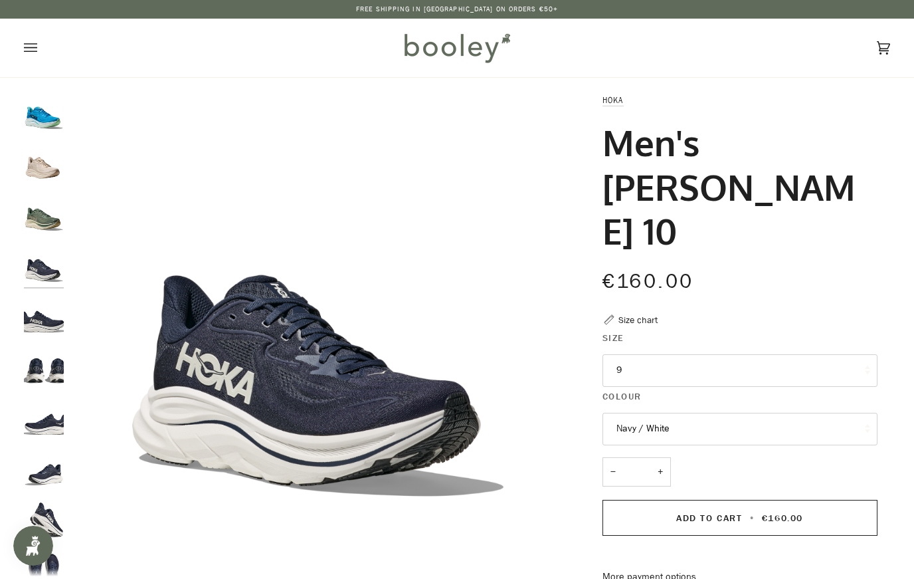
click at [669, 413] on button "Navy / White" at bounding box center [740, 429] width 275 height 33
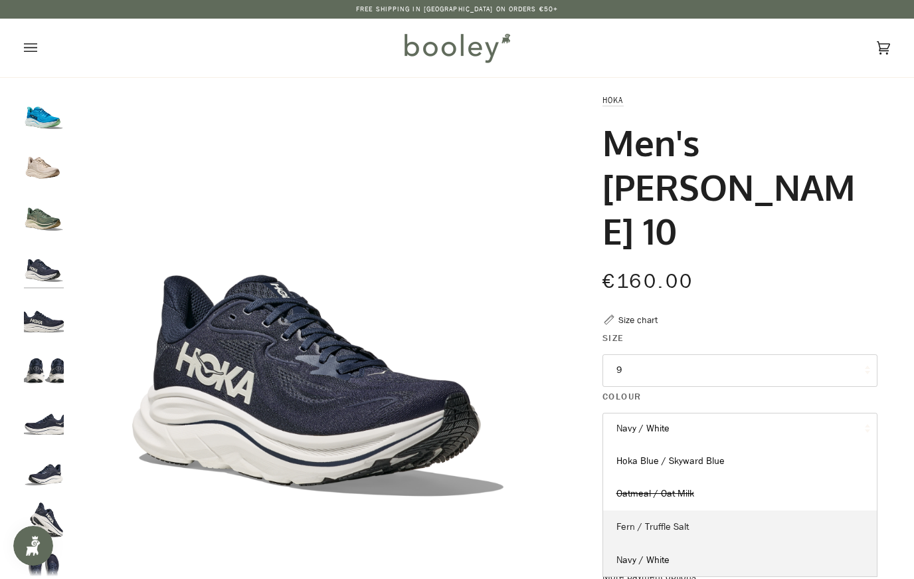
click at [653, 520] on span "Fern / Truffle Salt" at bounding box center [652, 526] width 72 height 13
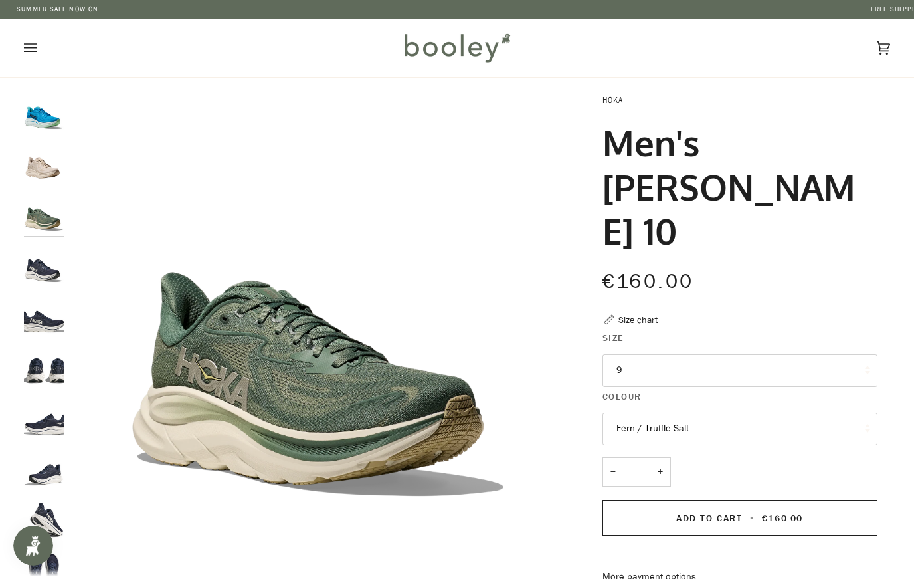
click at [663, 413] on button "Fern / Truffle Salt" at bounding box center [740, 429] width 275 height 33
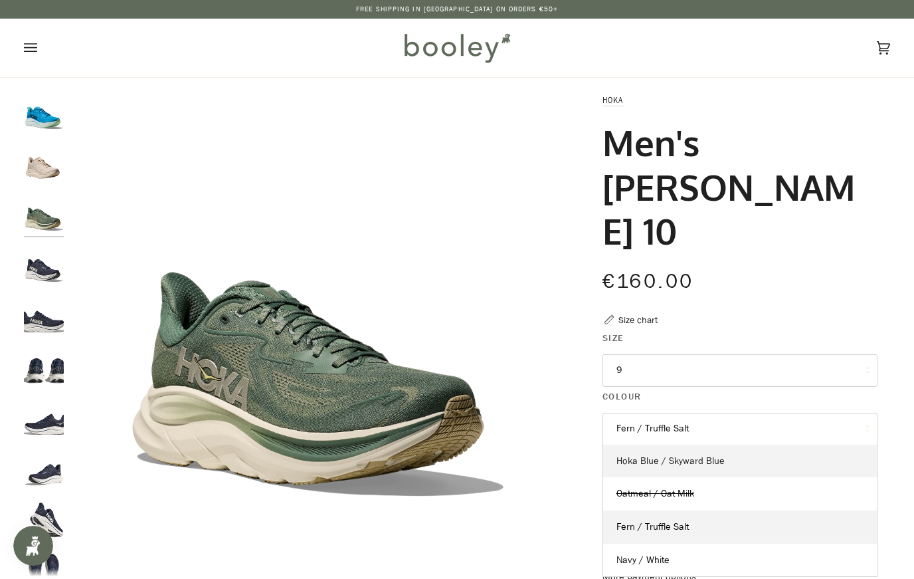
click at [654, 454] on span "Hoka Blue / Skyward Blue" at bounding box center [670, 460] width 108 height 13
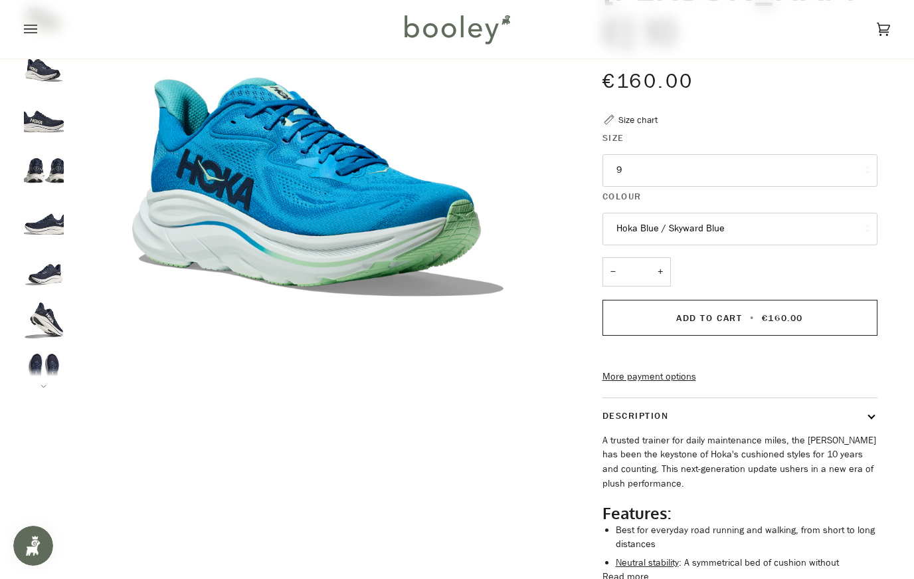
scroll to position [212, 0]
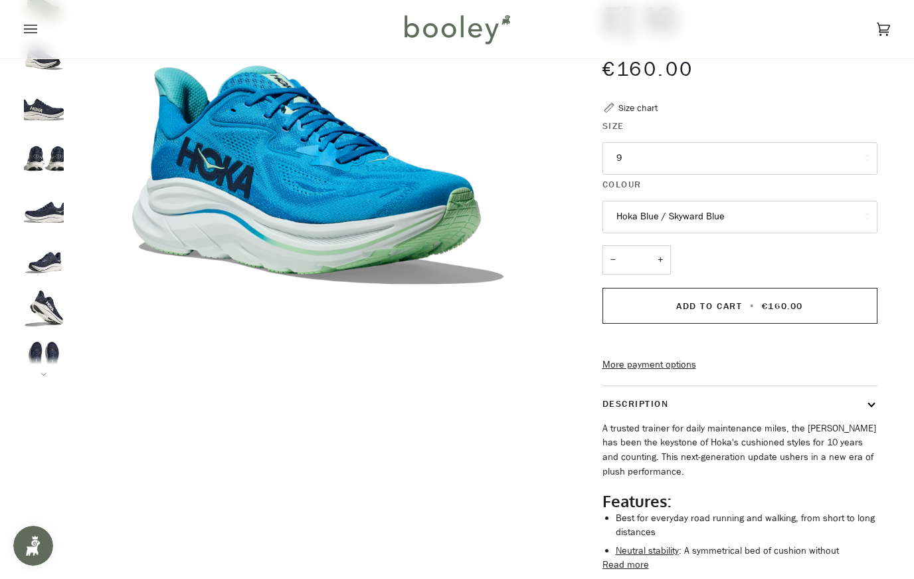
click at [626, 557] on button "Read more" at bounding box center [626, 564] width 47 height 15
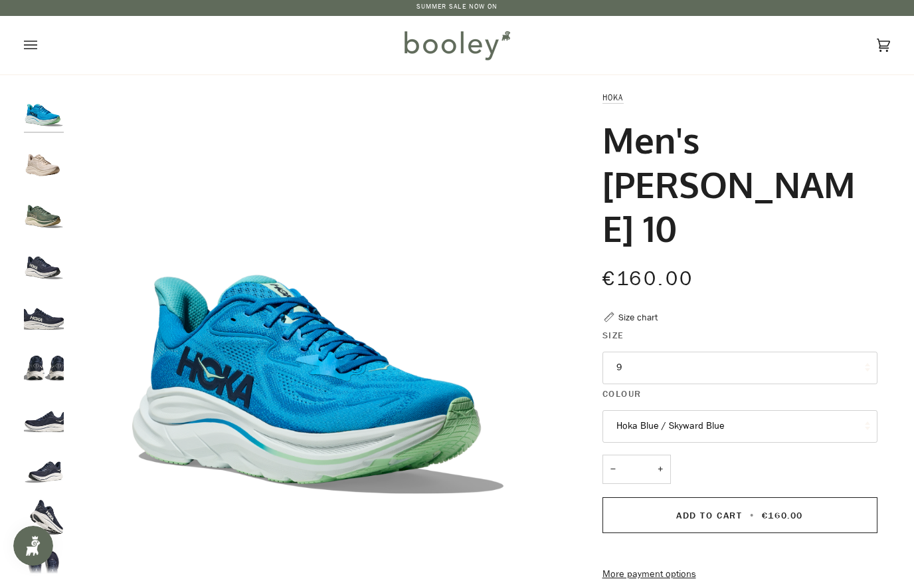
scroll to position [0, 0]
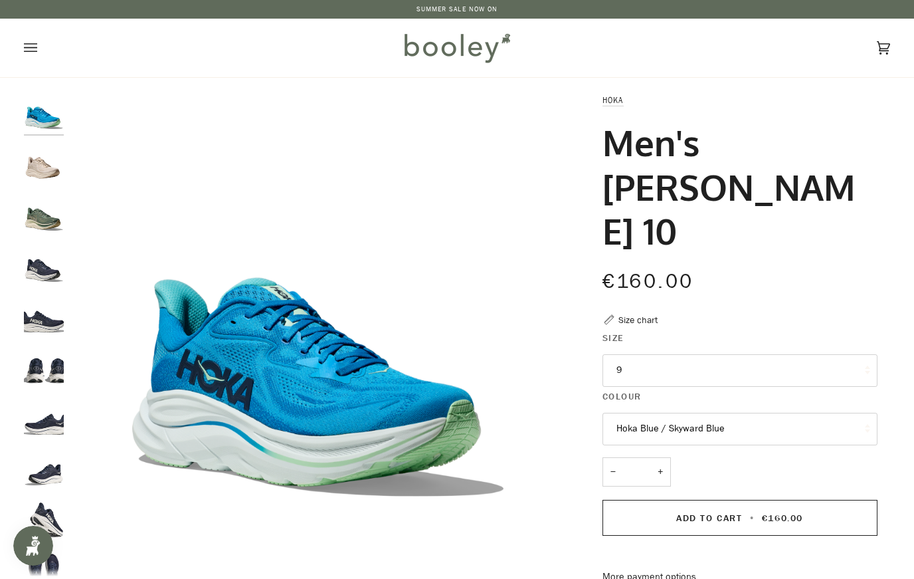
click at [692, 413] on button "Hoka Blue / Skyward Blue" at bounding box center [740, 429] width 275 height 33
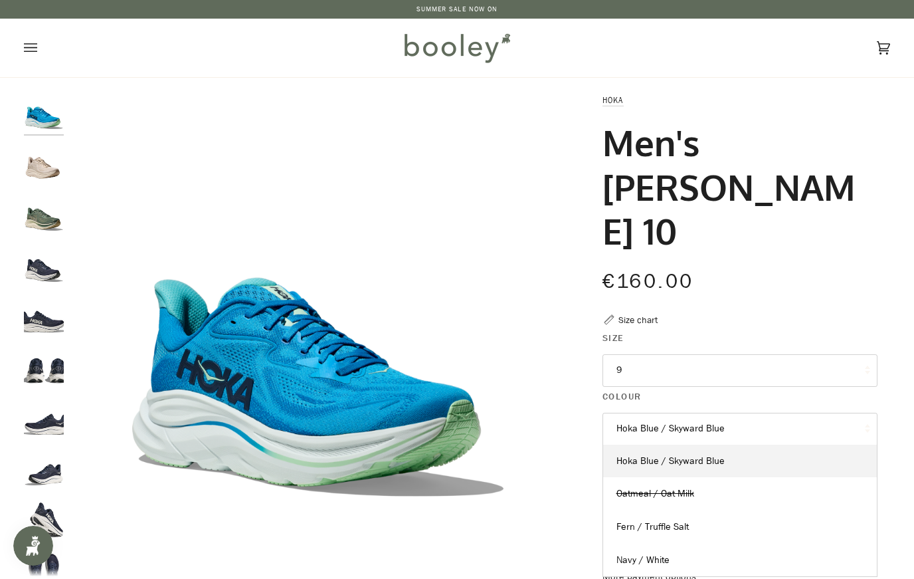
click at [670, 520] on span "Fern / Truffle Salt" at bounding box center [652, 526] width 72 height 13
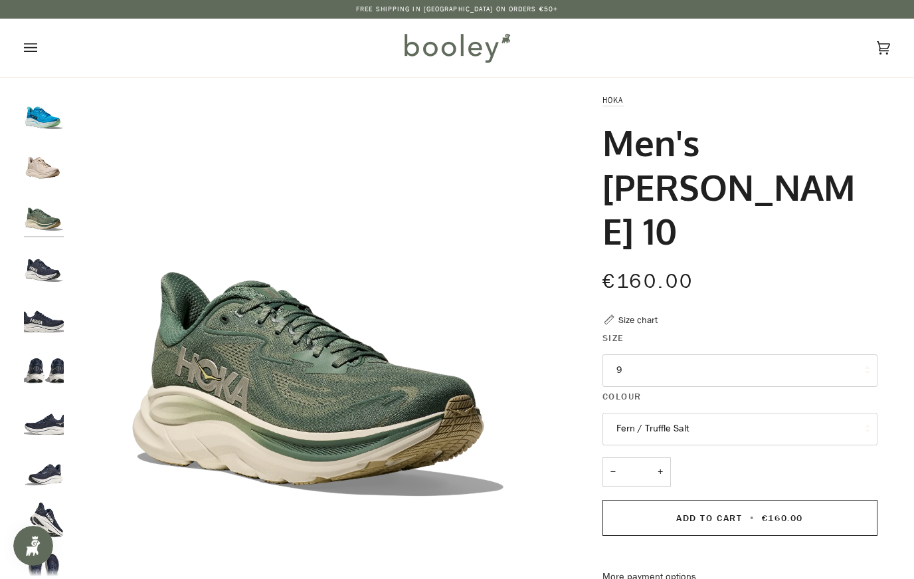
click at [29, 52] on icon "Open menu" at bounding box center [30, 48] width 13 height 20
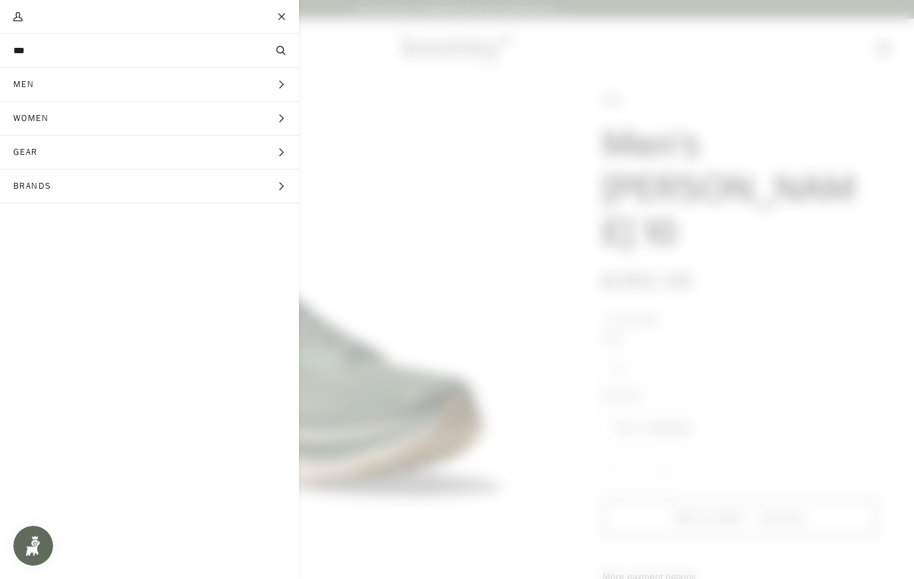
type input "****"
